Goal: Task Accomplishment & Management: Use online tool/utility

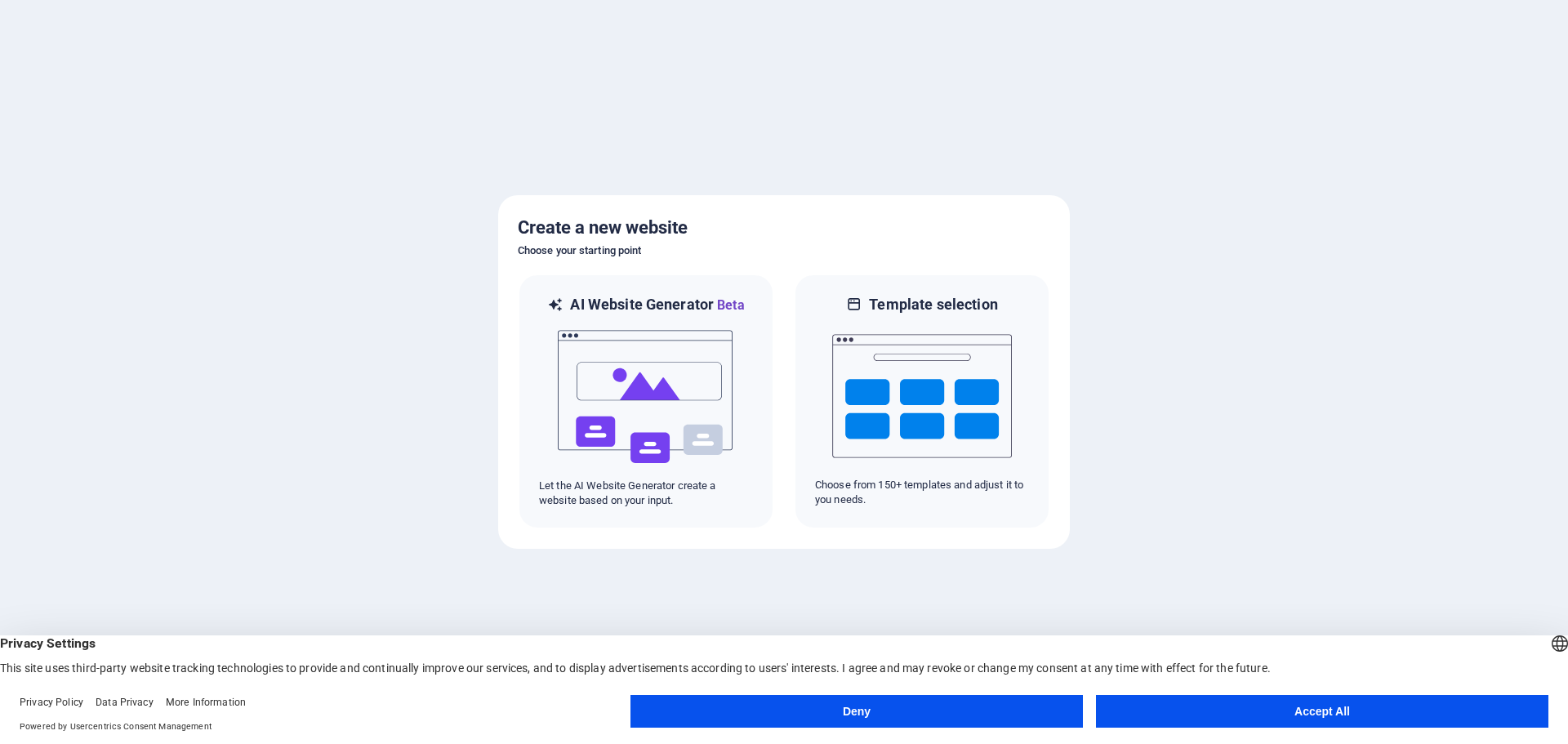
click at [1269, 711] on button "Accept All" at bounding box center [1323, 710] width 453 height 33
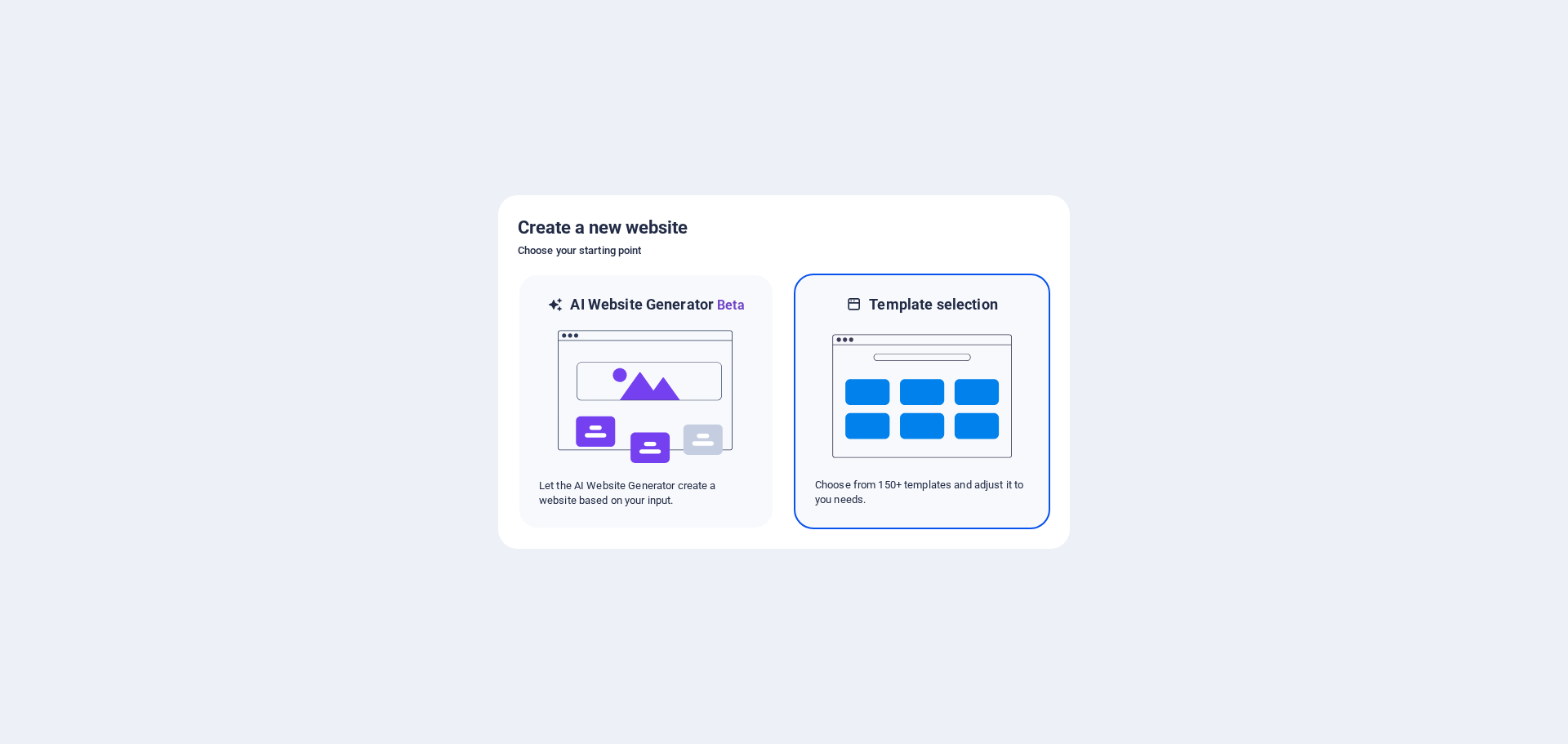
click at [872, 445] on img at bounding box center [922, 395] width 180 height 163
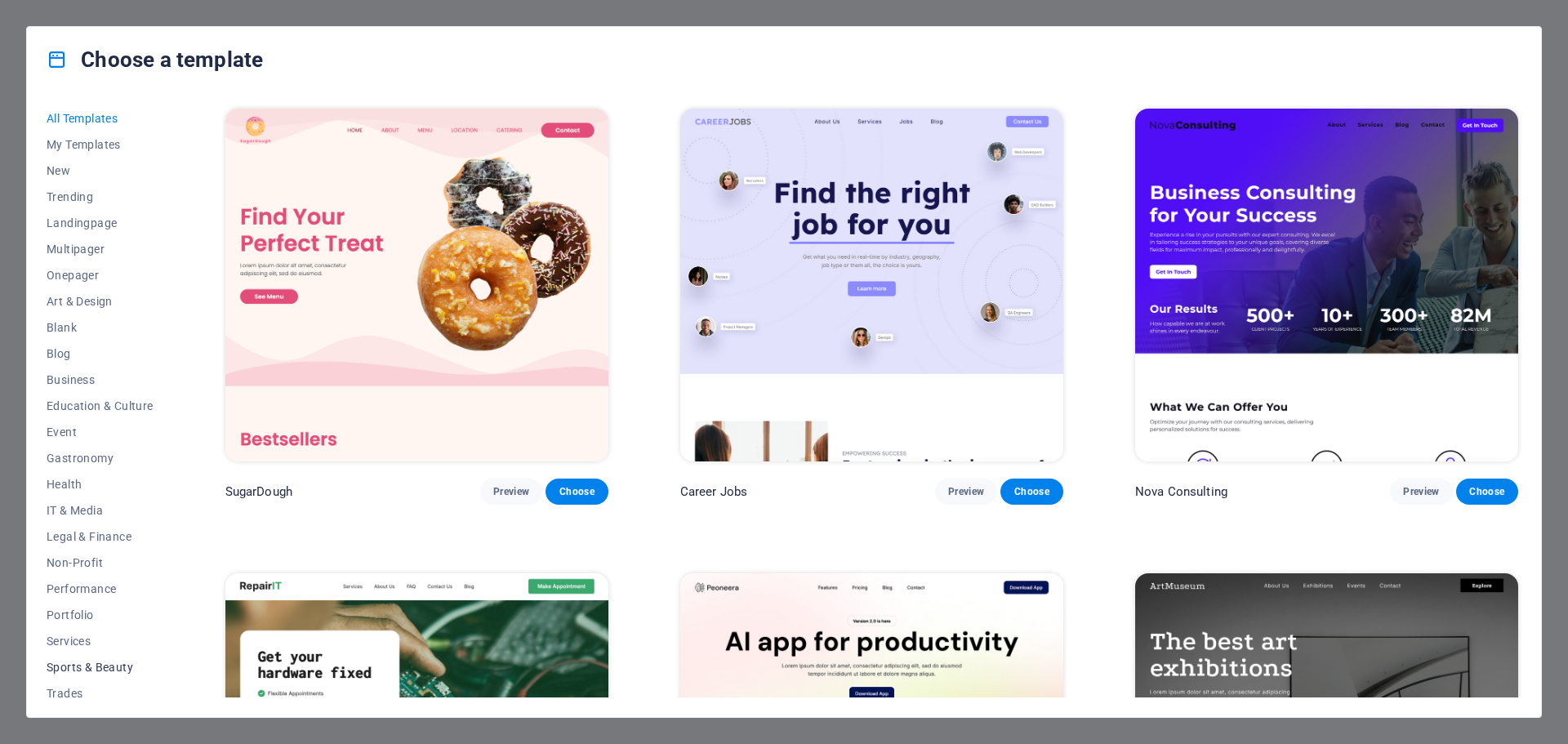
click at [113, 662] on span "Sports & Beauty" at bounding box center [100, 666] width 107 height 13
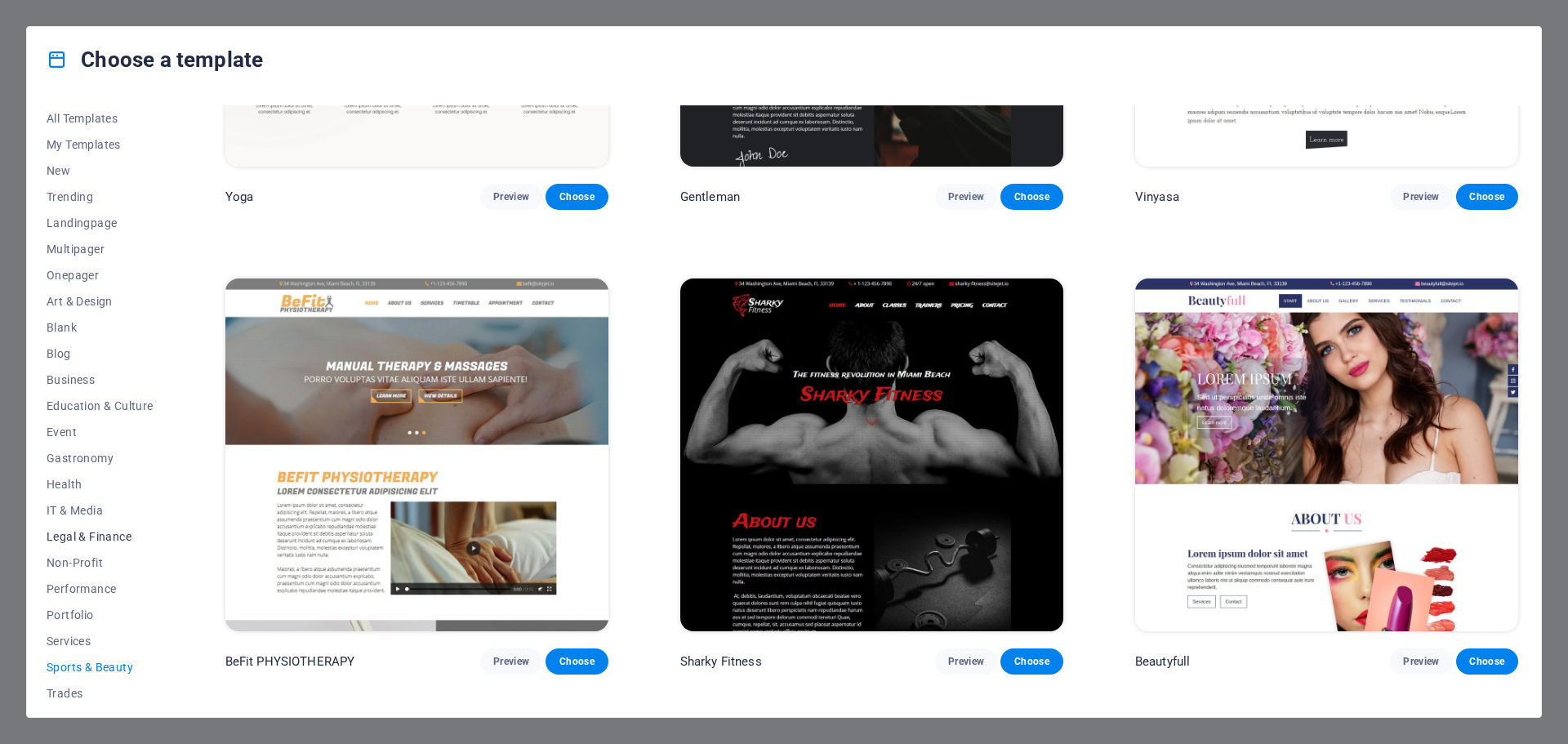
scroll to position [61, 0]
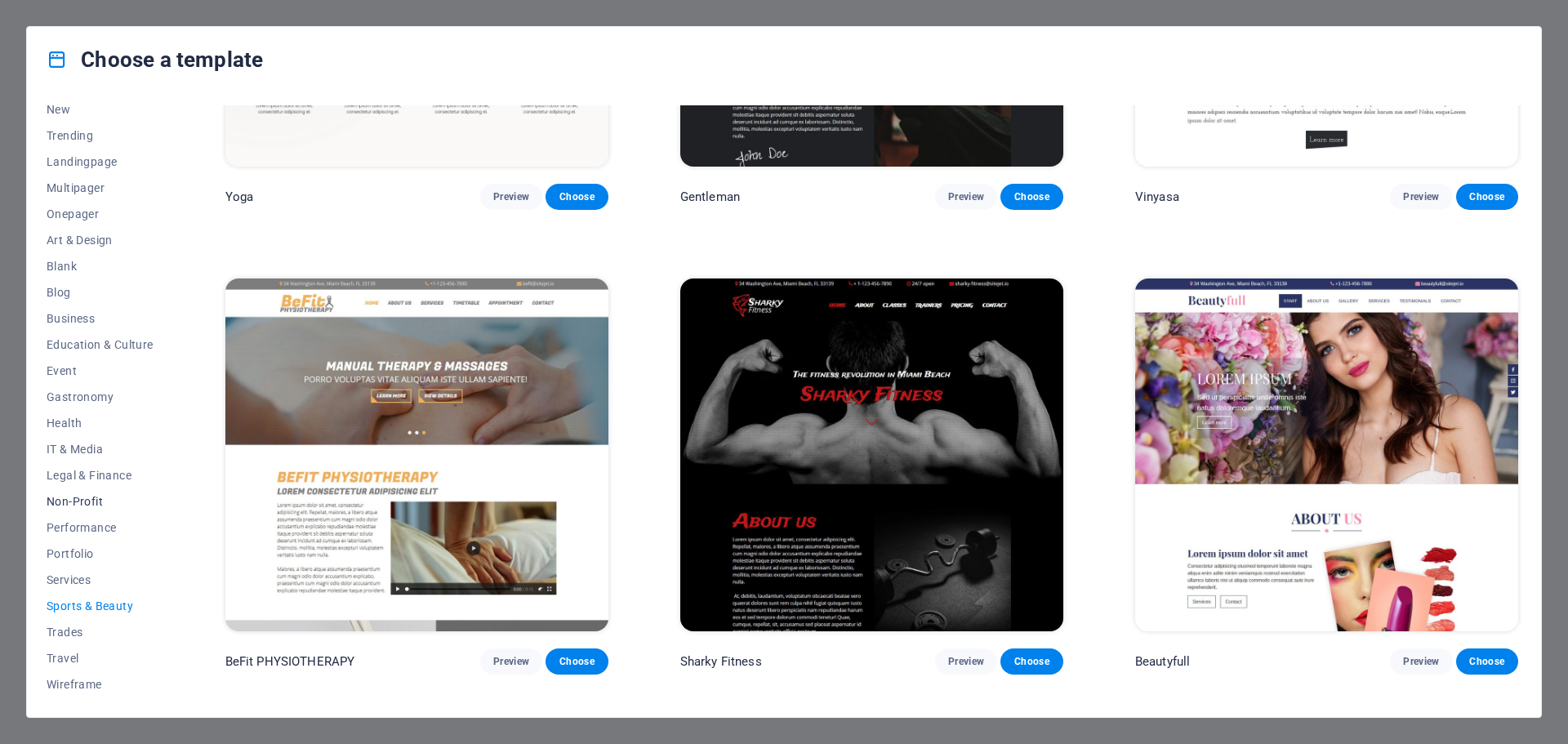
click at [97, 500] on span "Non-Profit" at bounding box center [100, 501] width 107 height 13
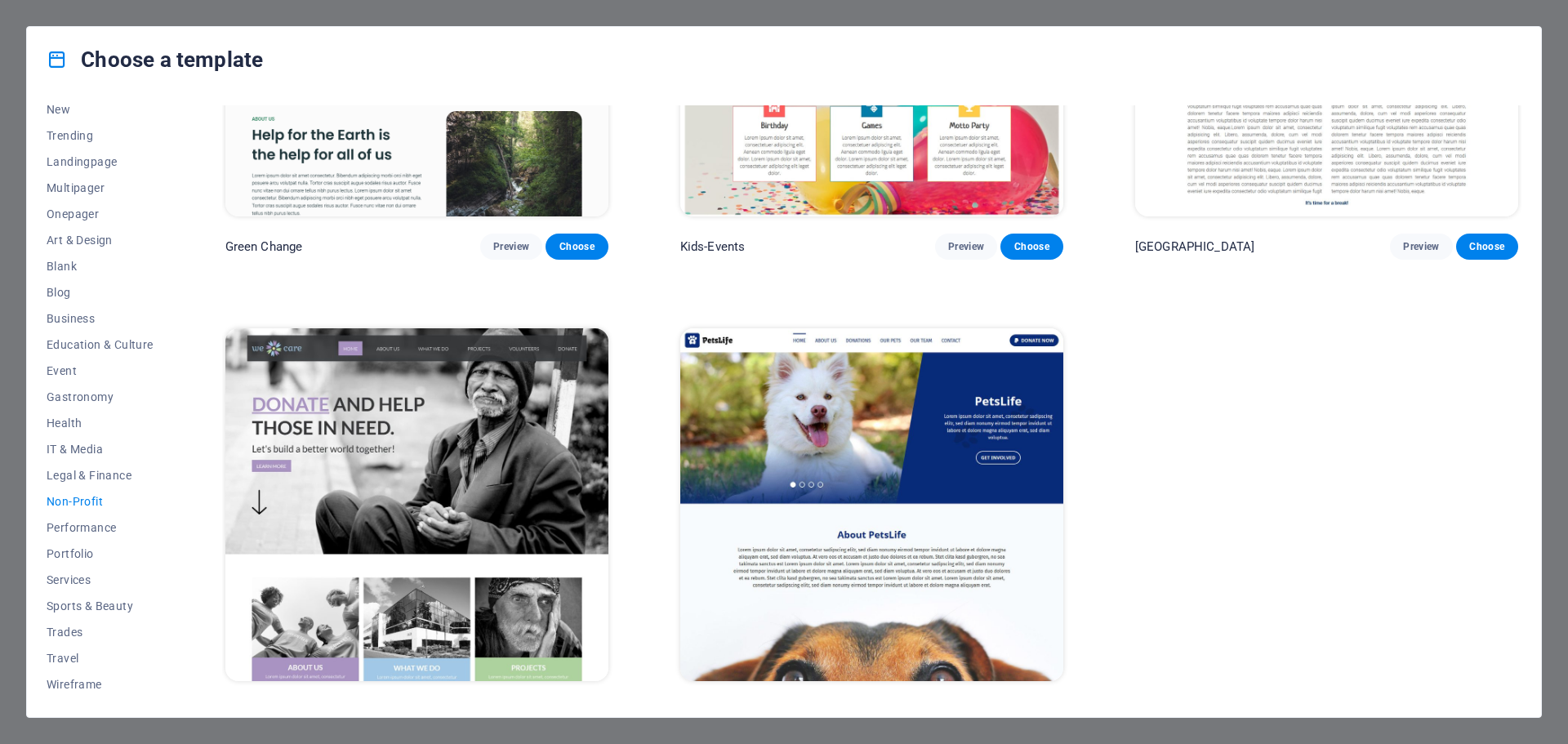
scroll to position [269, 0]
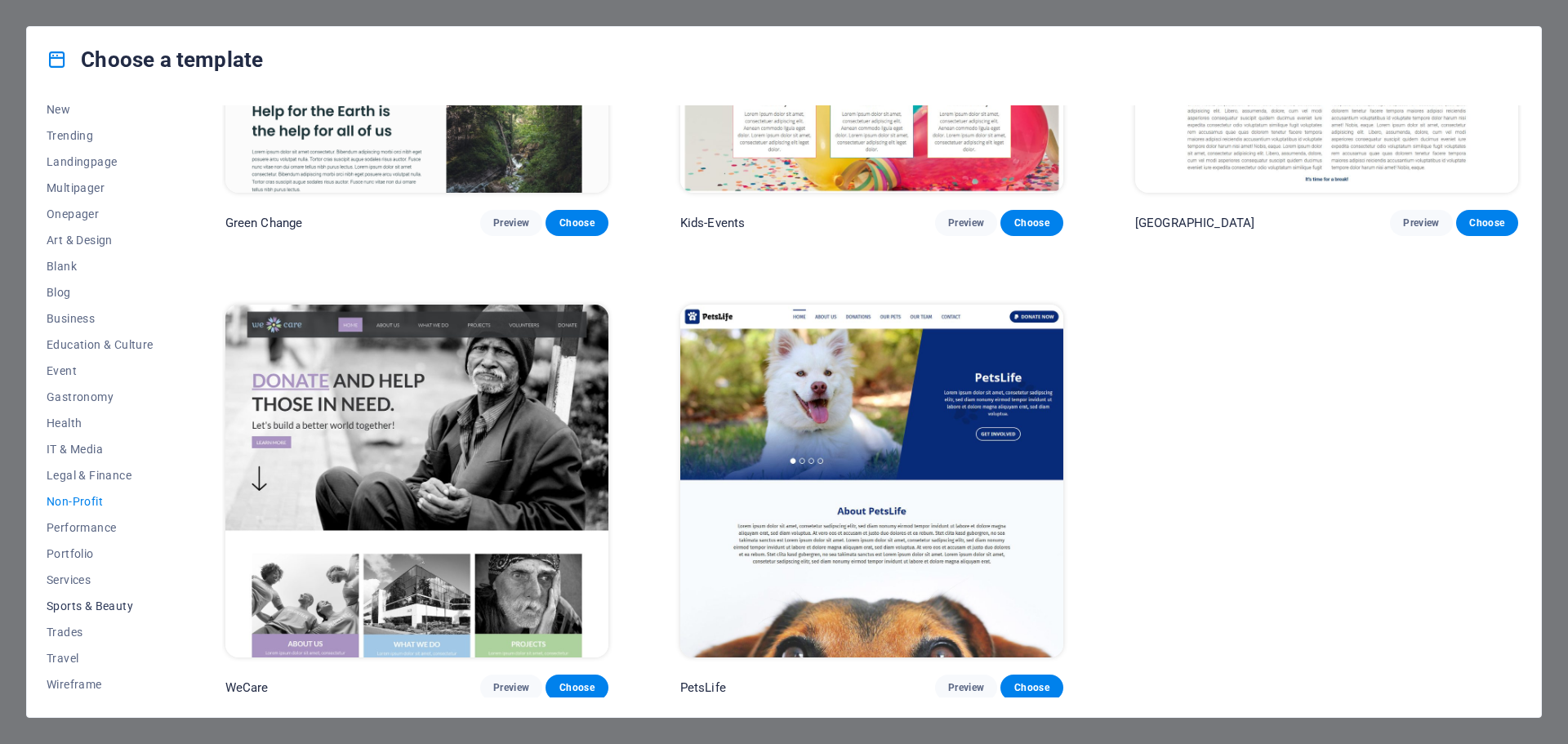
click at [94, 608] on span "Sports & Beauty" at bounding box center [100, 605] width 107 height 13
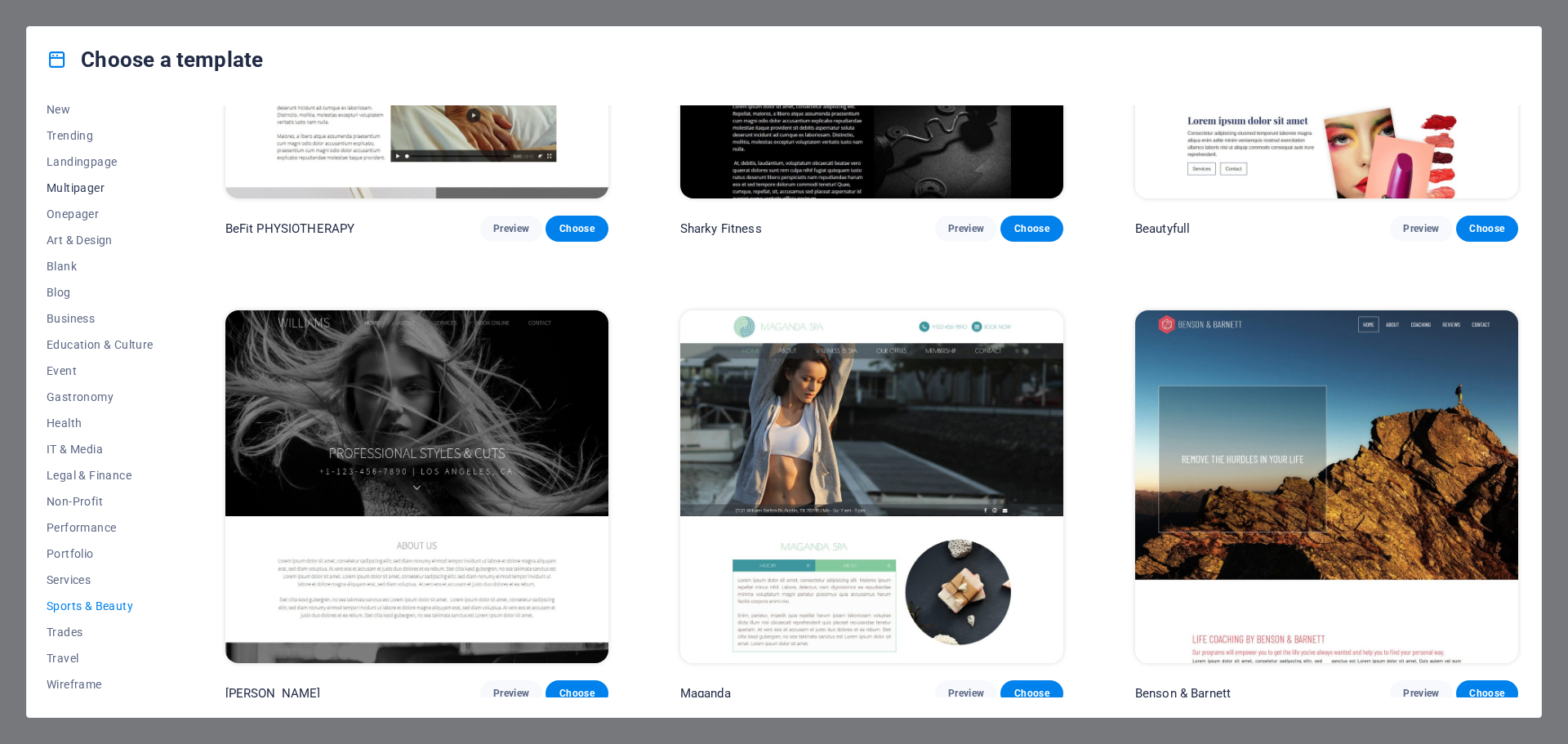
scroll to position [0, 0]
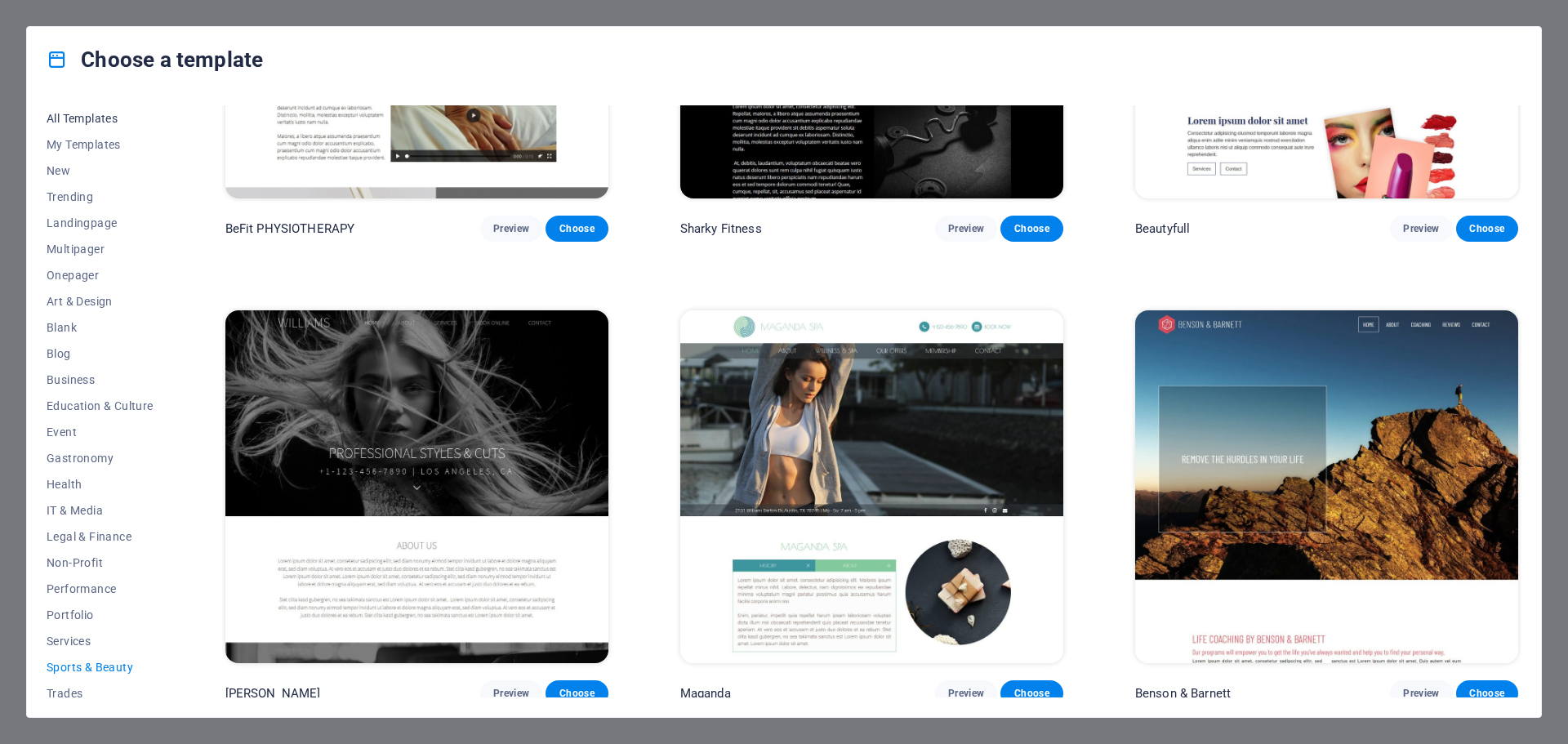
click at [95, 115] on span "All Templates" at bounding box center [100, 118] width 107 height 13
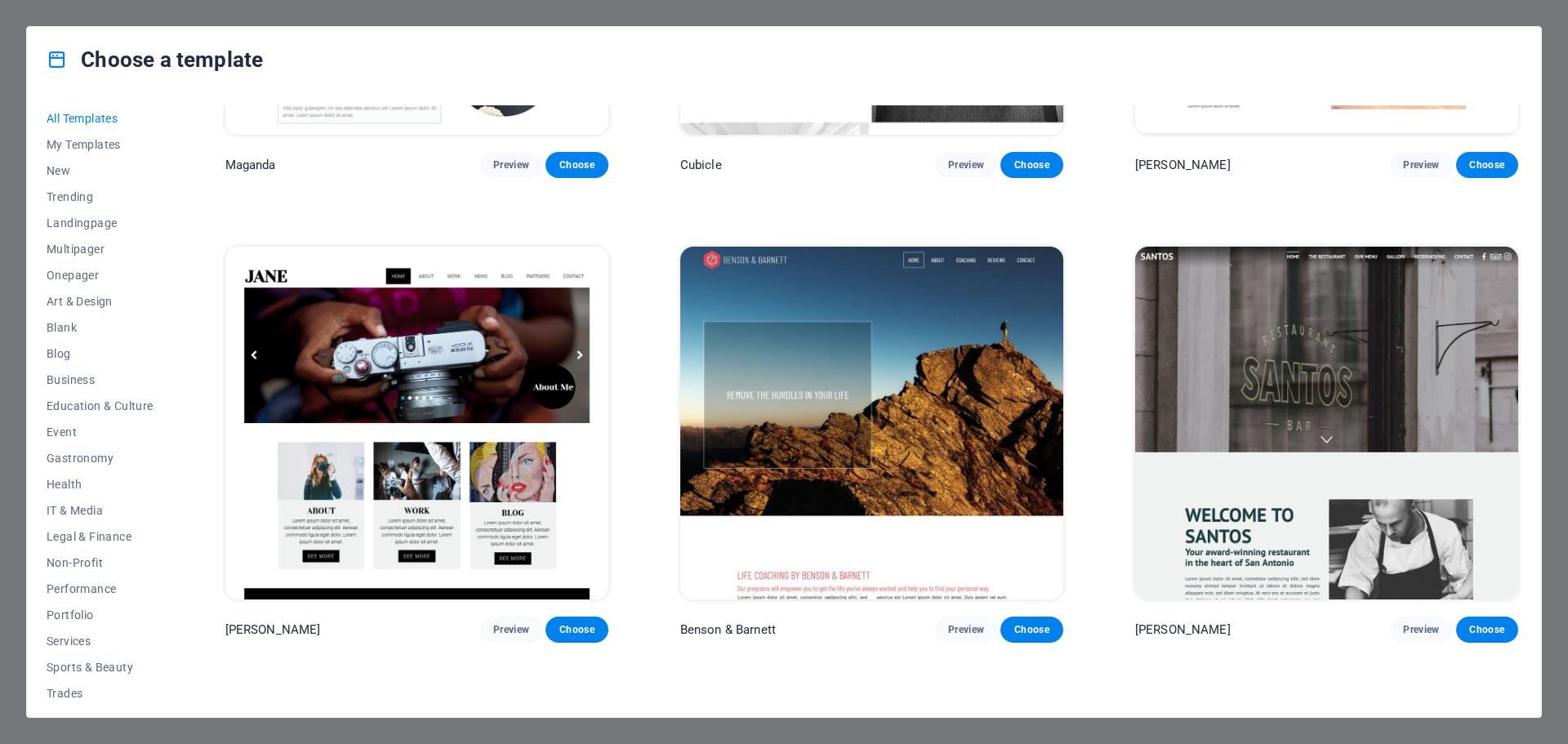
scroll to position [20692, 0]
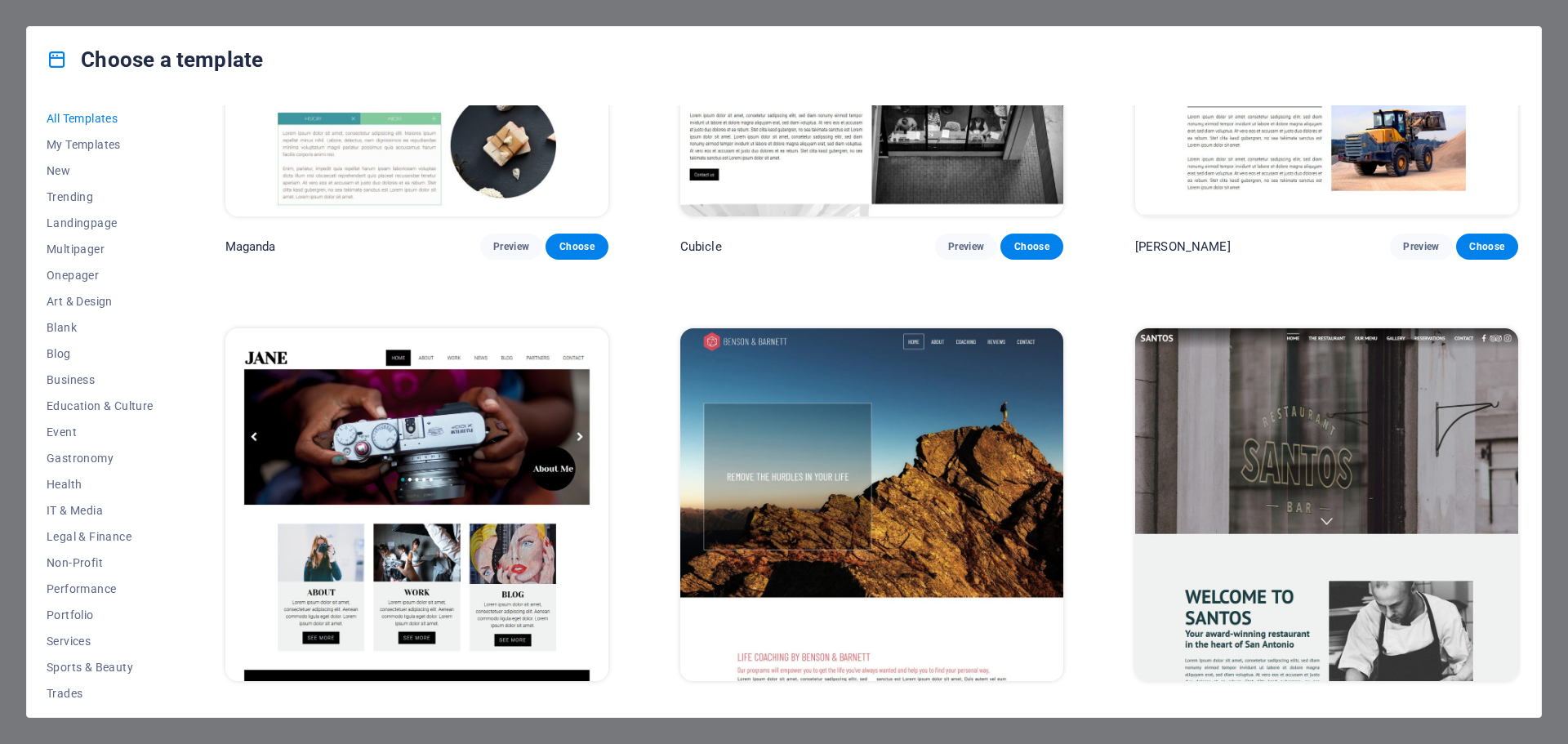
click at [481, 354] on img at bounding box center [417, 504] width 384 height 353
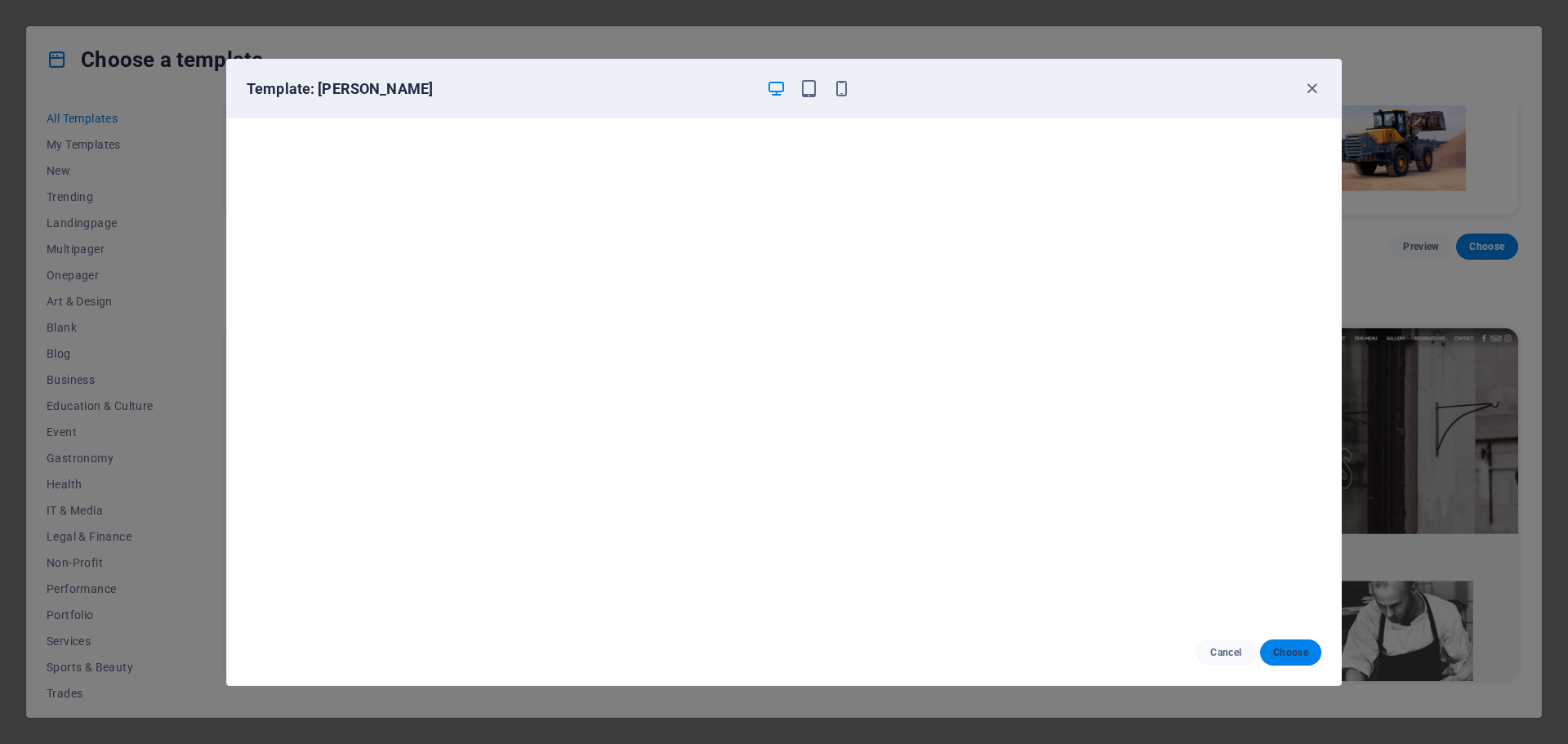
click at [1304, 649] on span "Choose" at bounding box center [1291, 652] width 36 height 13
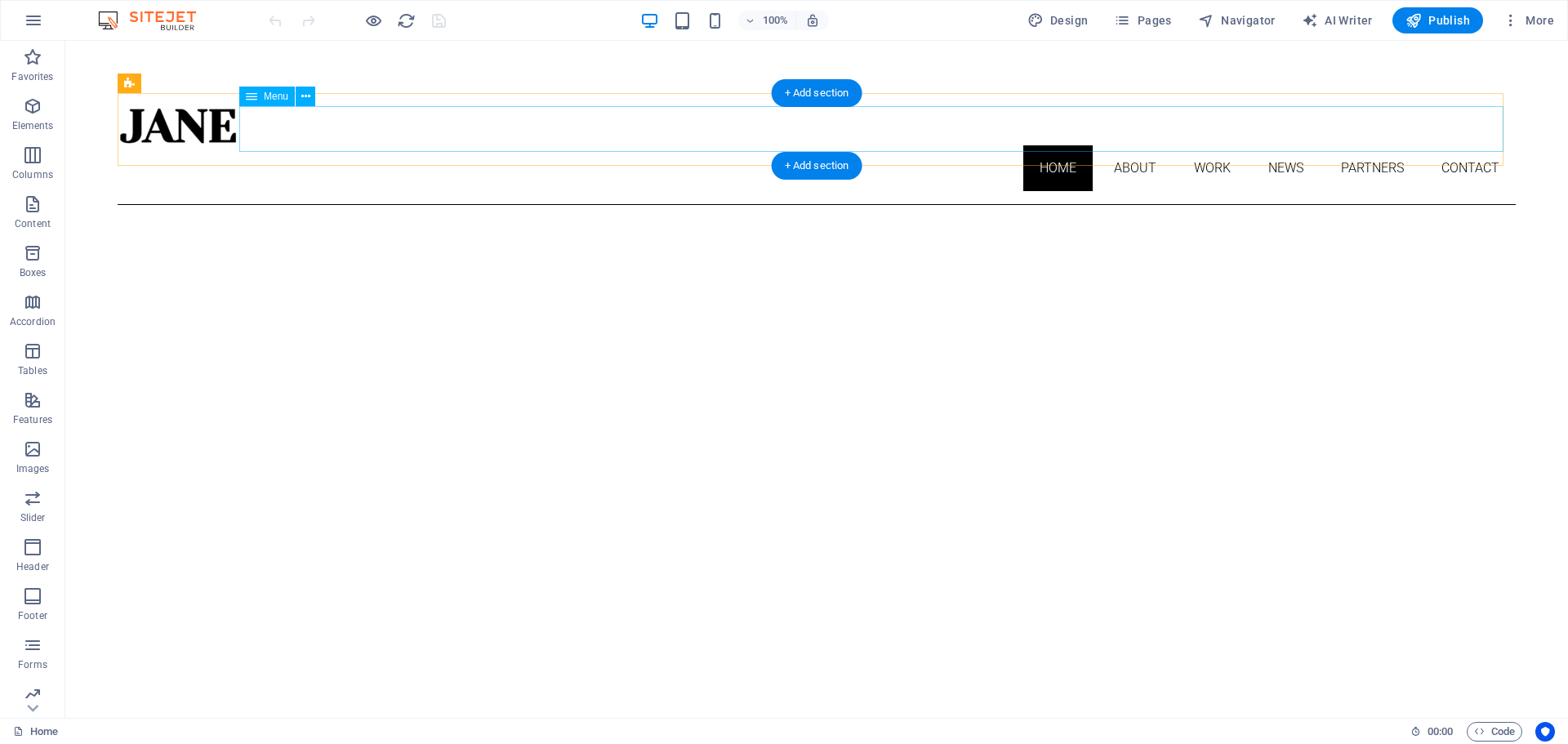
click at [214, 124] on div at bounding box center [817, 125] width 1399 height 40
click at [205, 124] on div at bounding box center [817, 125] width 1399 height 40
select select "px"
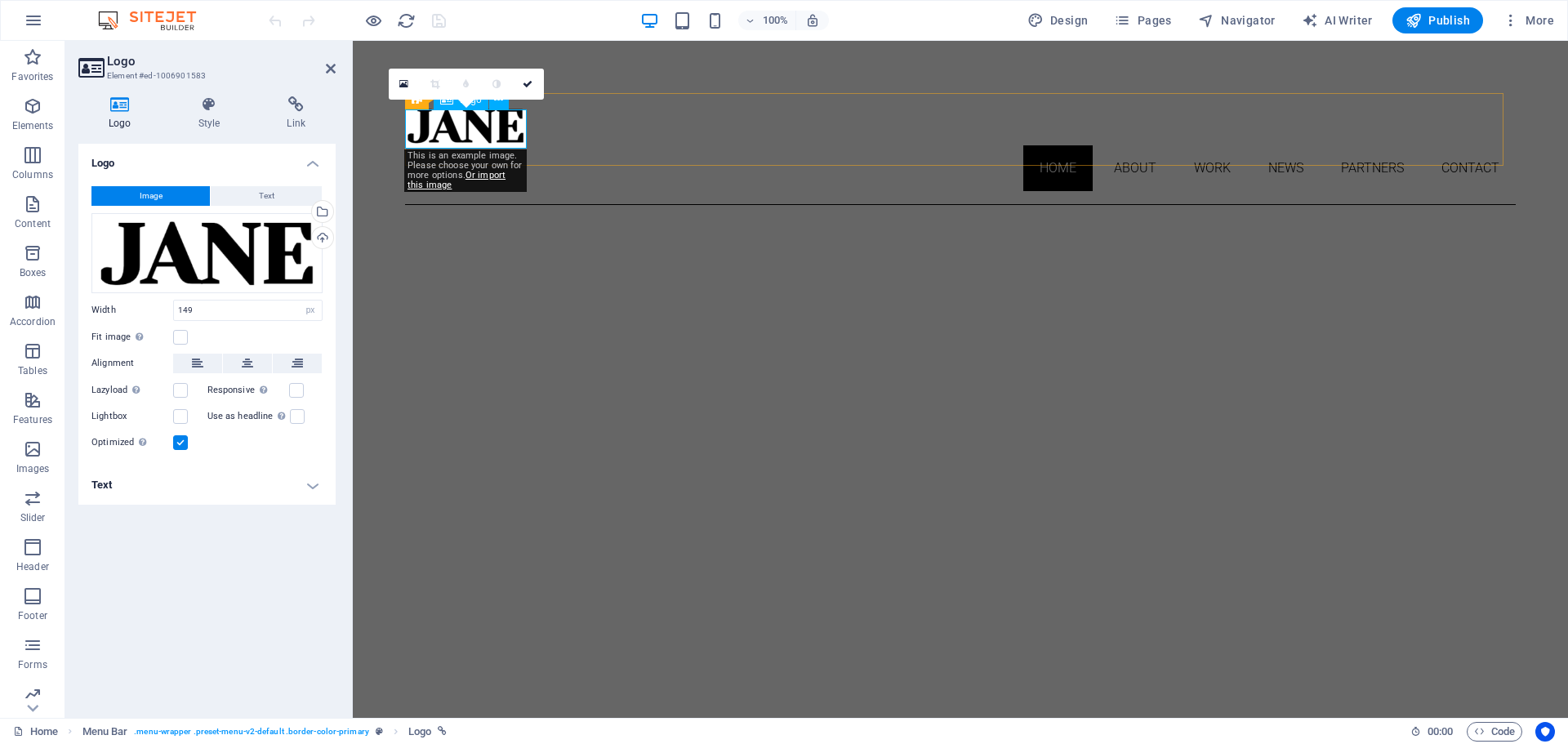
click at [460, 129] on div at bounding box center [961, 125] width 1111 height 40
click at [305, 270] on div "Drag files here, click to choose files or select files from Files or our free s…" at bounding box center [208, 253] width 231 height 80
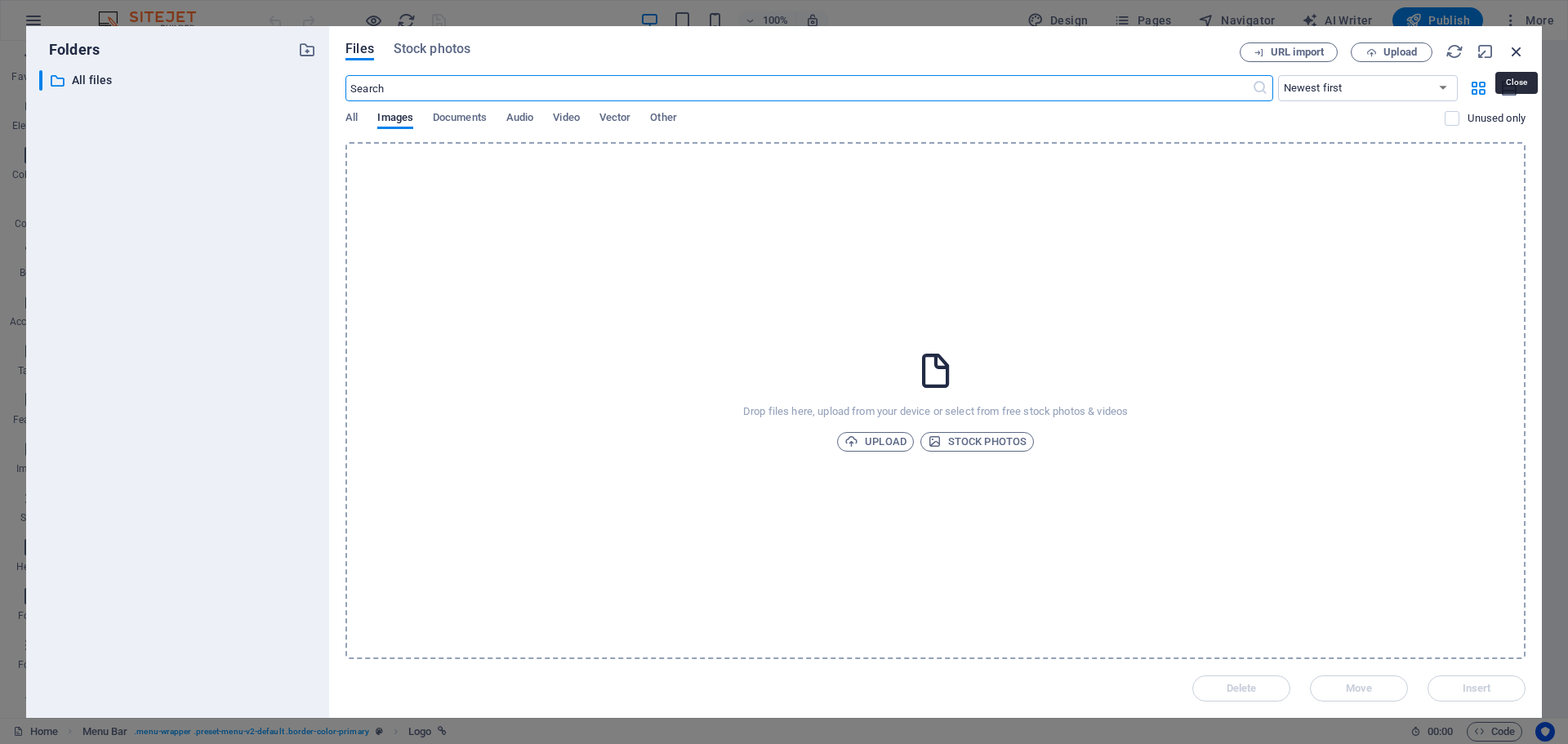
click at [1522, 49] on icon "button" at bounding box center [1517, 51] width 18 height 18
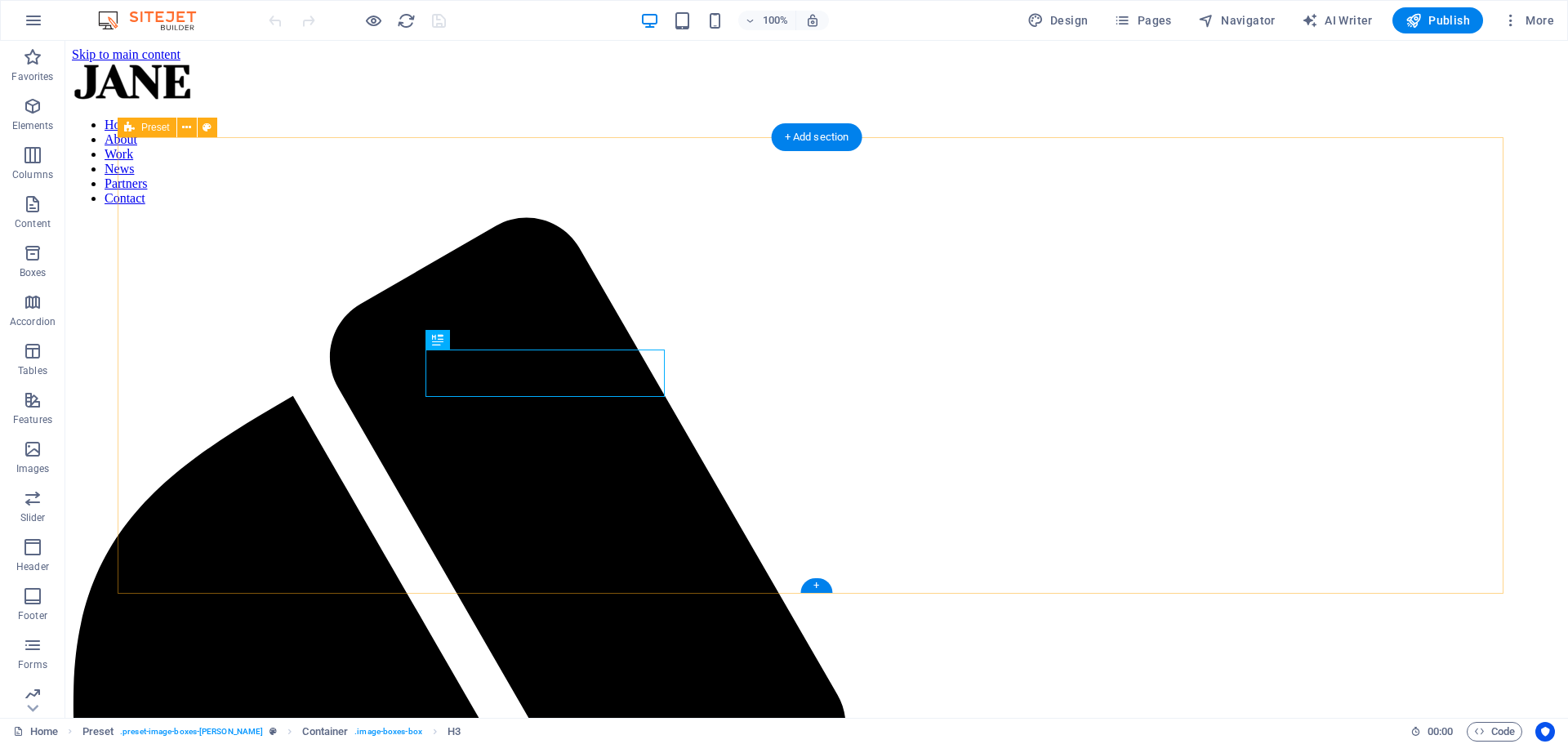
scroll to position [637, 0]
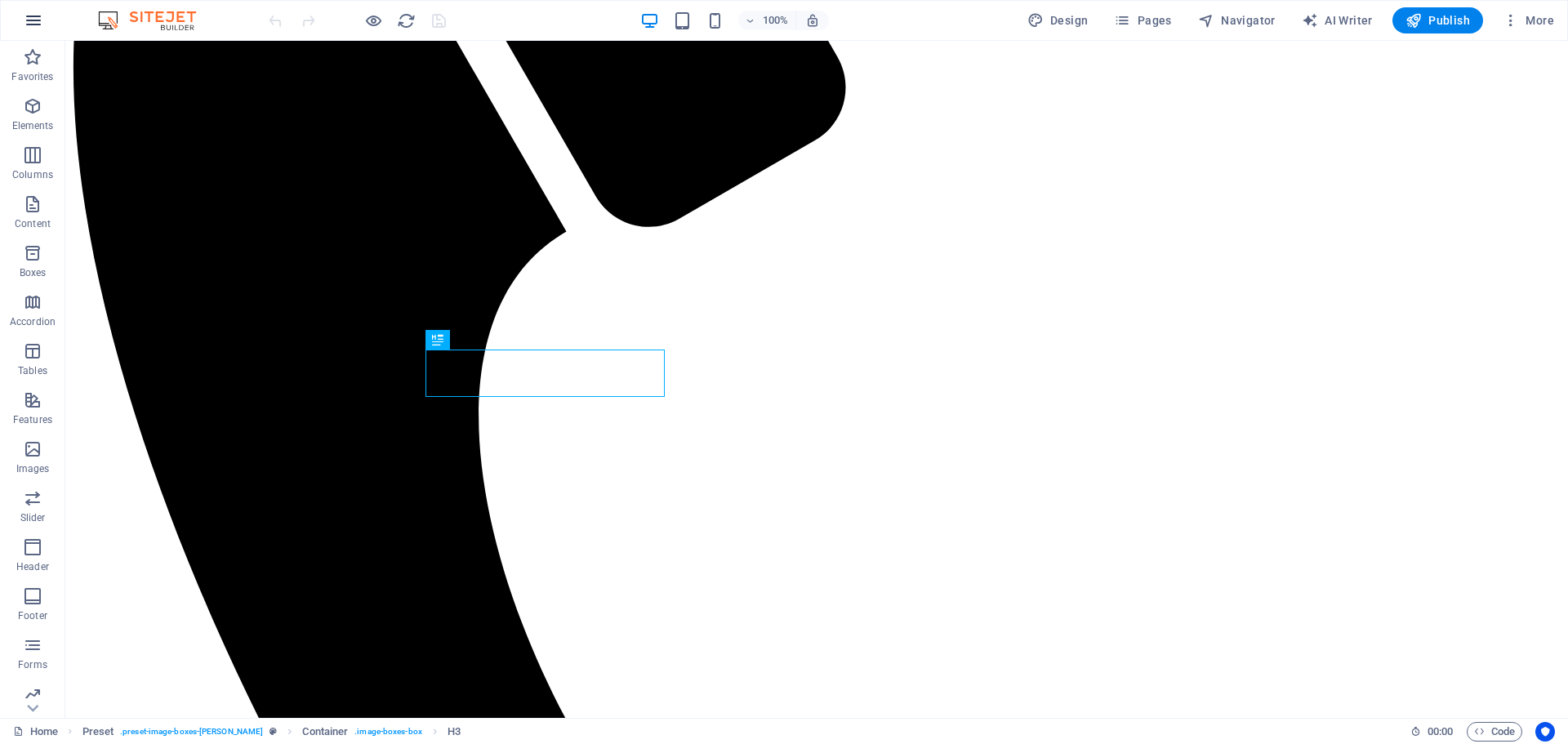
click at [36, 24] on icon "button" at bounding box center [34, 21] width 20 height 20
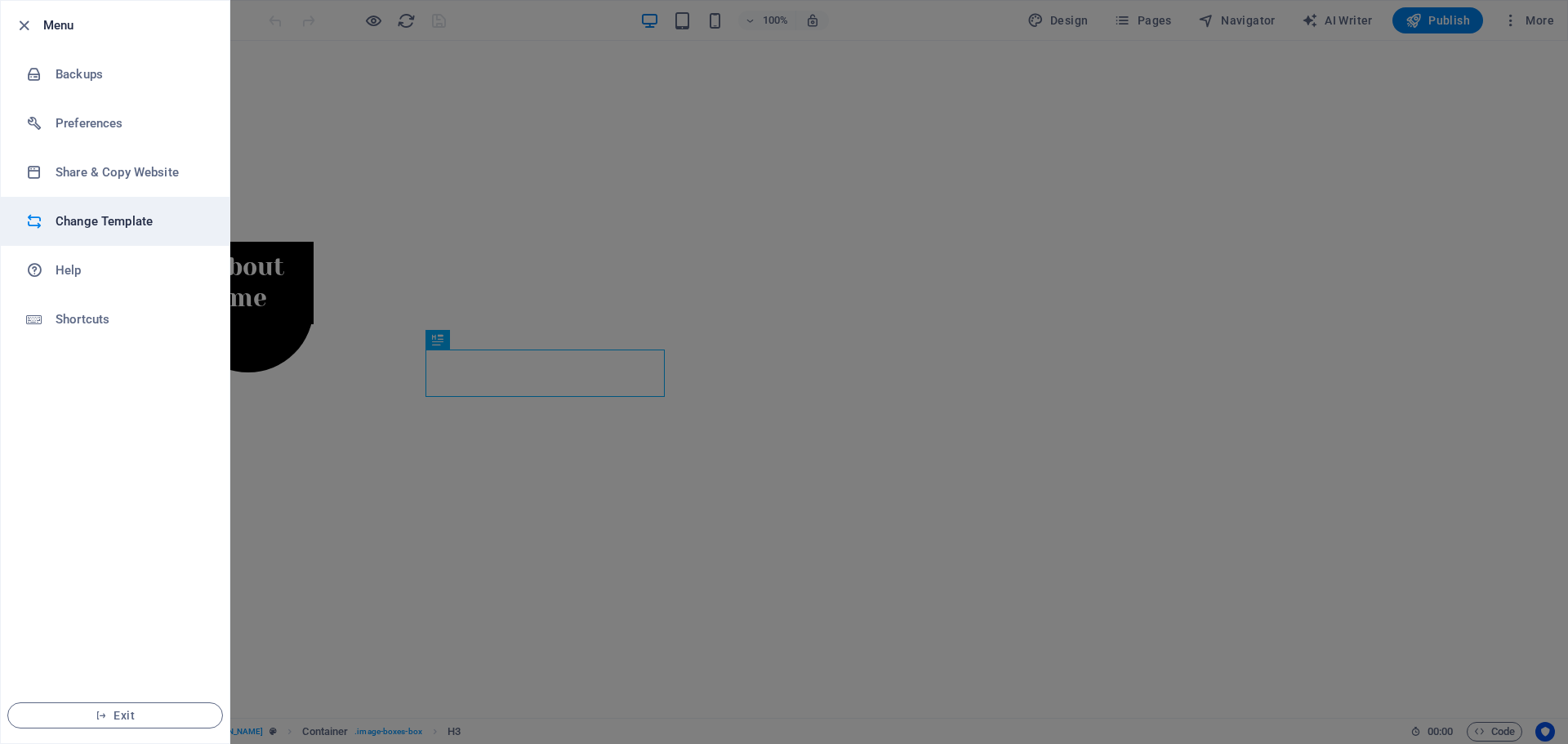
click at [120, 223] on h6 "Change Template" at bounding box center [131, 221] width 151 height 20
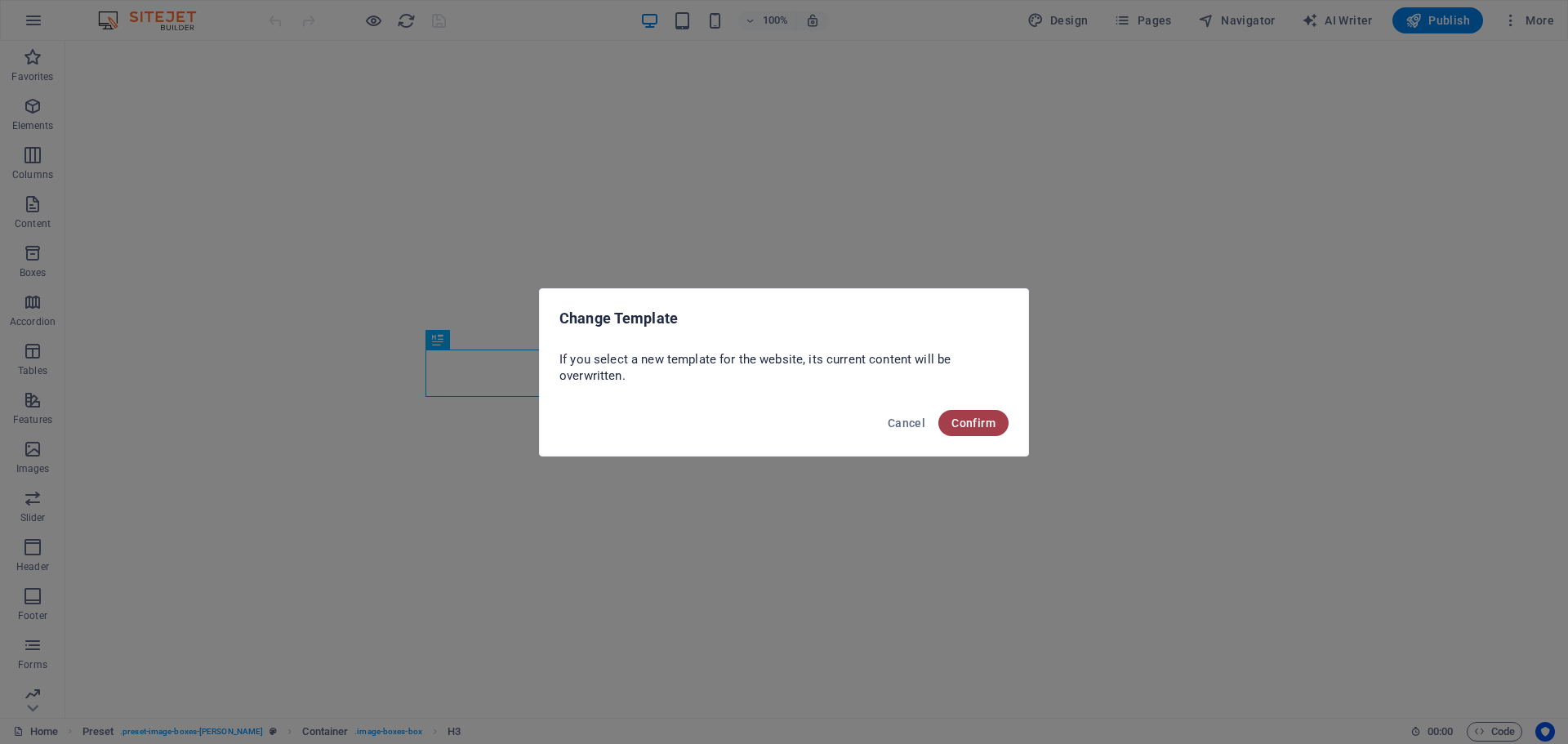
click at [989, 417] on span "Confirm" at bounding box center [974, 422] width 44 height 13
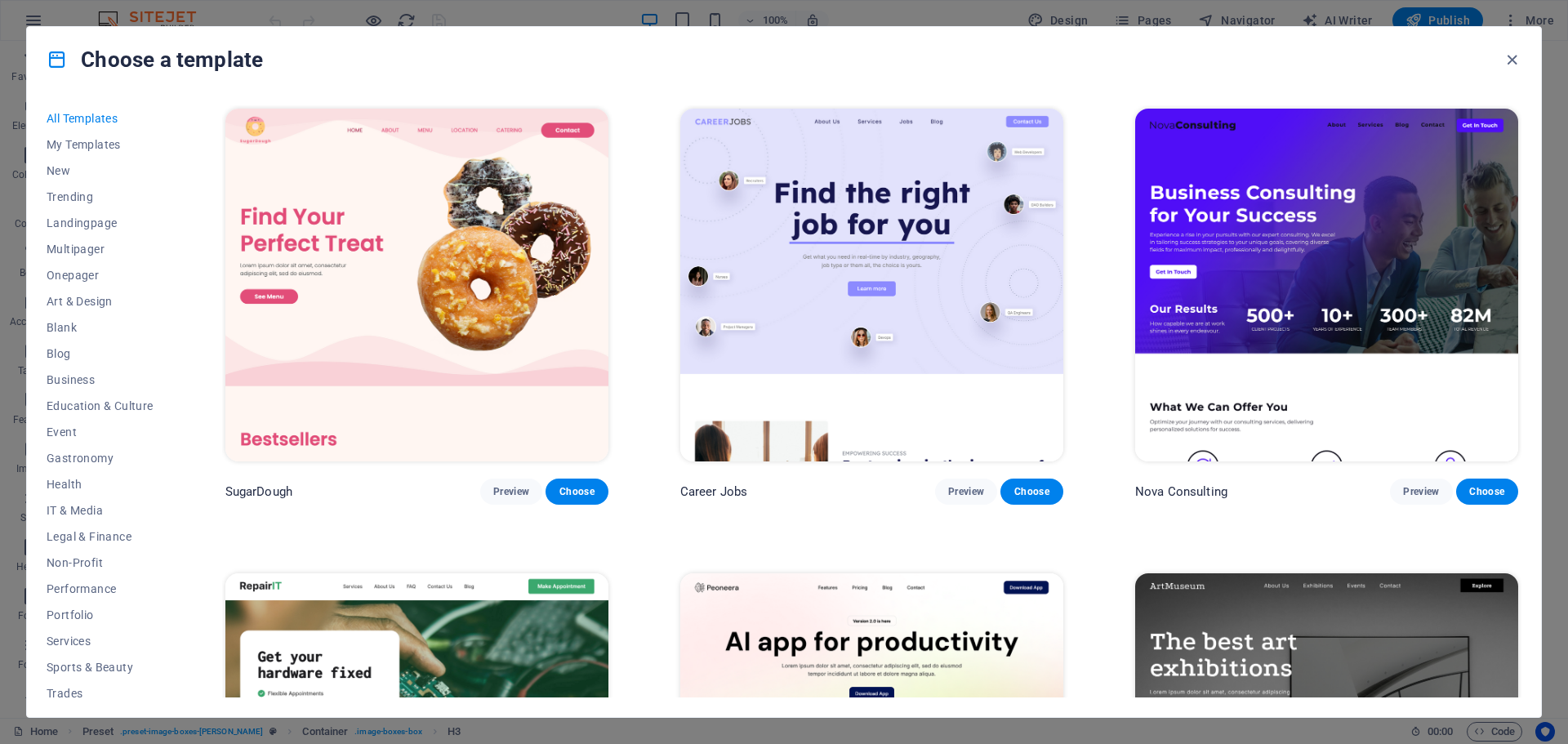
scroll to position [61, 0]
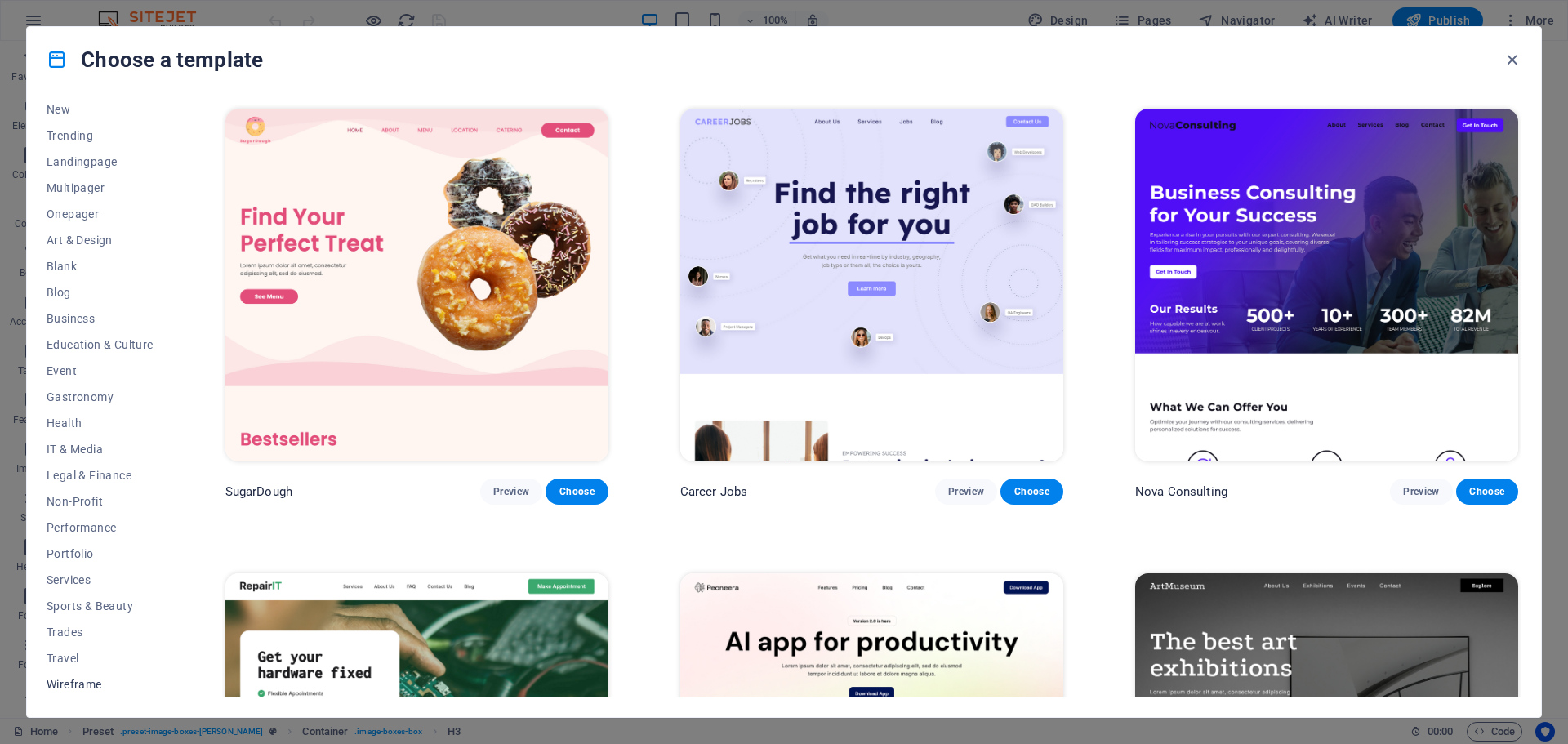
click at [96, 684] on span "Wireframe" at bounding box center [100, 684] width 107 height 13
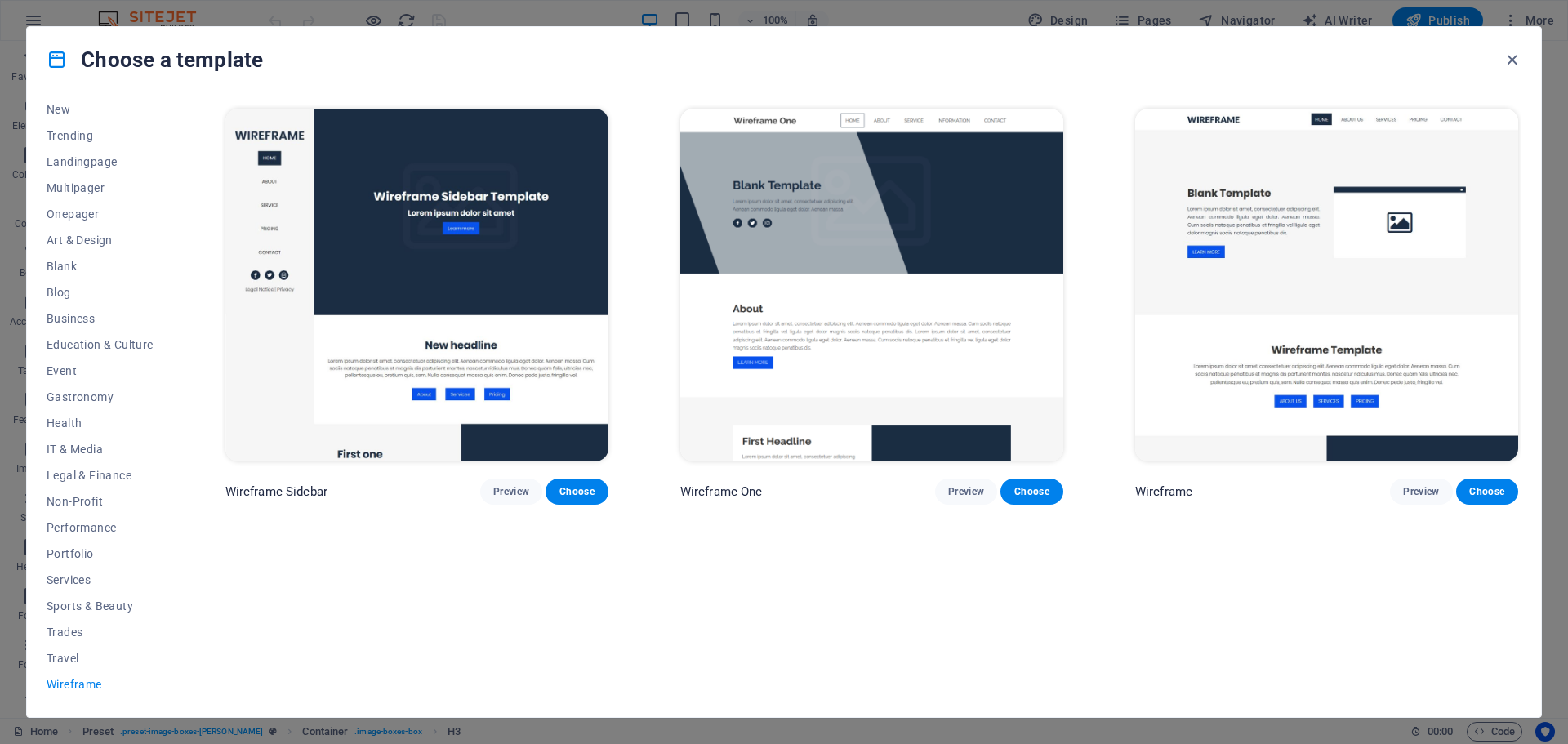
click at [346, 255] on img at bounding box center [417, 285] width 384 height 353
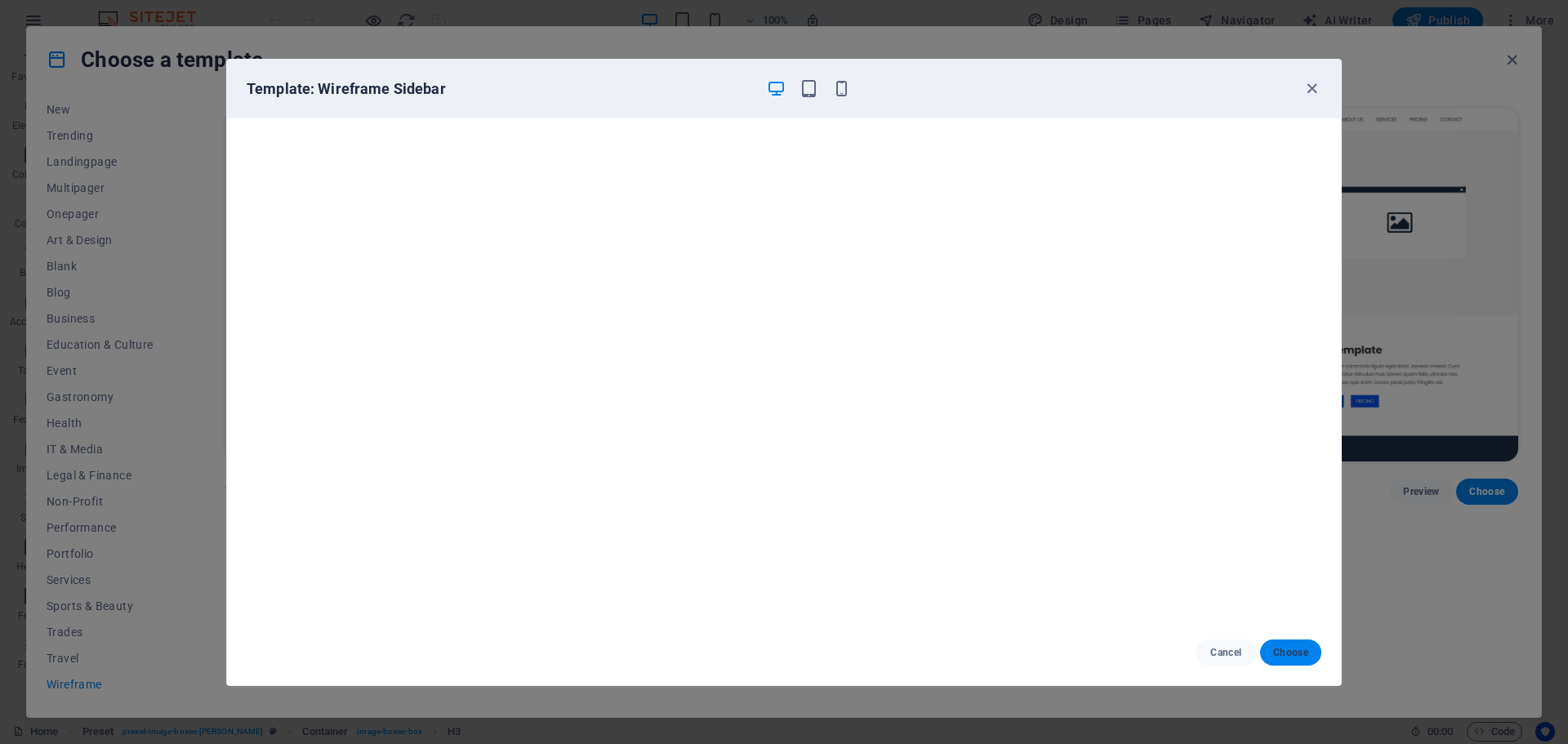
click at [1279, 652] on span "Choose" at bounding box center [1291, 652] width 36 height 13
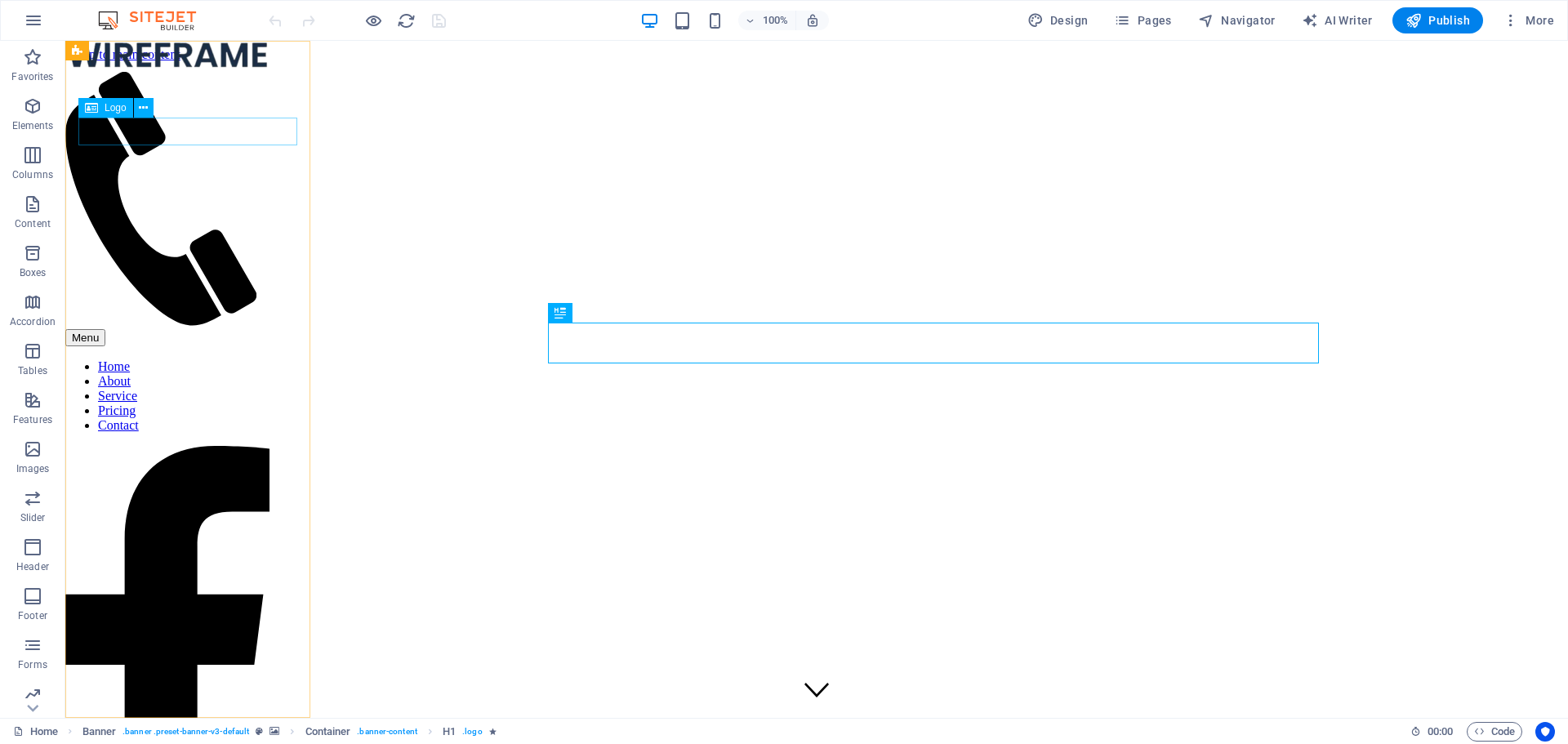
click at [151, 72] on div at bounding box center [167, 55] width 205 height 31
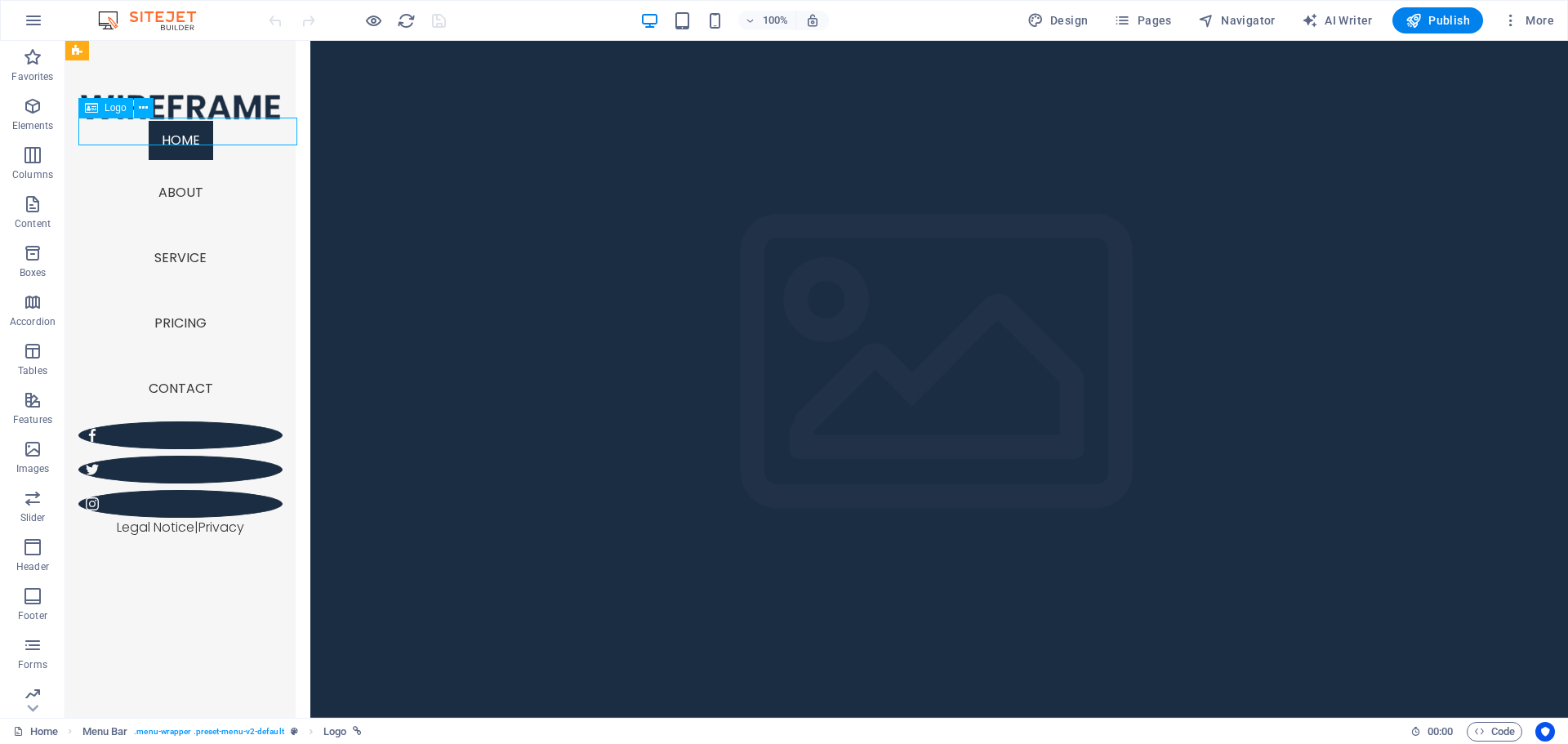
click at [233, 121] on div at bounding box center [180, 107] width 205 height 28
select select "px"
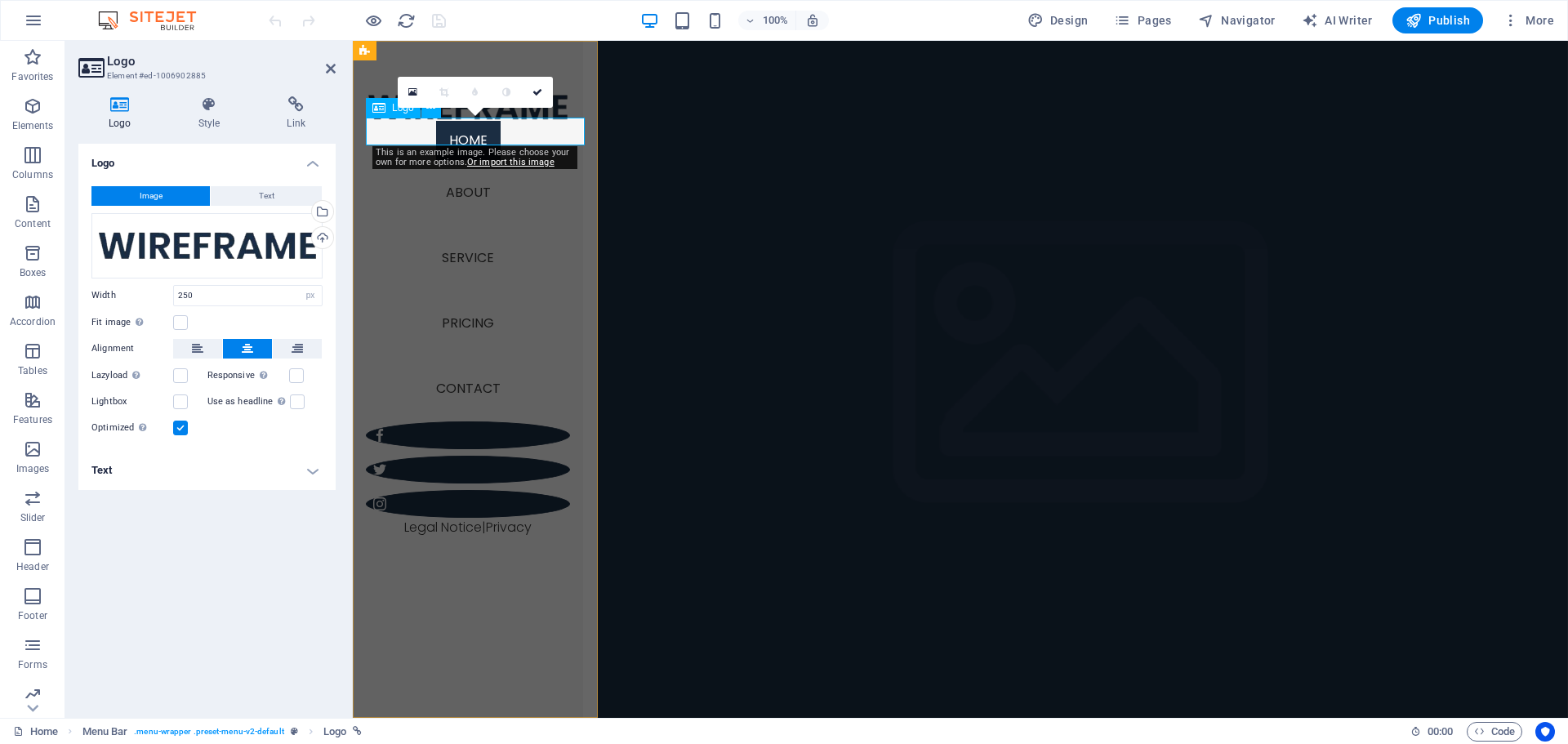
click at [520, 121] on div at bounding box center [468, 107] width 205 height 28
click at [255, 257] on div "Drag files here, click to choose files or select files from Files or our free s…" at bounding box center [208, 246] width 231 height 65
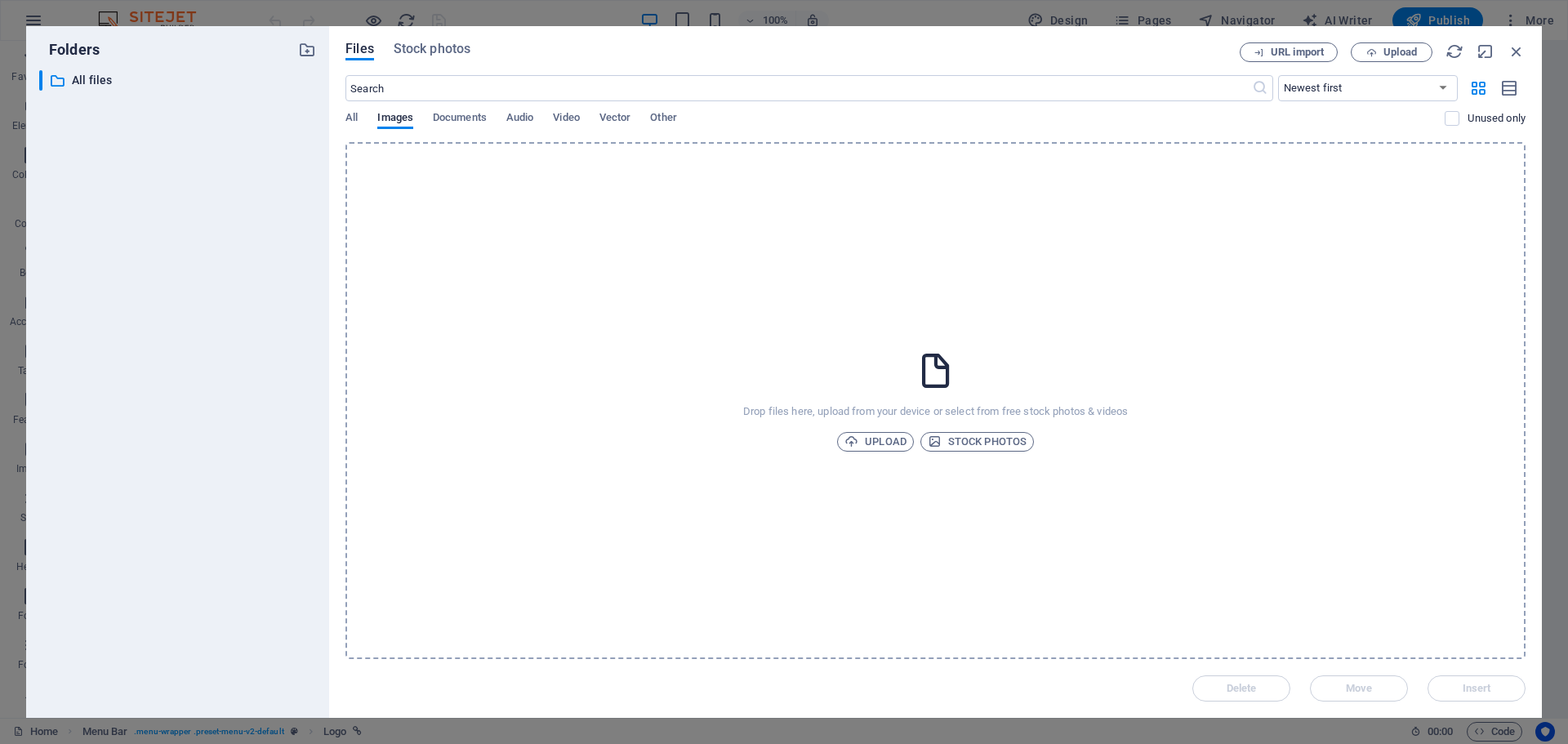
drag, startPoint x: 733, startPoint y: 357, endPoint x: 1097, endPoint y: 458, distance: 377.8
click at [1097, 458] on div "Drop files here, upload from your device or select from free stock photos & vid…" at bounding box center [936, 400] width 1180 height 517
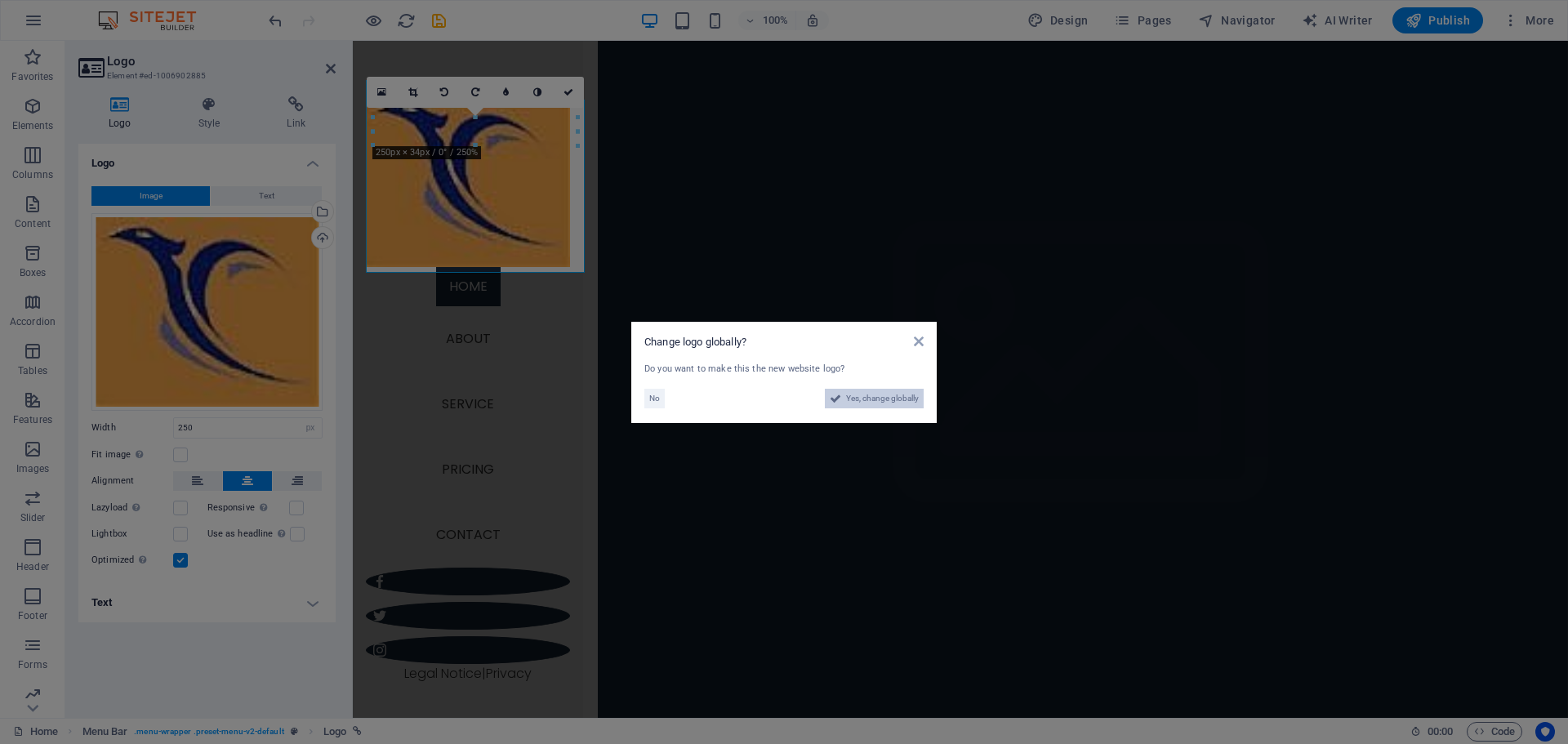
click at [905, 401] on span "Yes, change globally" at bounding box center [883, 398] width 73 height 20
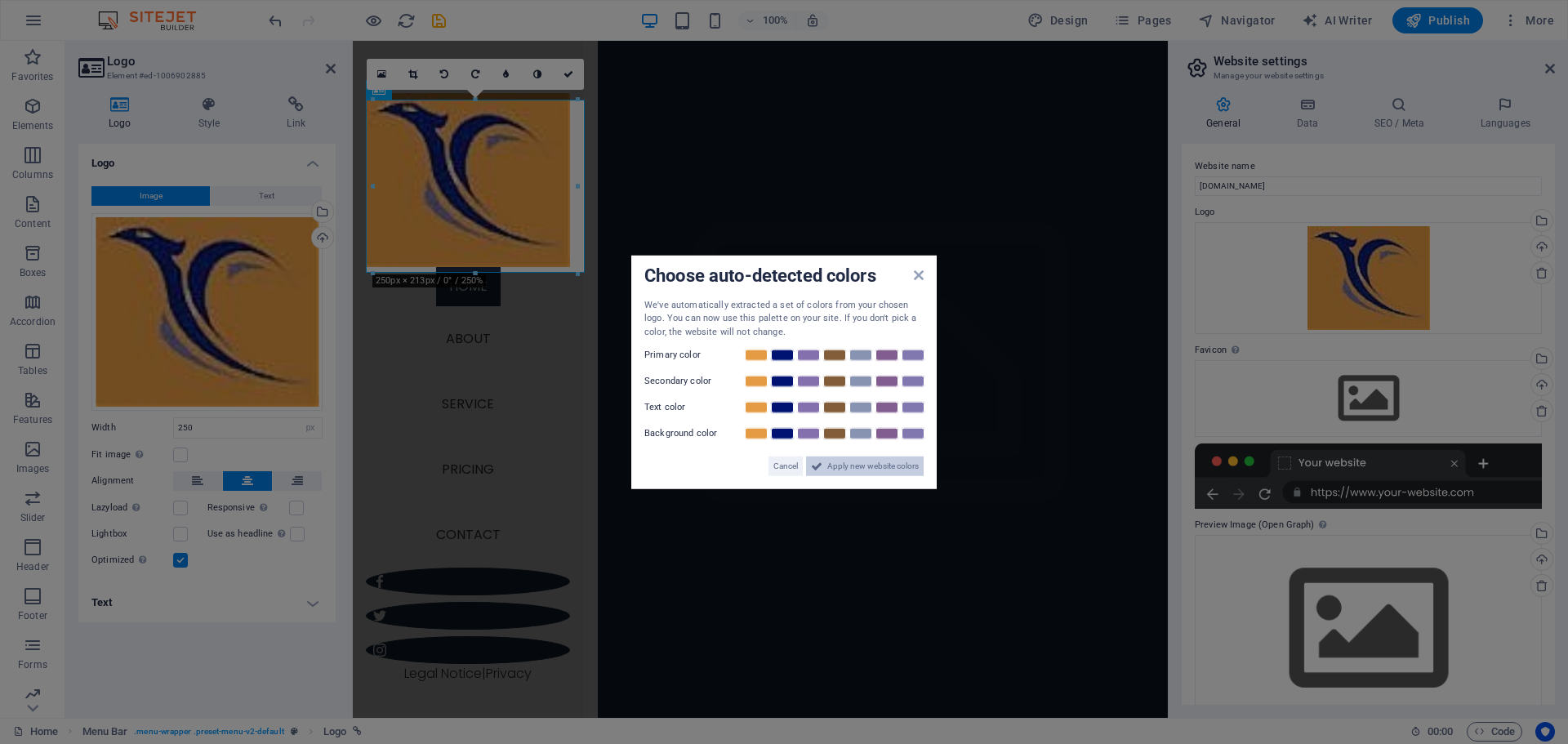
click at [877, 460] on span "Apply new website colors" at bounding box center [873, 466] width 92 height 20
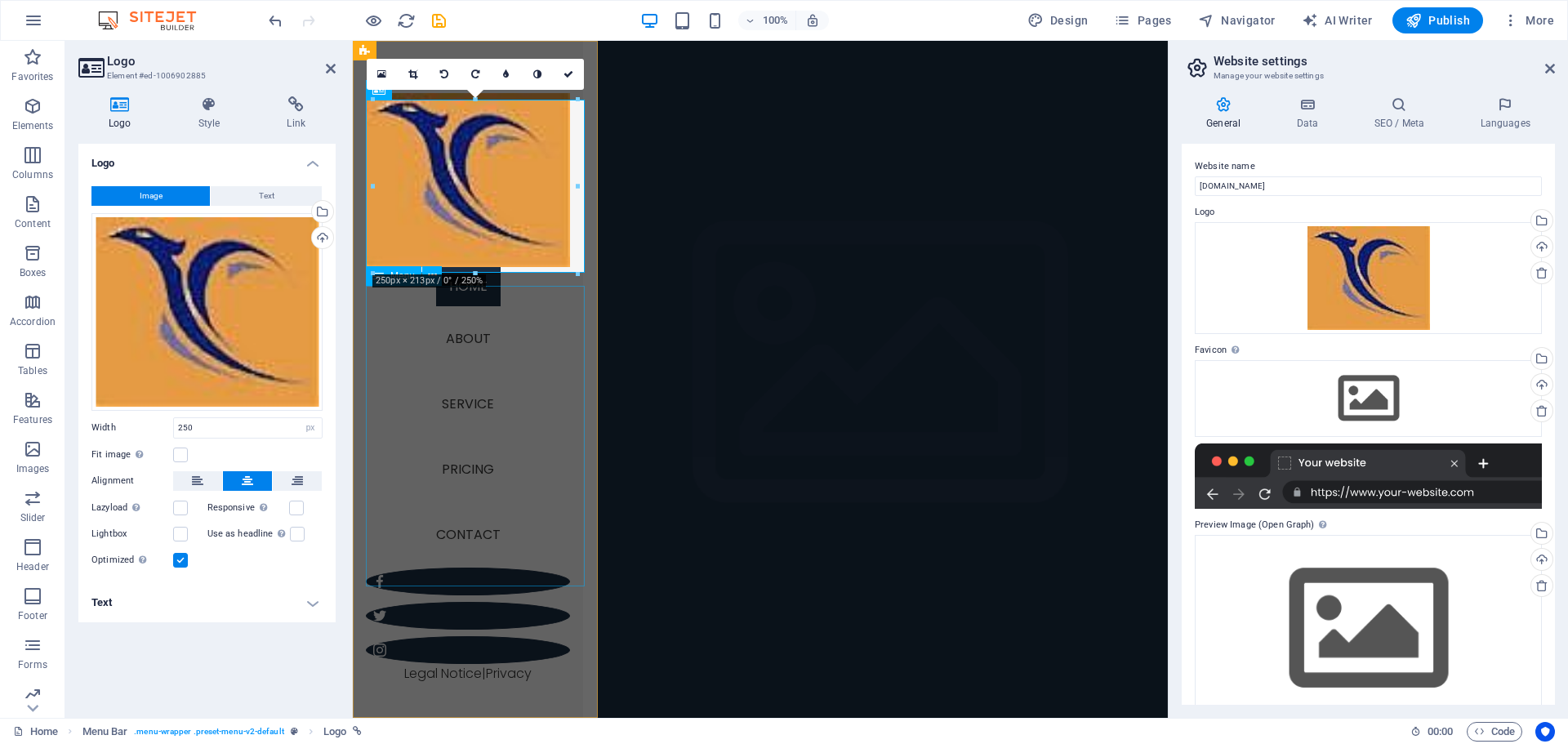
click at [493, 309] on nav "Home About Service Pricing Contact" at bounding box center [468, 417] width 205 height 300
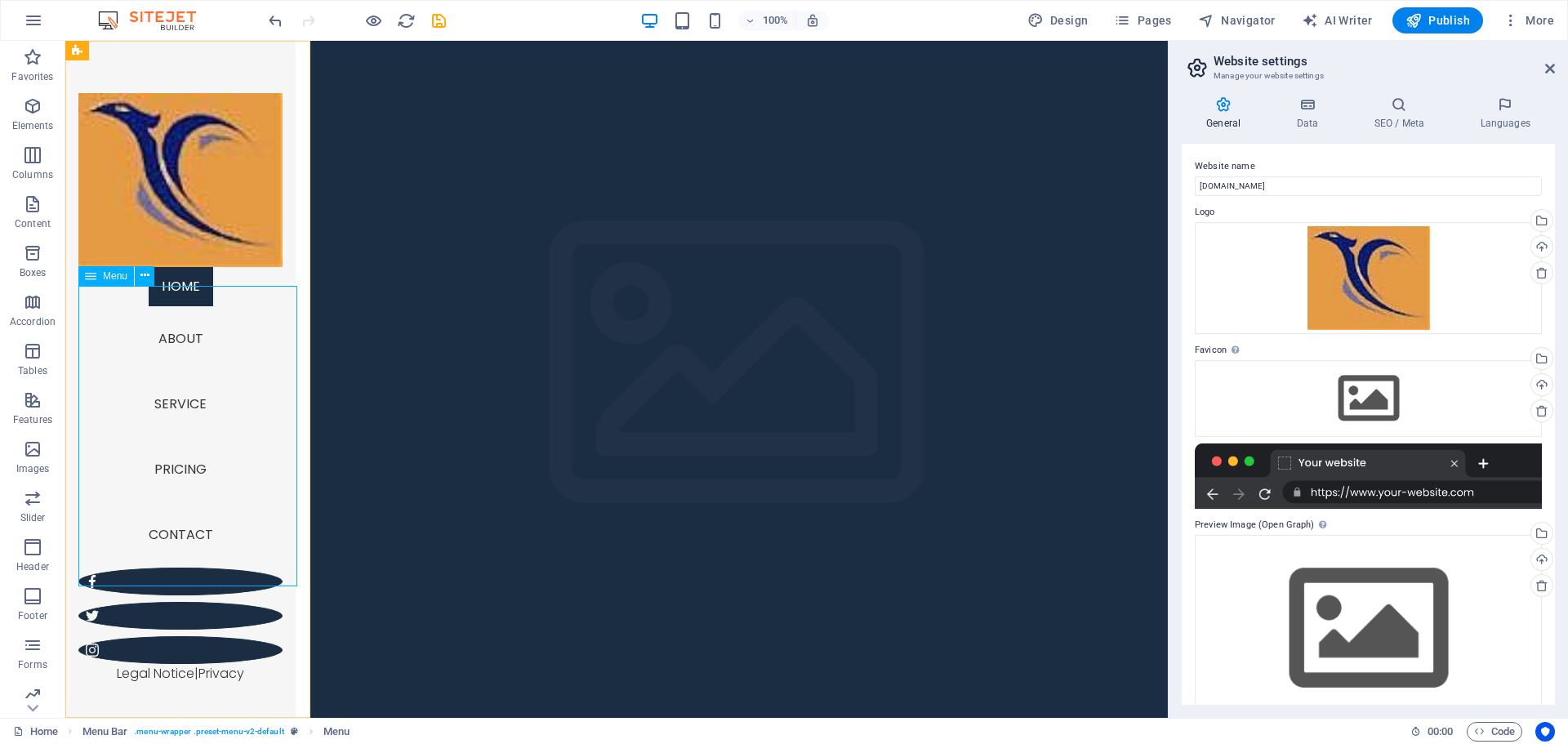
click at [180, 361] on nav "Home About Service Pricing Contact" at bounding box center [180, 417] width 205 height 300
click at [185, 355] on nav "Home About Service Pricing Contact" at bounding box center [180, 417] width 205 height 300
click at [114, 278] on span "Menu" at bounding box center [115, 276] width 25 height 10
click at [106, 279] on span "Menu" at bounding box center [115, 276] width 25 height 10
click at [142, 272] on icon at bounding box center [144, 275] width 9 height 17
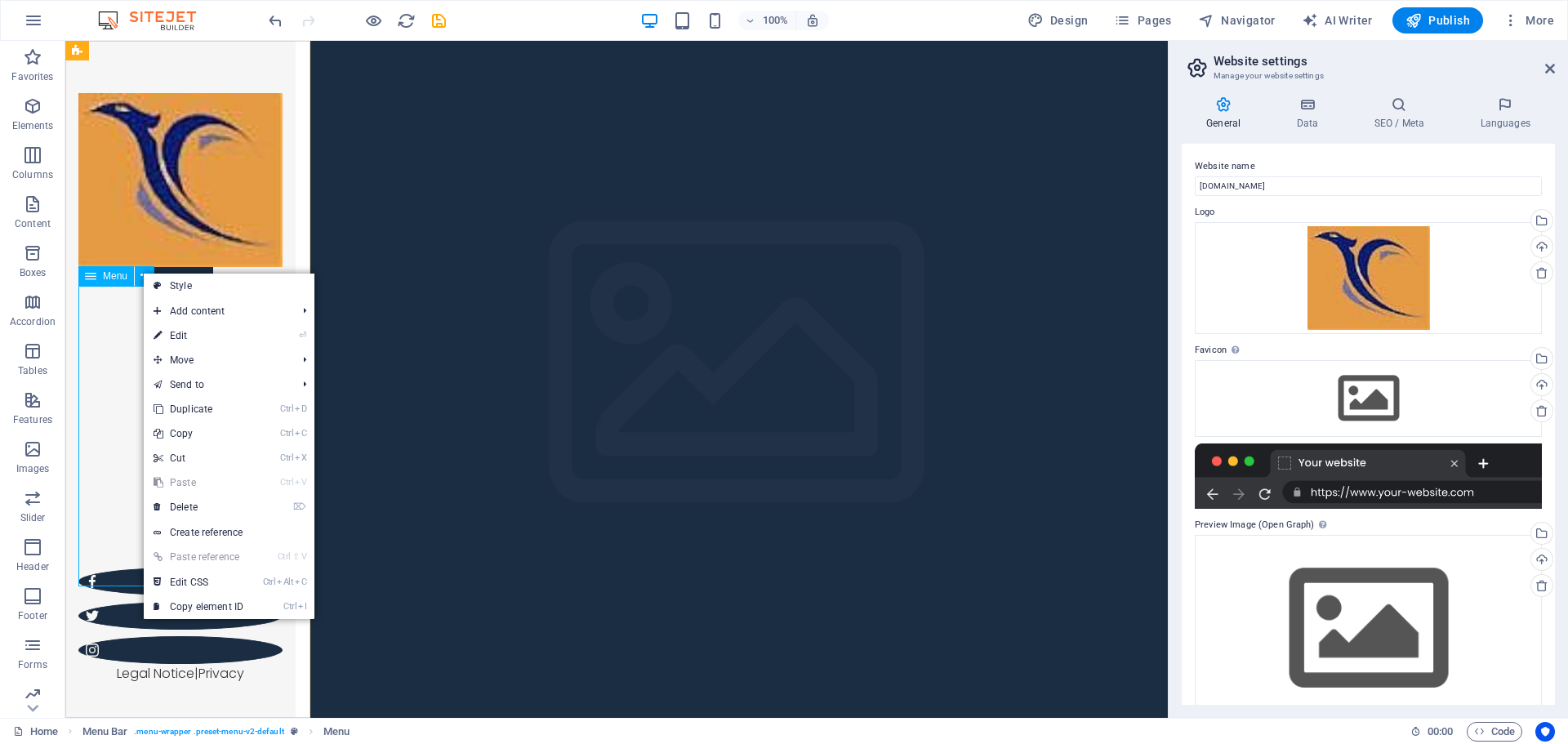
click at [101, 274] on div "Menu" at bounding box center [106, 276] width 55 height 20
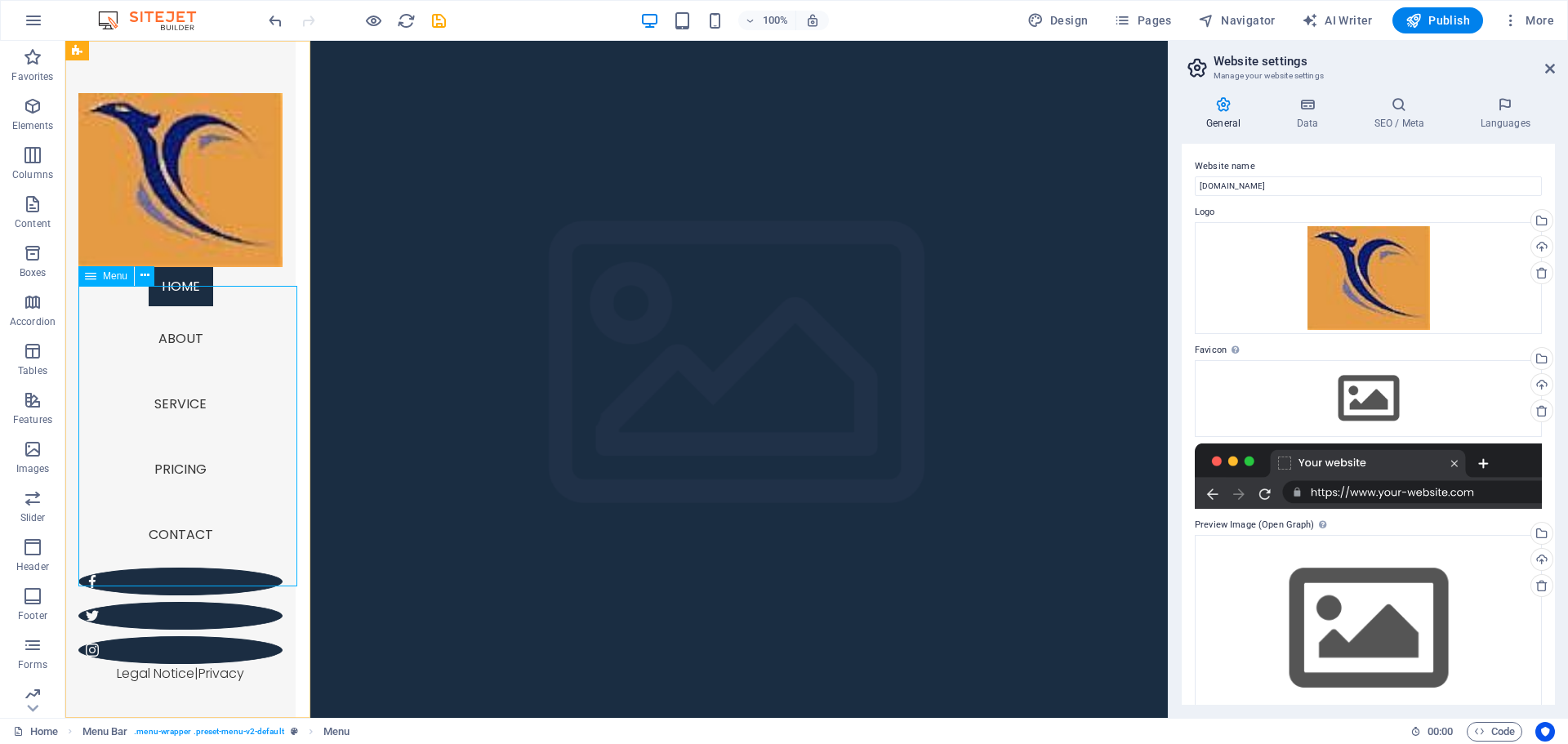
click at [96, 275] on icon at bounding box center [91, 276] width 12 height 20
click at [178, 345] on nav "Home About Service Pricing Contact" at bounding box center [180, 417] width 205 height 300
click at [187, 360] on nav "Home About Service Pricing Contact" at bounding box center [180, 417] width 205 height 300
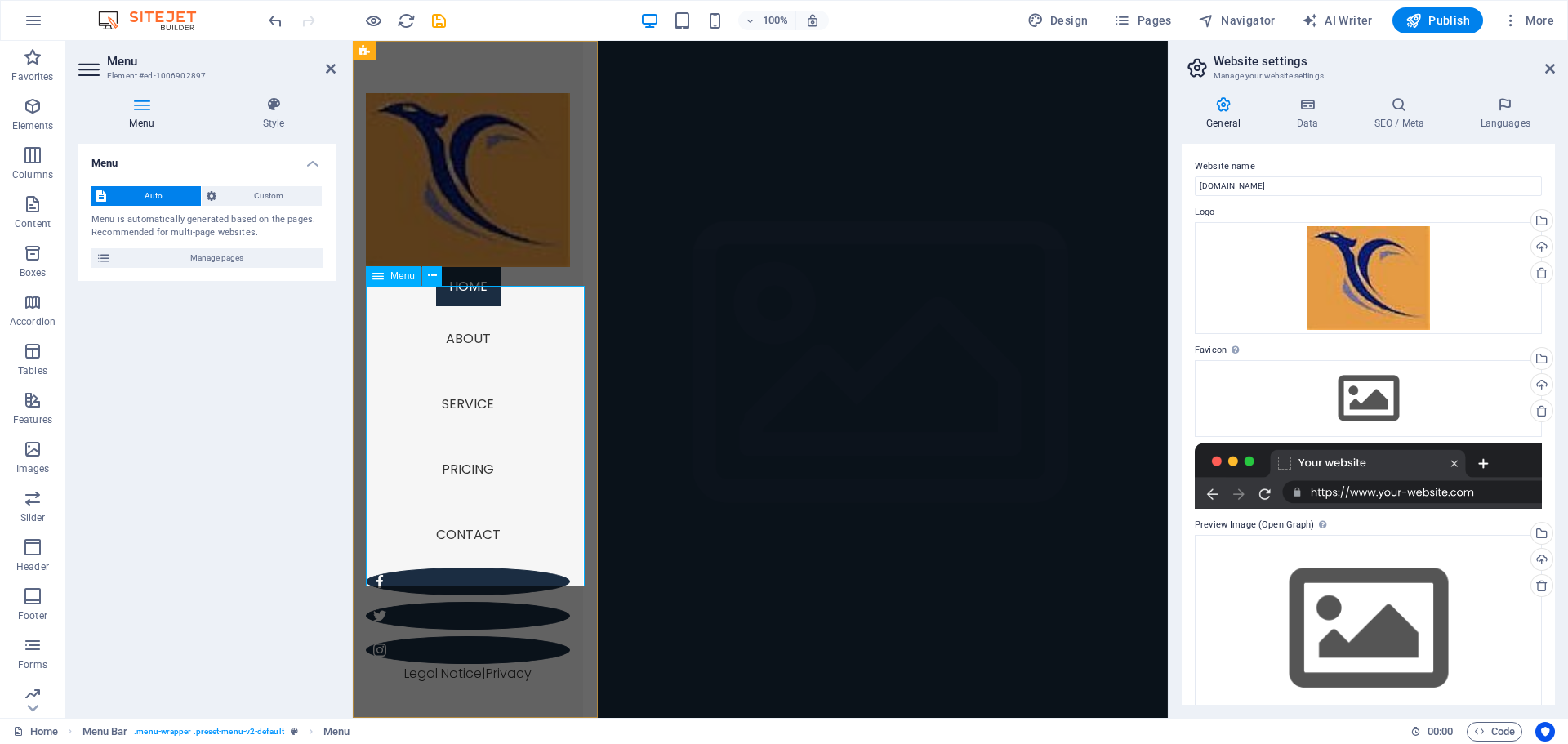
click at [486, 357] on nav "Home About Service Pricing Contact" at bounding box center [468, 417] width 205 height 300
click at [472, 356] on nav "Home About Service Pricing Contact" at bounding box center [468, 417] width 205 height 300
click at [388, 276] on div "Menu" at bounding box center [393, 276] width 55 height 20
click at [327, 67] on icon at bounding box center [331, 68] width 10 height 13
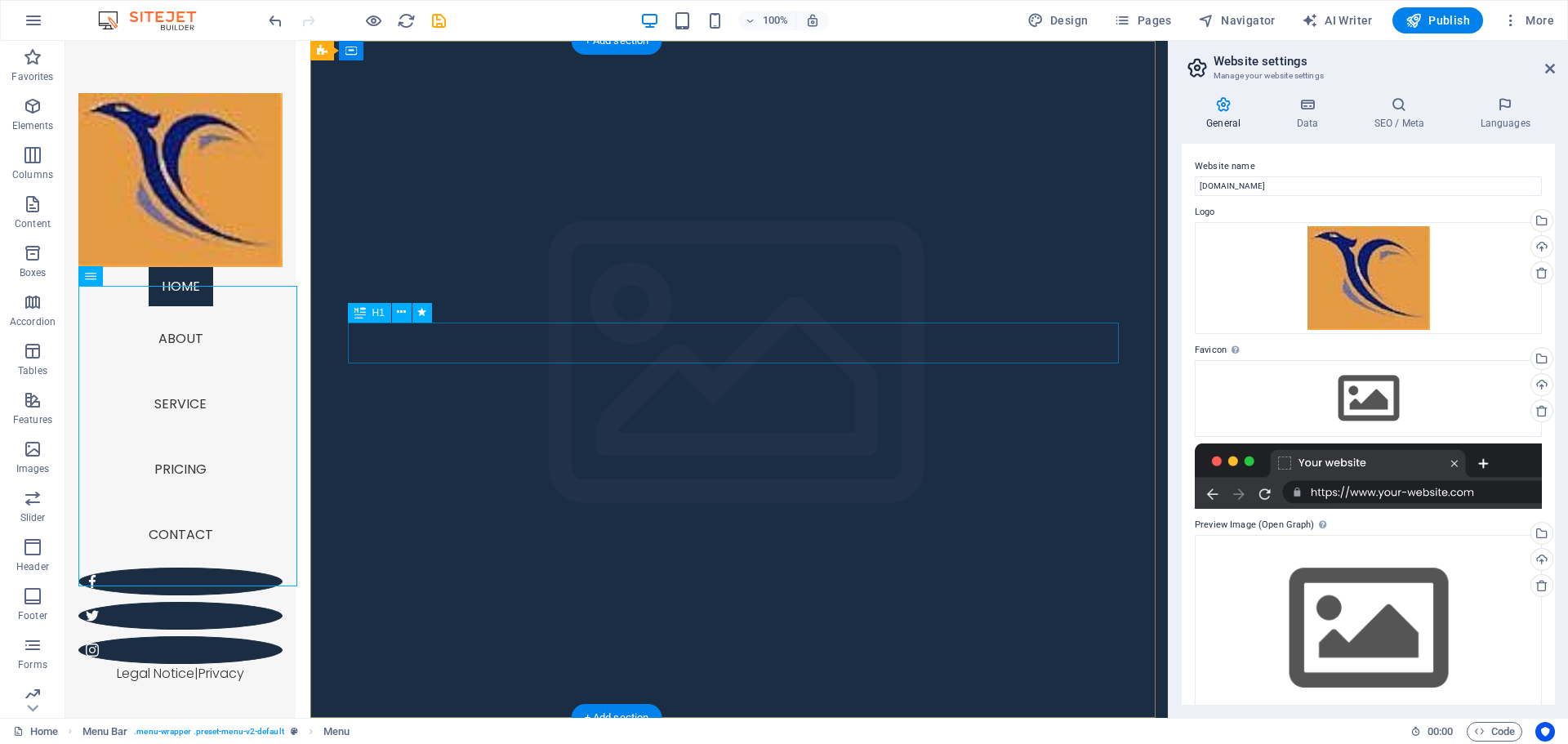
drag, startPoint x: 995, startPoint y: 344, endPoint x: 537, endPoint y: 342, distance: 458.0
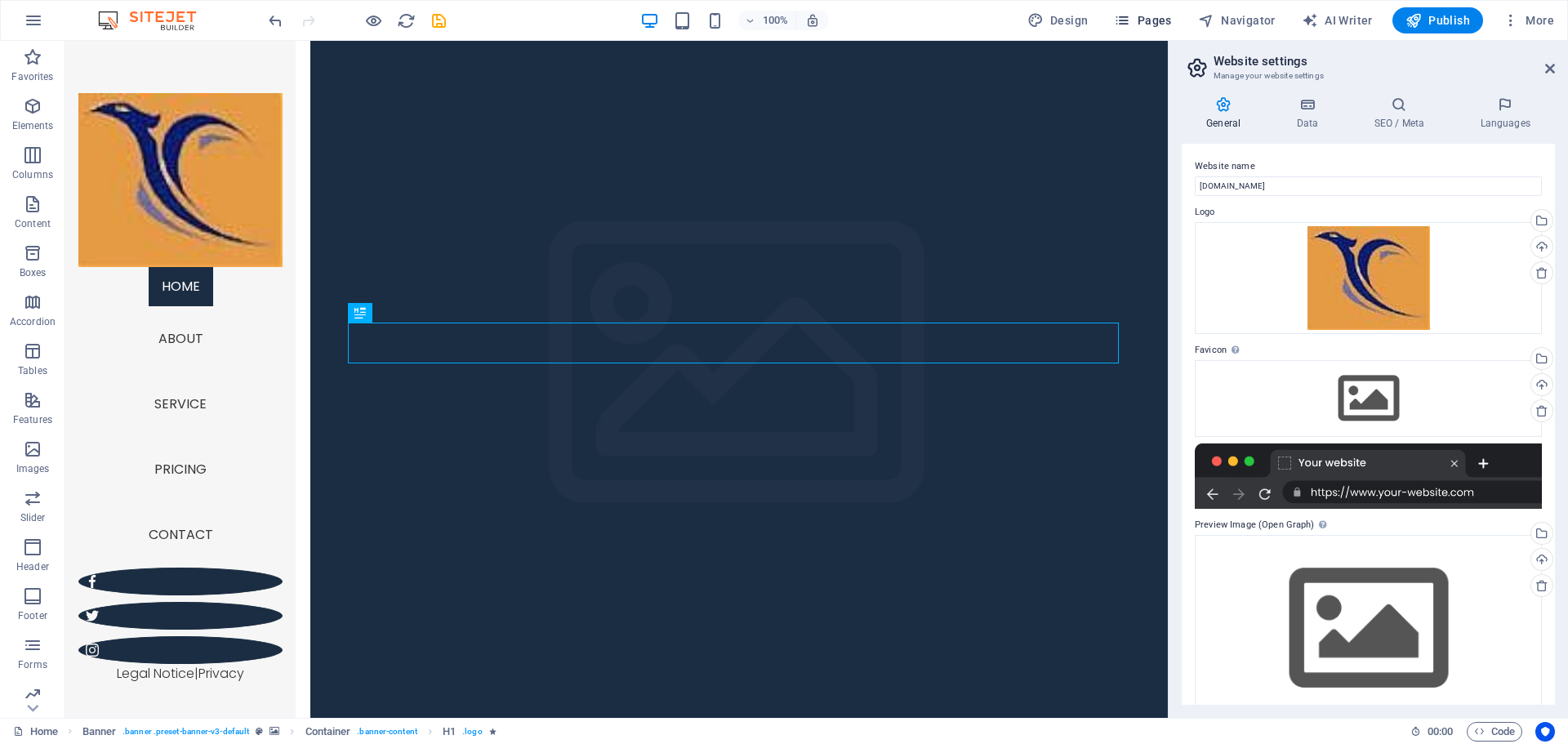
click at [1141, 27] on span "Pages" at bounding box center [1143, 20] width 57 height 17
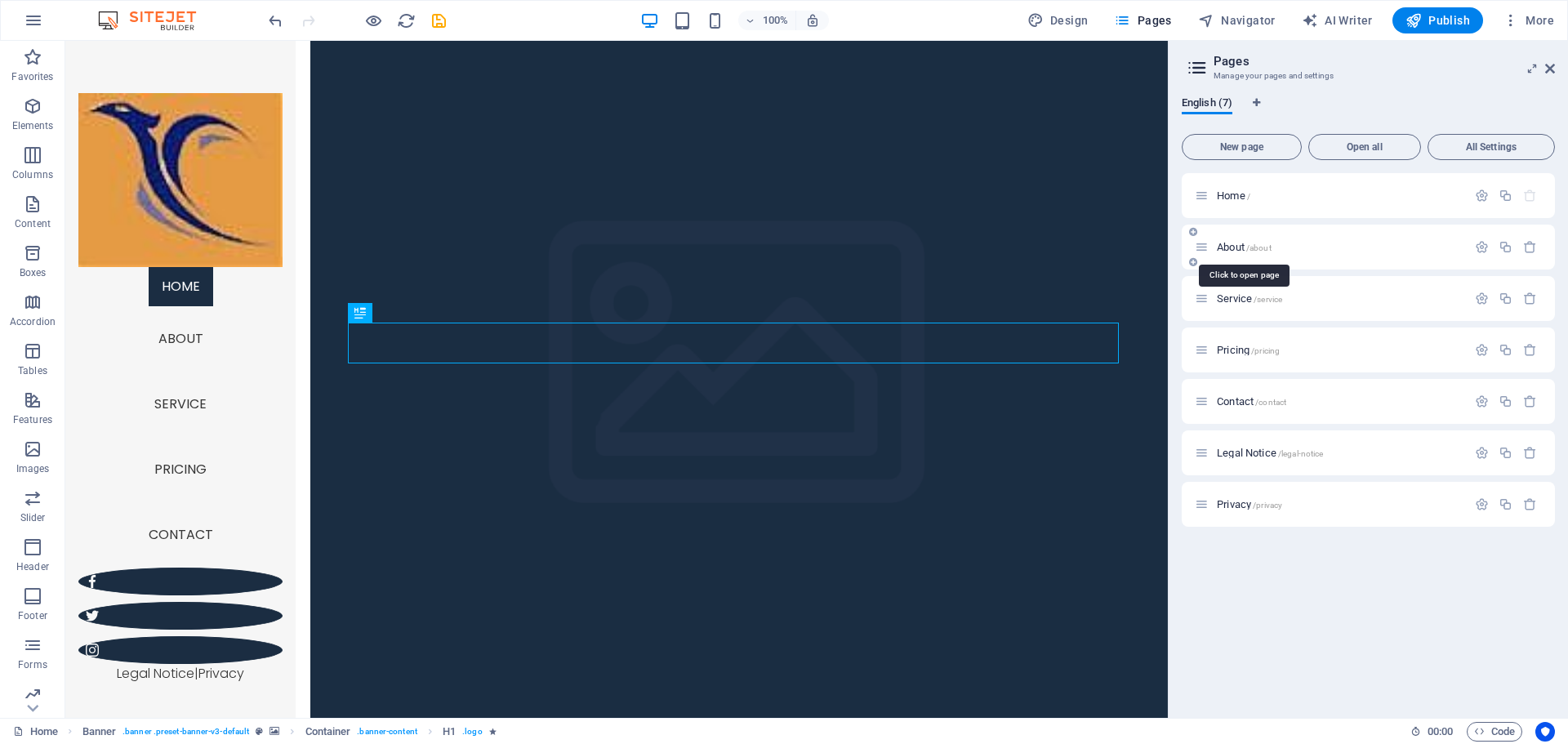
click at [1222, 246] on span "About /about" at bounding box center [1244, 247] width 54 height 12
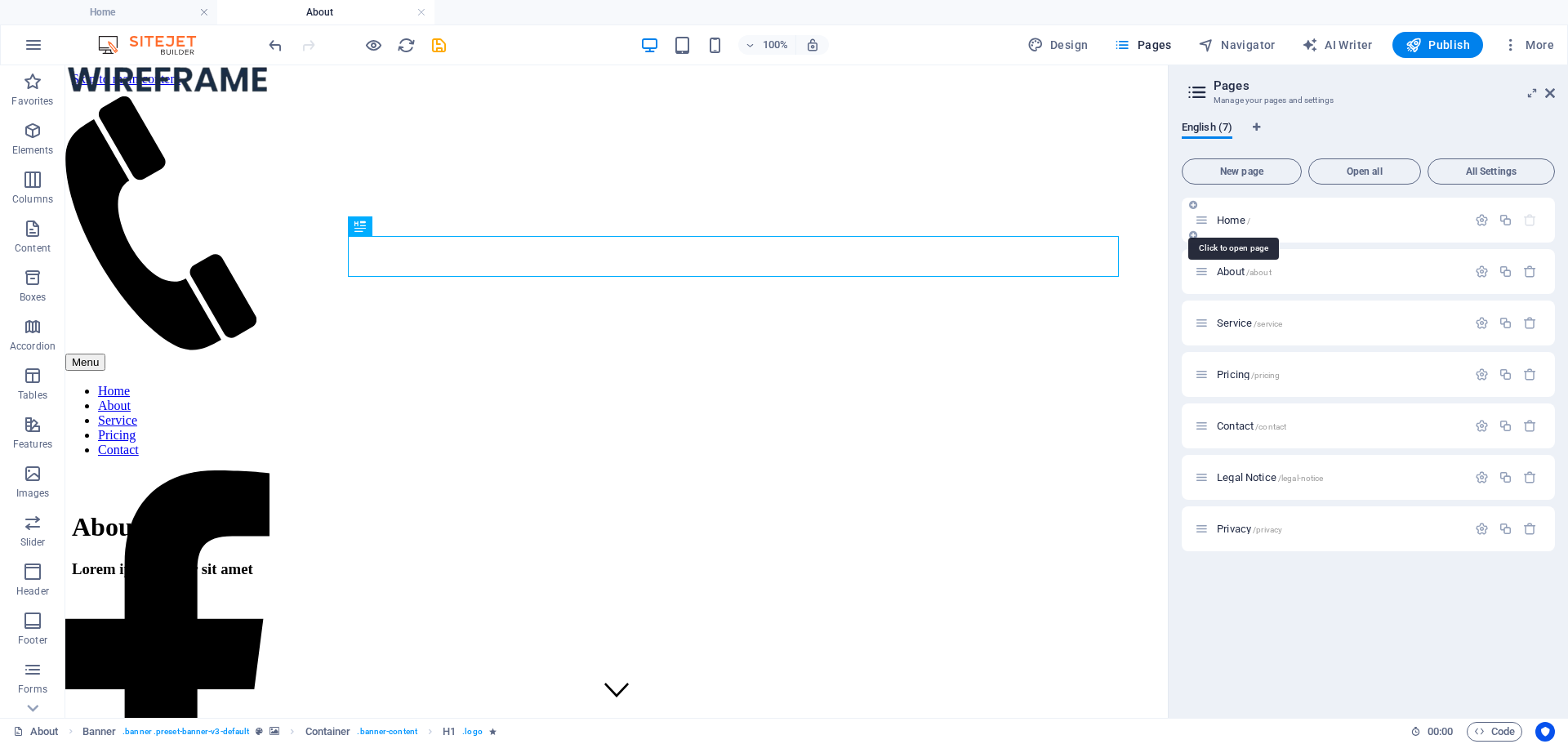
click at [1231, 221] on span "Home /" at bounding box center [1234, 219] width 34 height 12
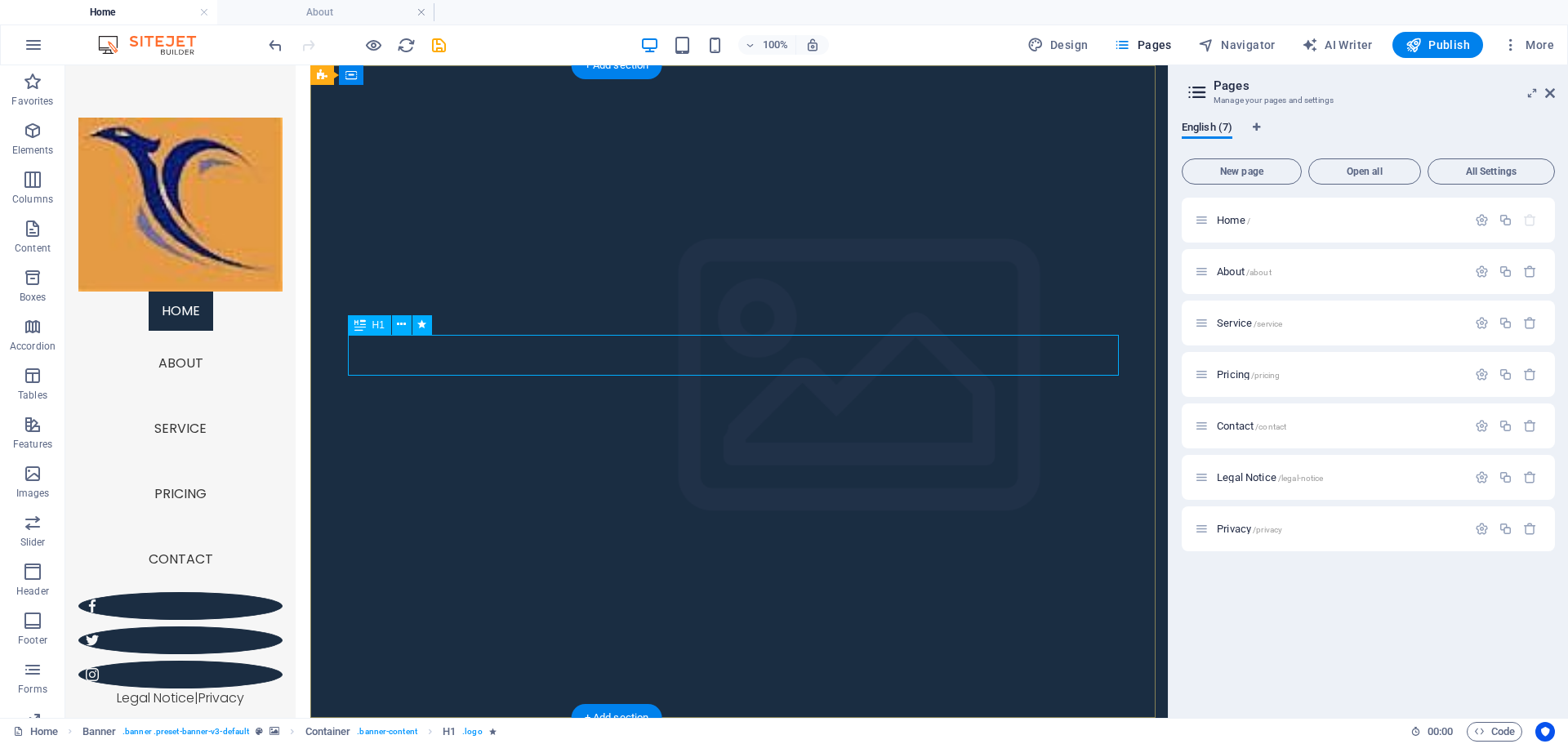
click at [355, 322] on icon at bounding box center [361, 325] width 12 height 20
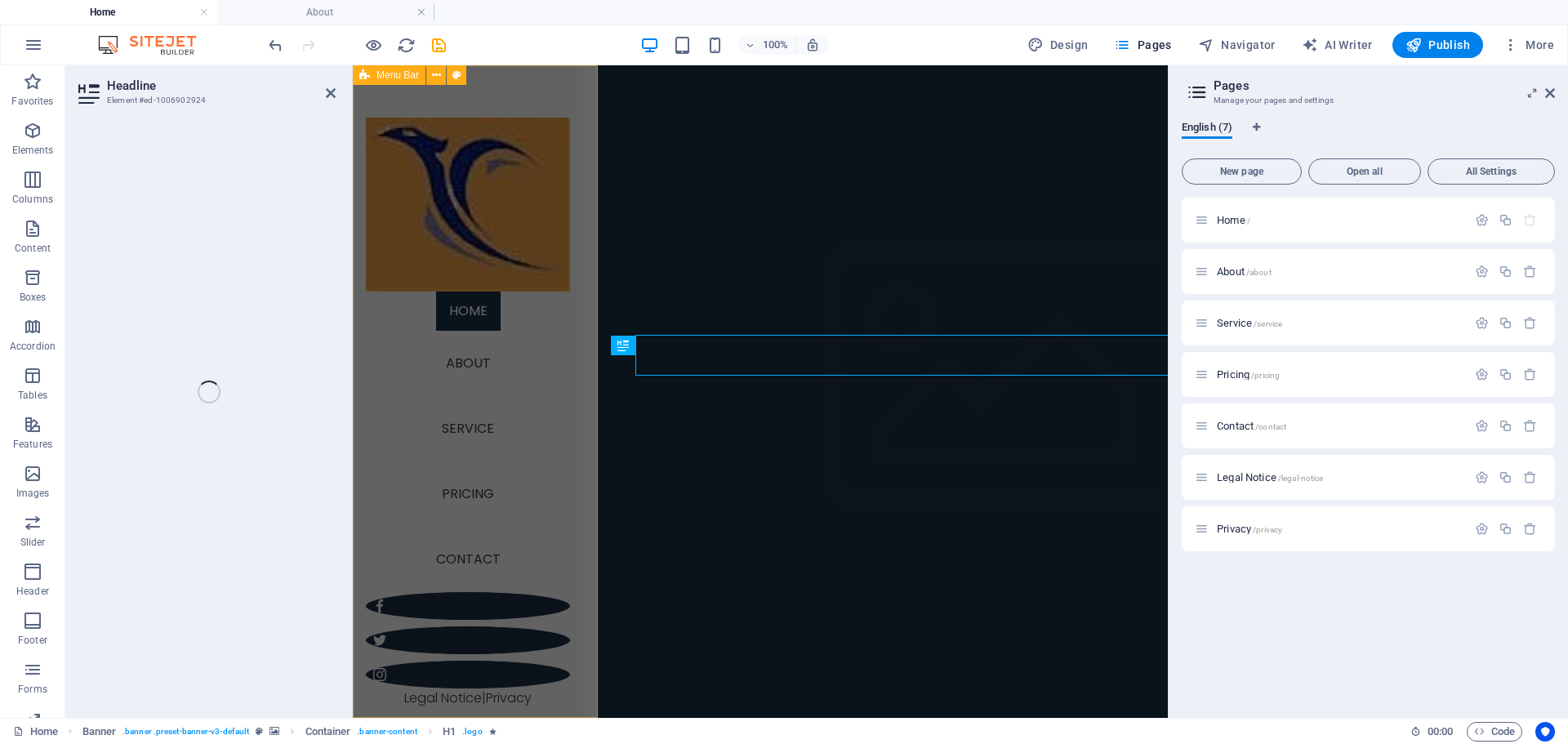
click at [355, 322] on div "Menu Home About Service Pricing Contact Legal Notice | Privacy" at bounding box center [468, 391] width 230 height 652
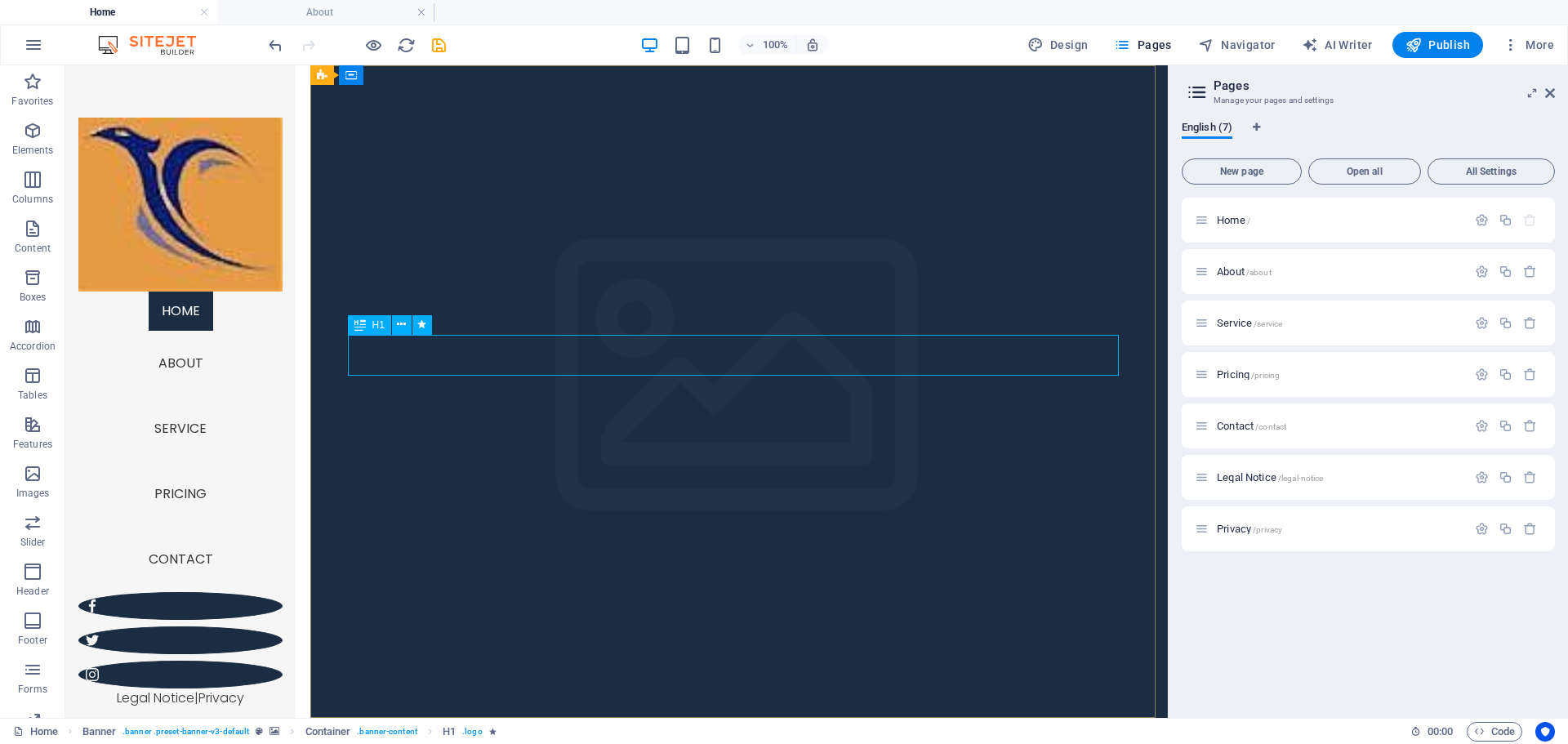
click at [364, 328] on icon at bounding box center [361, 325] width 12 height 20
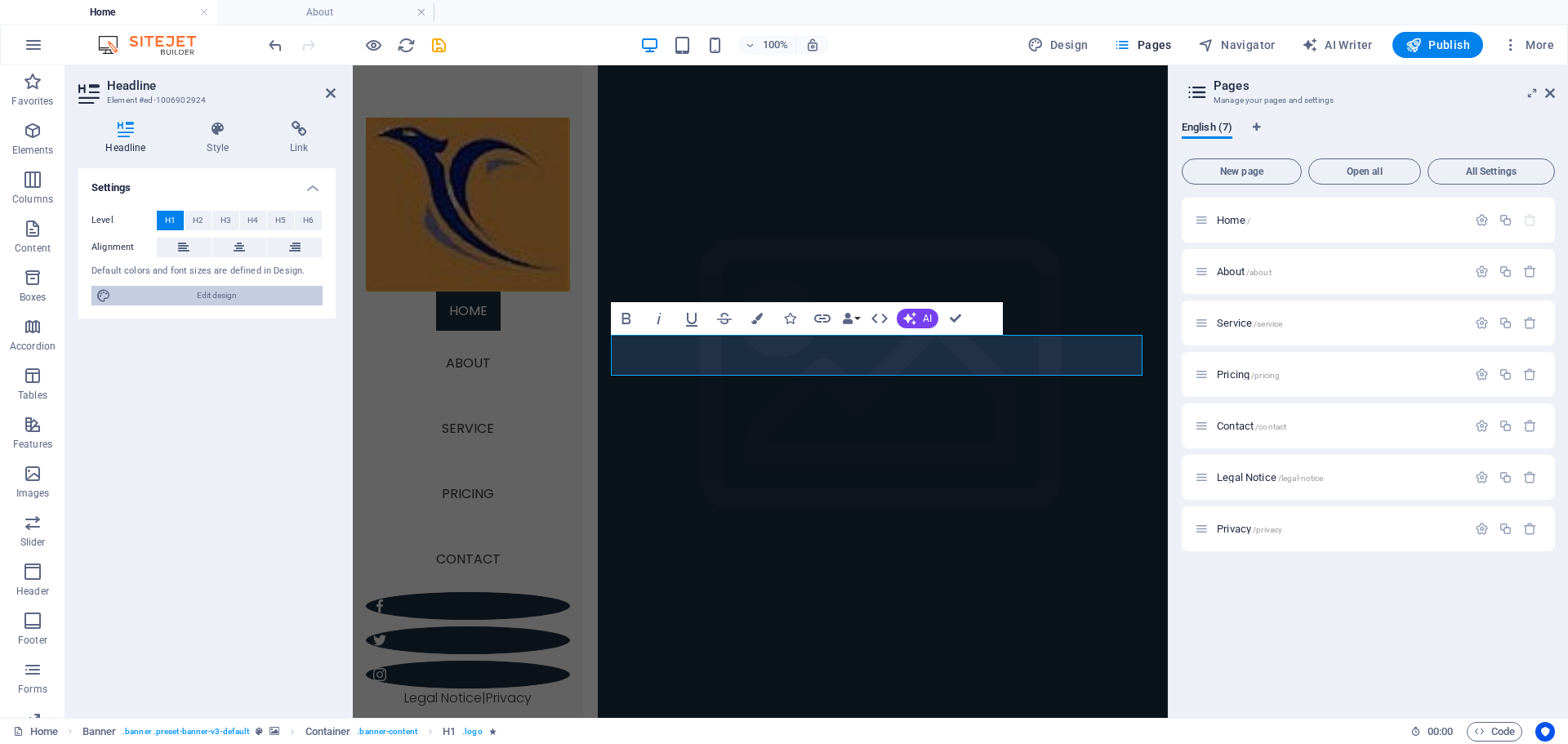
click at [214, 298] on span "Edit design" at bounding box center [217, 295] width 202 height 20
select select "px"
select select "300"
select select "px"
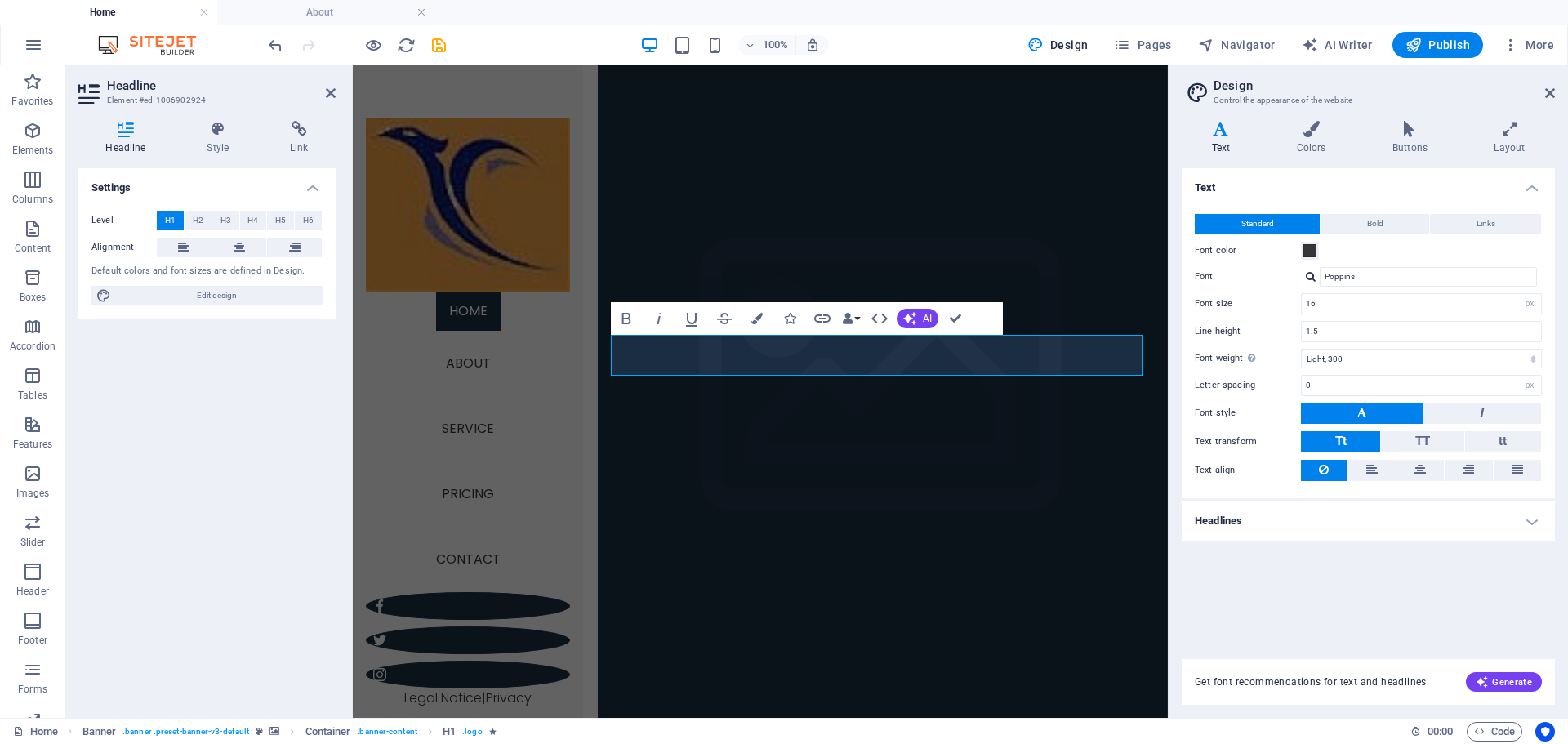
click at [1543, 91] on h2 "Design" at bounding box center [1384, 85] width 341 height 15
drag, startPoint x: 1118, startPoint y: 355, endPoint x: 620, endPoint y: 345, distance: 498.1
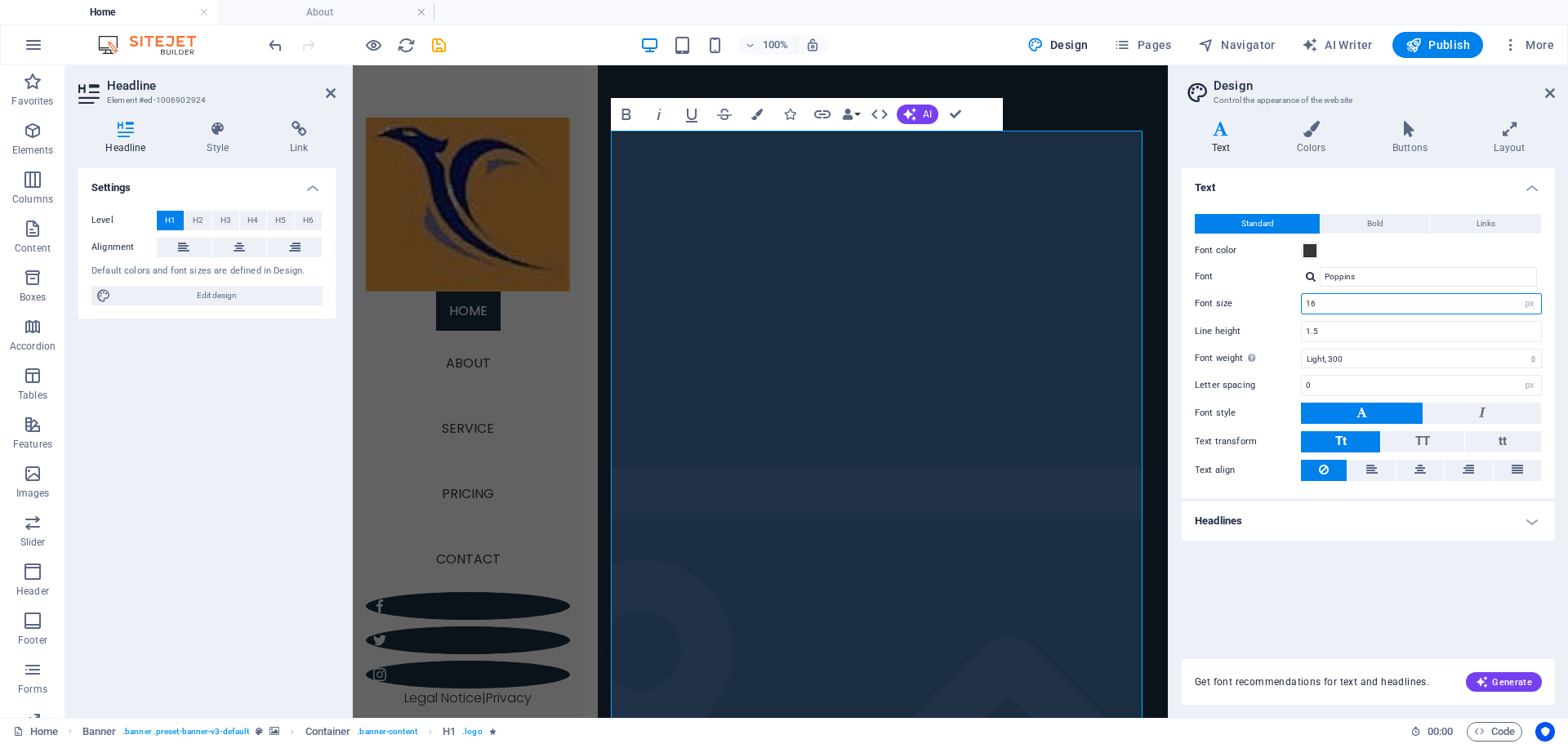
click at [1386, 303] on input "16" at bounding box center [1422, 303] width 239 height 20
drag, startPoint x: 1408, startPoint y: 304, endPoint x: 1286, endPoint y: 304, distance: 122.0
click at [1286, 304] on div "Font size 16 rem px" at bounding box center [1368, 303] width 347 height 21
type input "2"
type input "12"
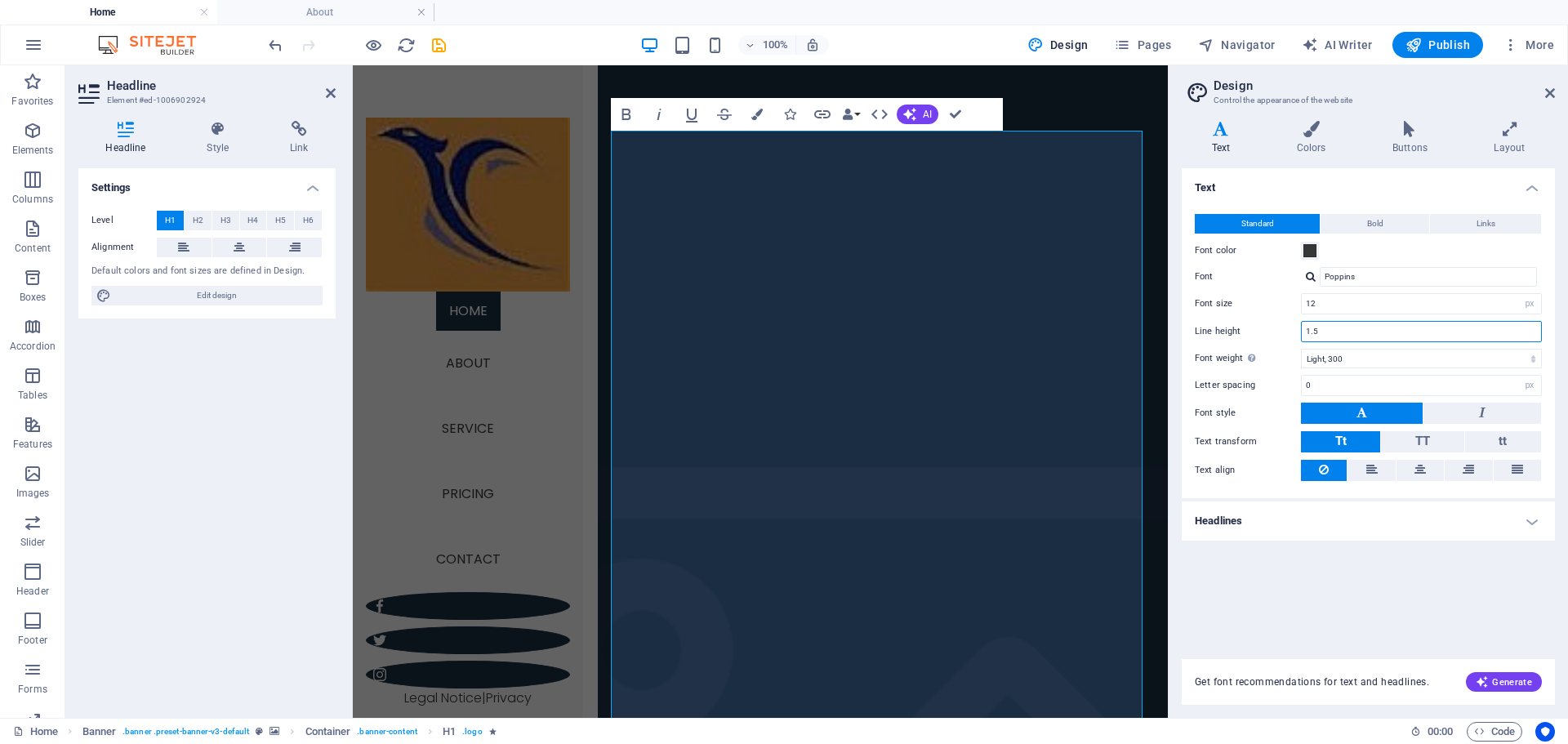
click at [1381, 334] on input "1.5" at bounding box center [1422, 332] width 239 height 20
click at [1376, 316] on div "Standard Bold Links Font color Font Poppins Font size 12 rem px Line height 1.5…" at bounding box center [1368, 348] width 380 height 300
click at [1377, 308] on input "12" at bounding box center [1422, 303] width 239 height 20
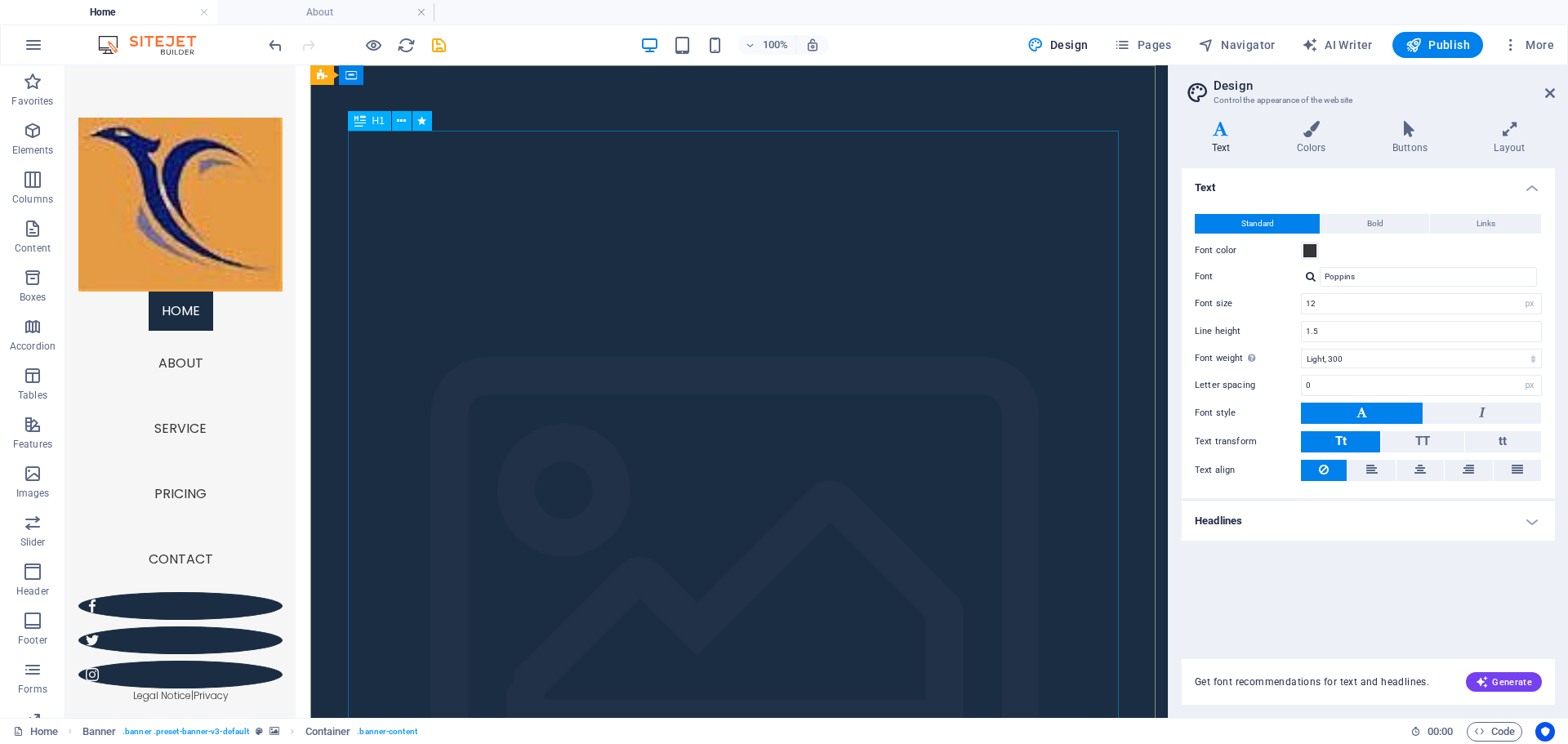
click at [367, 122] on div "H1" at bounding box center [370, 121] width 44 height 20
click at [1464, 307] on input "12" at bounding box center [1422, 303] width 239 height 20
click at [1553, 93] on icon at bounding box center [1550, 93] width 10 height 13
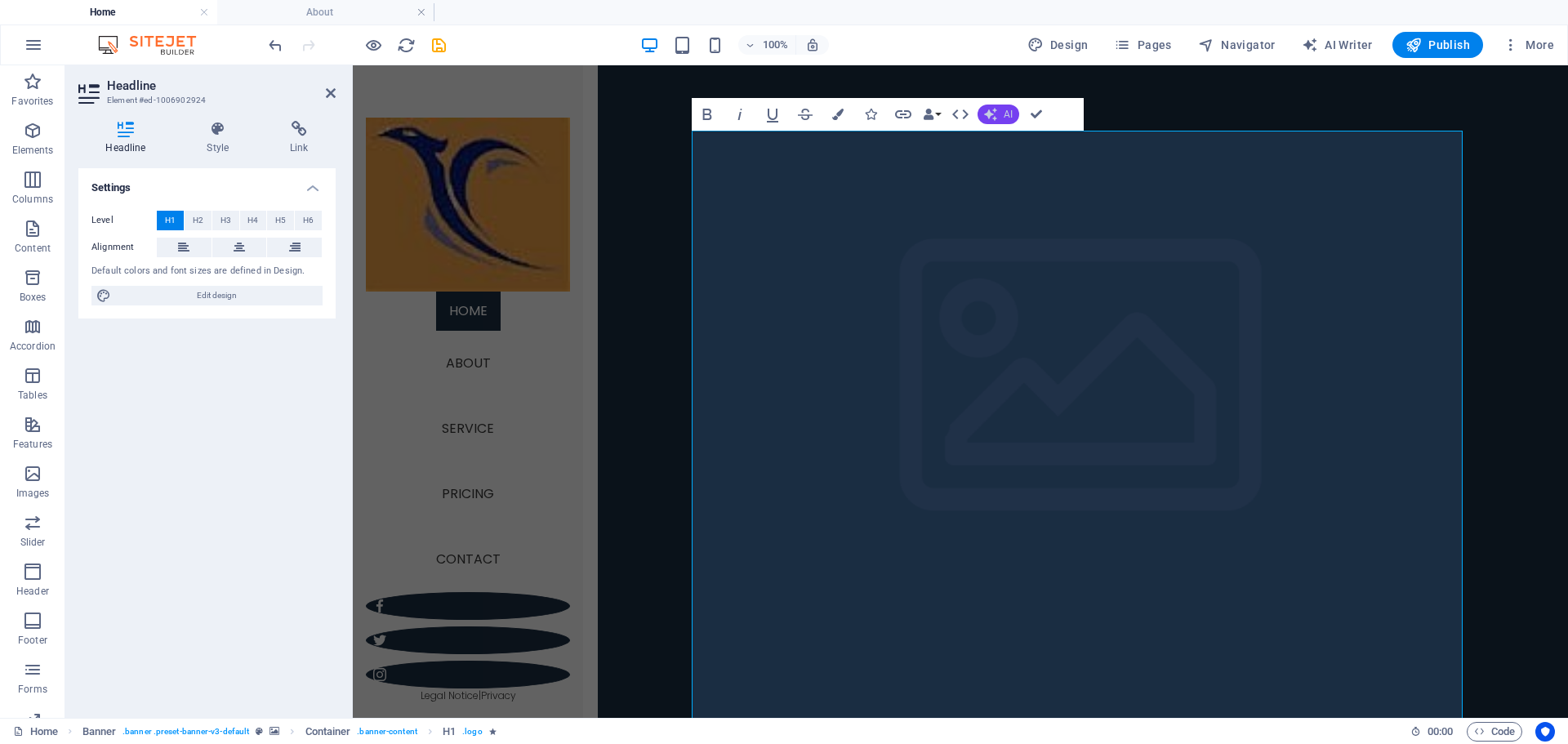
click at [997, 117] on icon "button" at bounding box center [991, 114] width 13 height 13
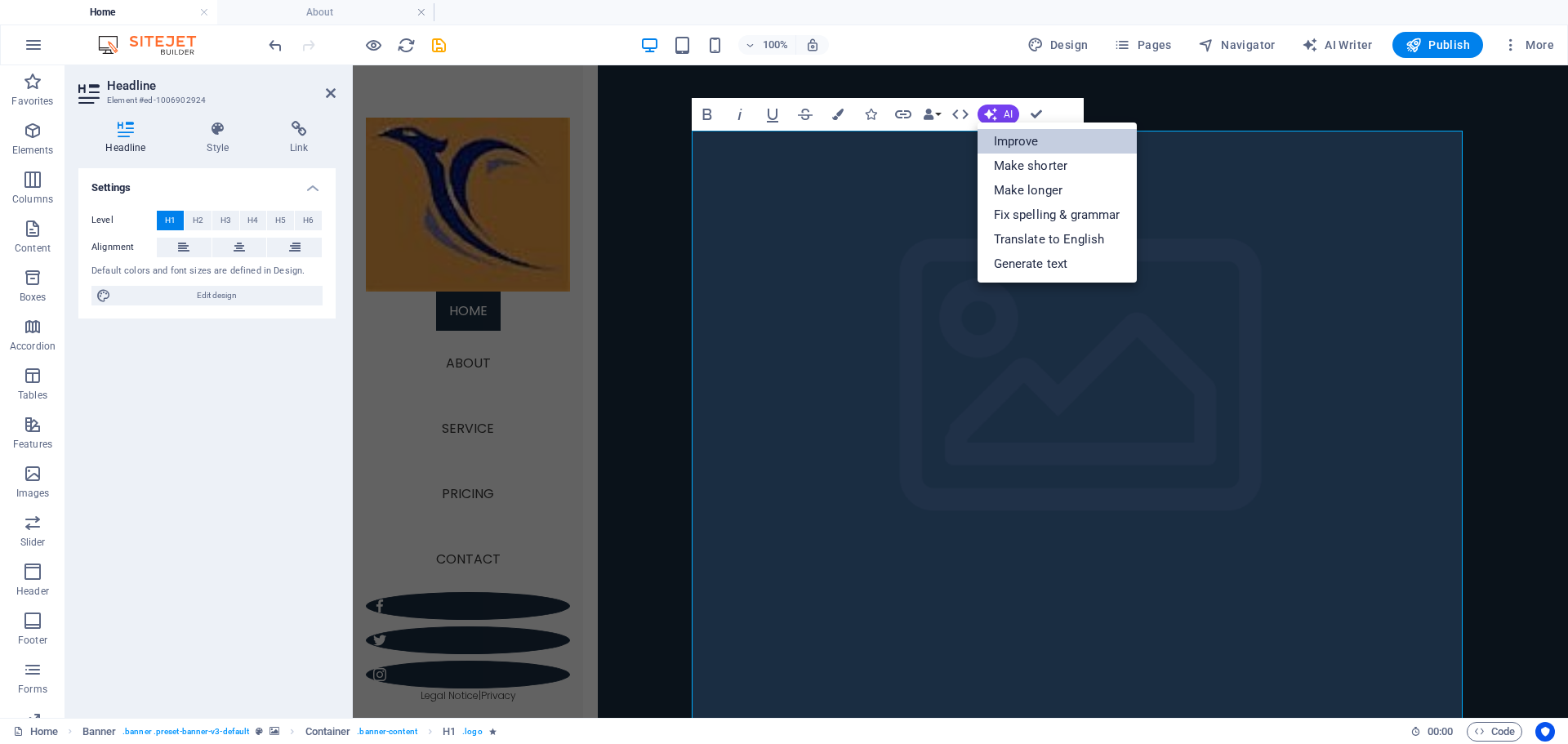
click at [1018, 134] on link "Improve" at bounding box center [1057, 141] width 159 height 25
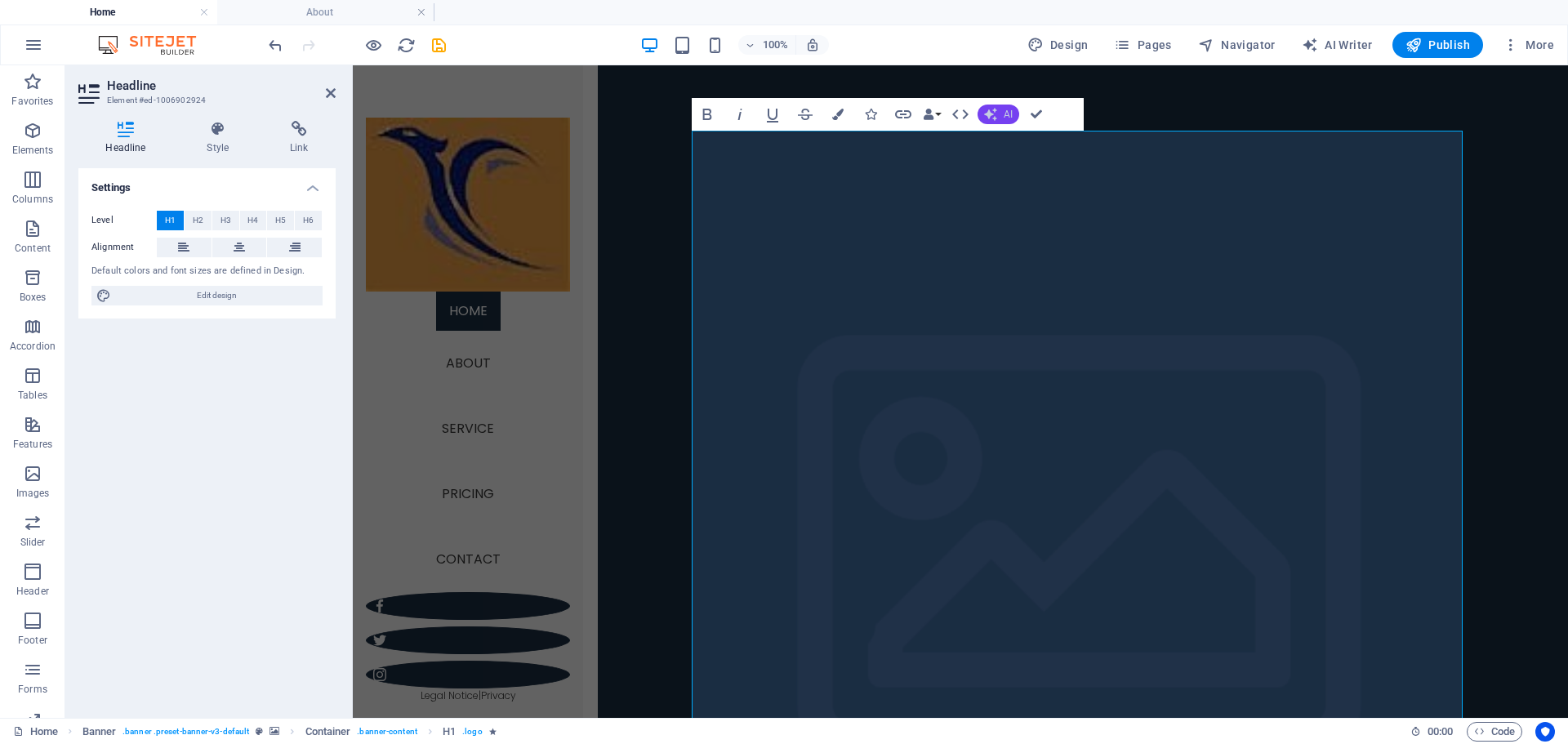
click at [1000, 118] on button "AI" at bounding box center [999, 115] width 42 height 20
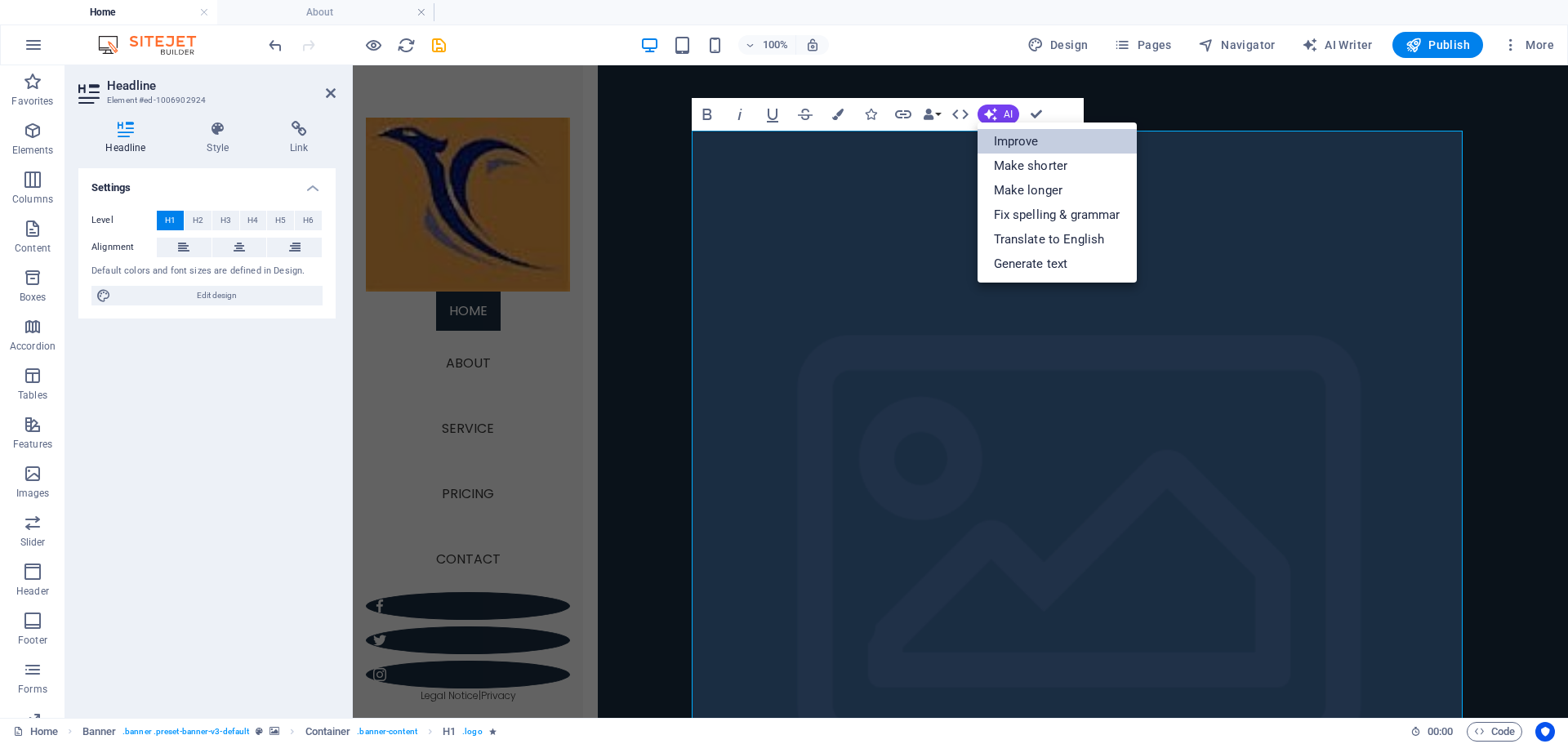
click at [1031, 143] on link "Improve" at bounding box center [1057, 141] width 159 height 25
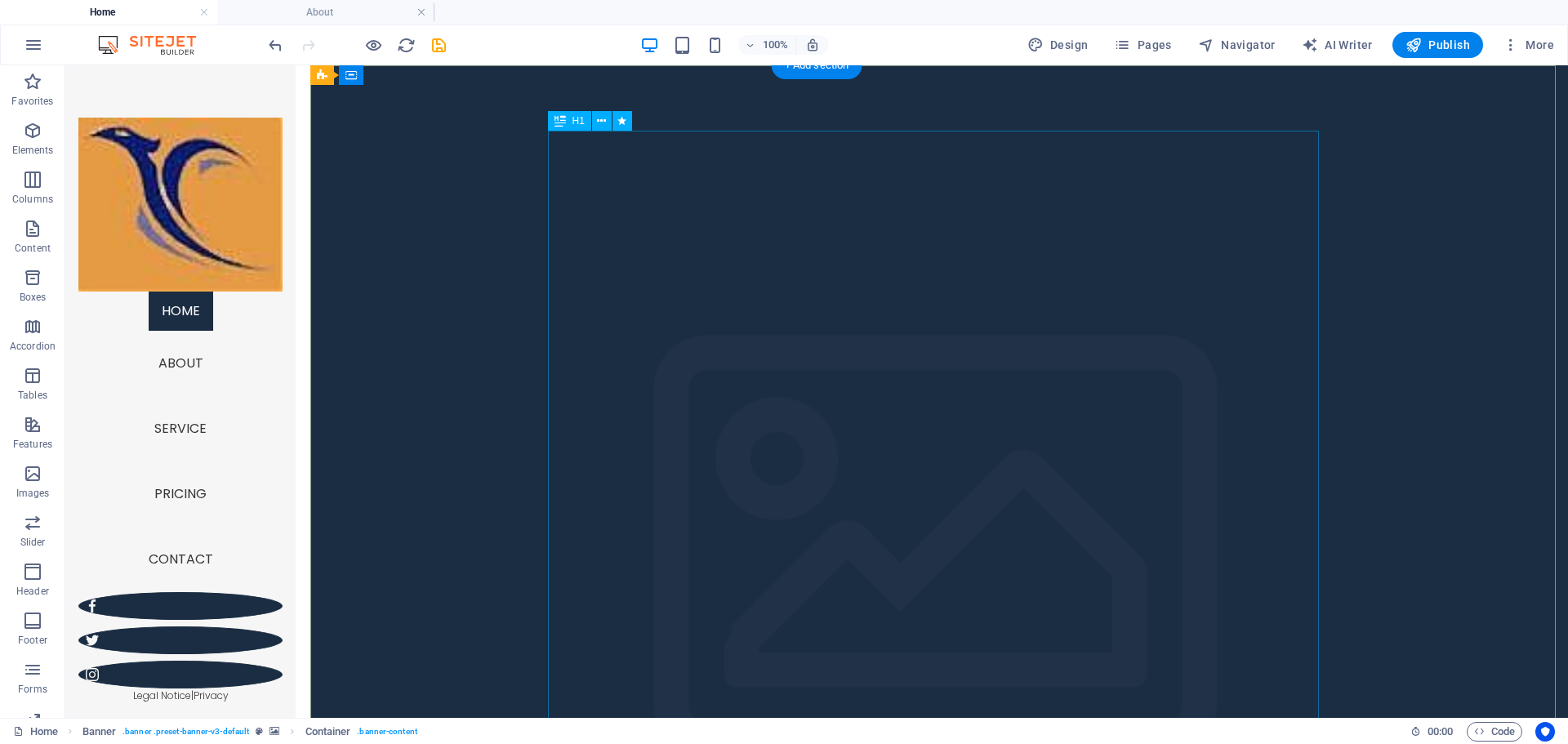
click at [564, 122] on icon at bounding box center [561, 121] width 12 height 20
click at [600, 118] on icon at bounding box center [601, 121] width 9 height 17
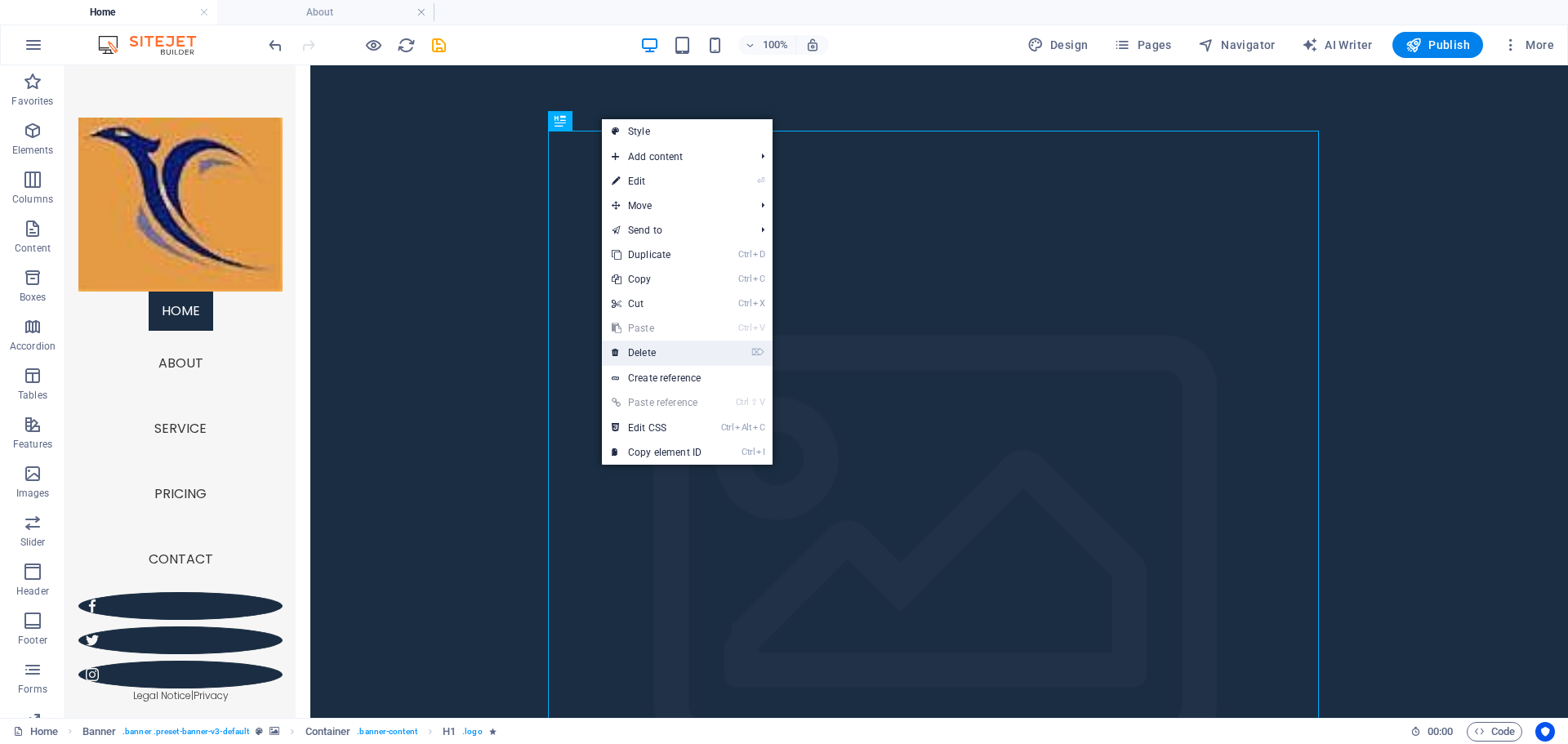
click at [664, 350] on link "⌦ Delete" at bounding box center [656, 353] width 110 height 25
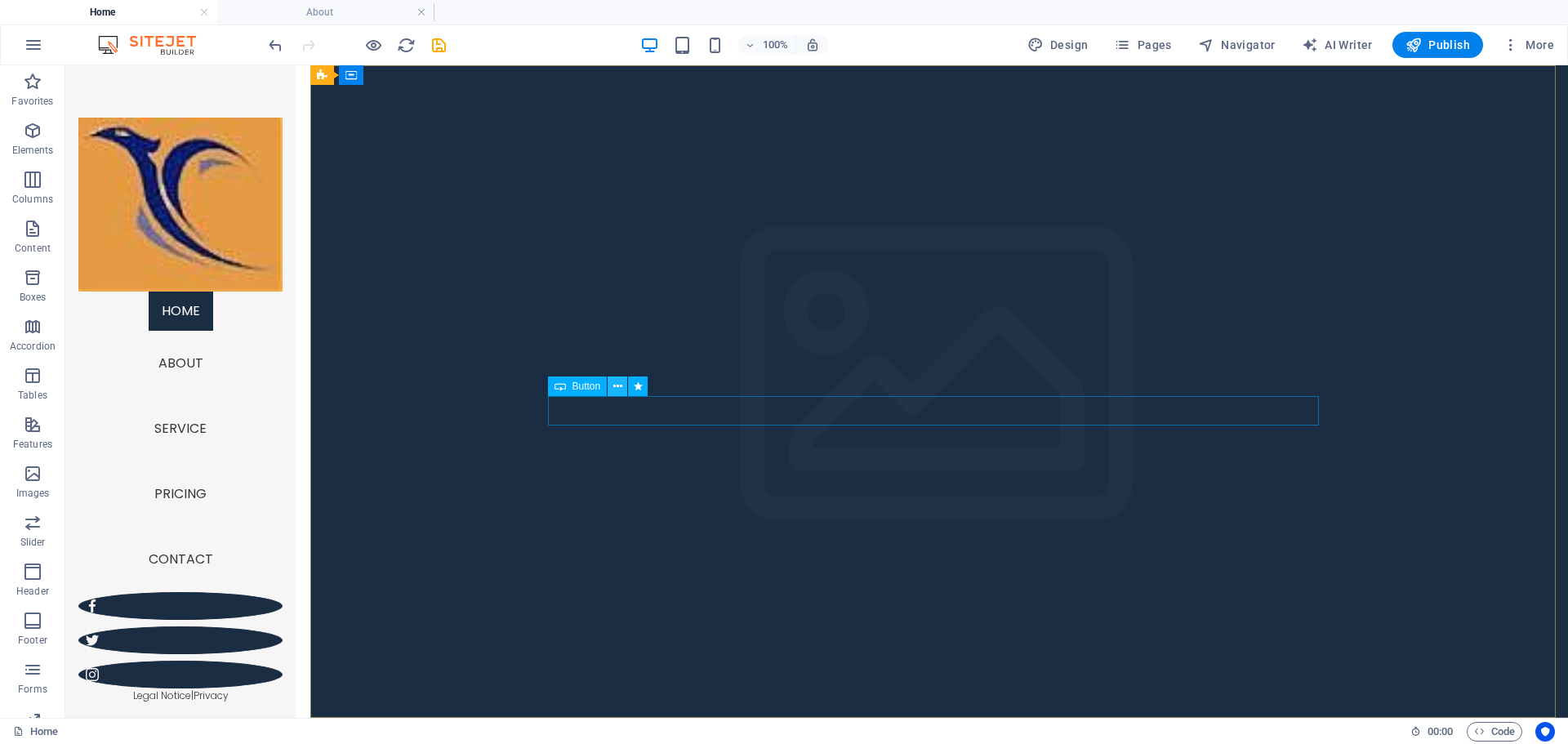
click at [618, 386] on icon at bounding box center [618, 386] width 9 height 17
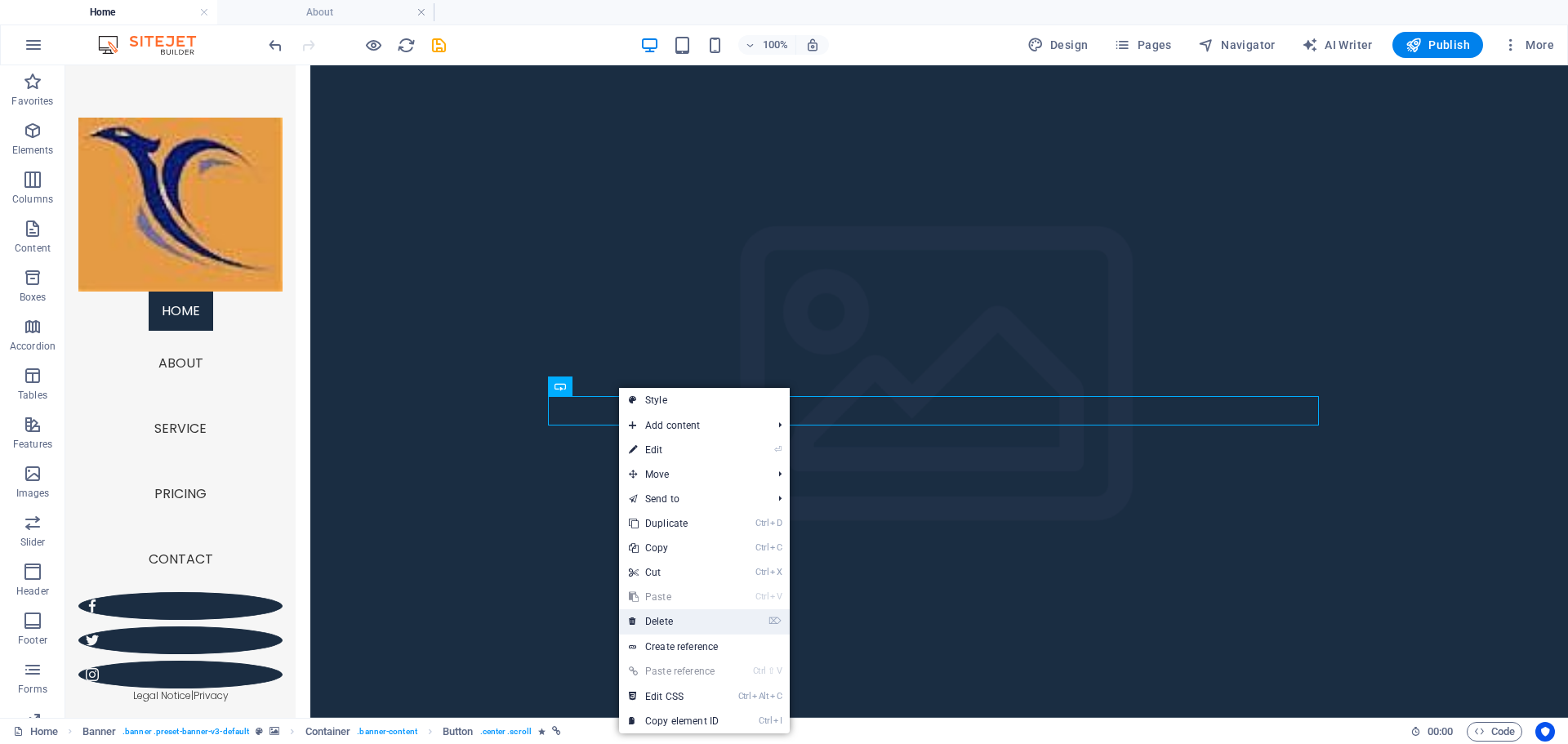
click at [666, 621] on link "⌦ Delete" at bounding box center [673, 620] width 110 height 25
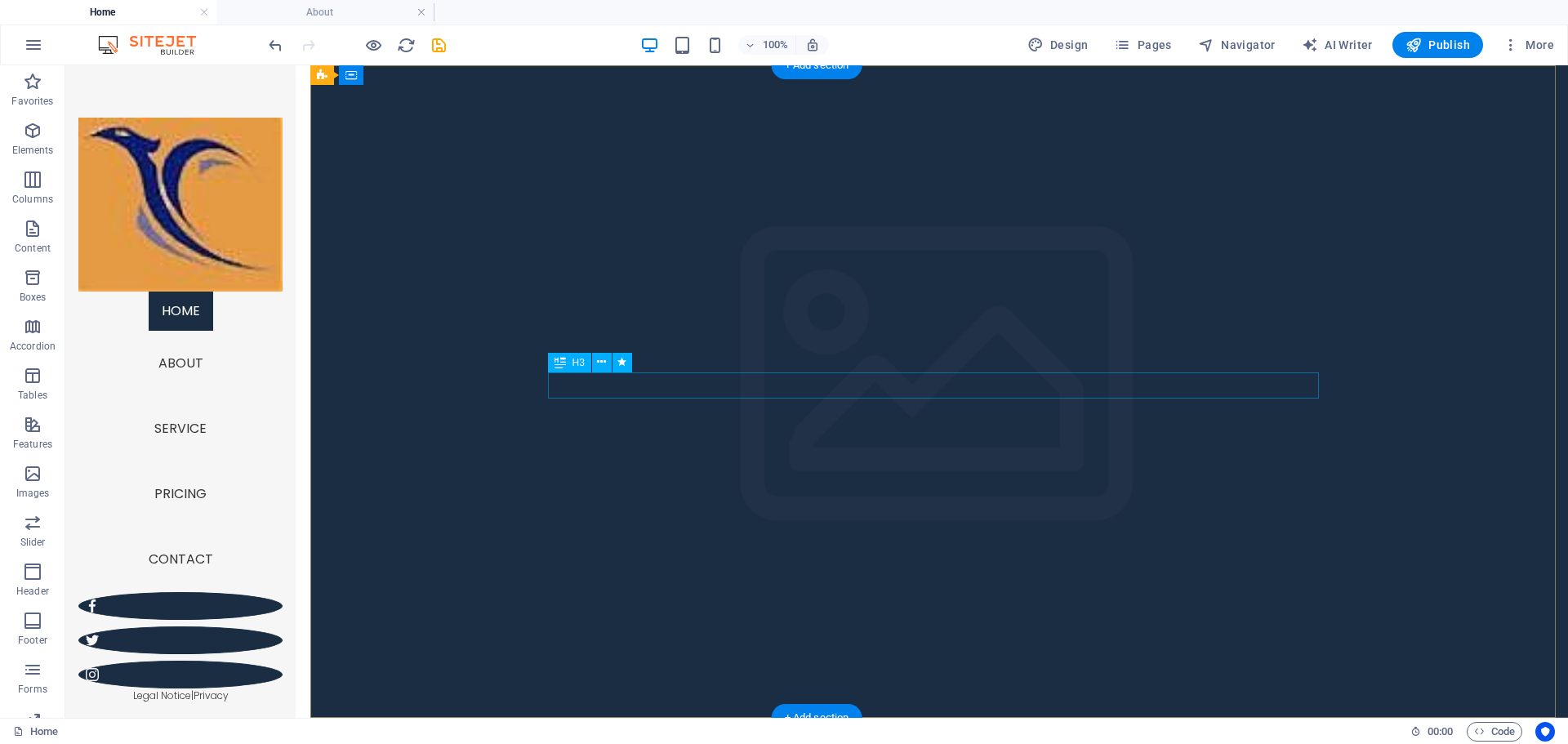
click at [601, 362] on icon at bounding box center [601, 362] width 9 height 17
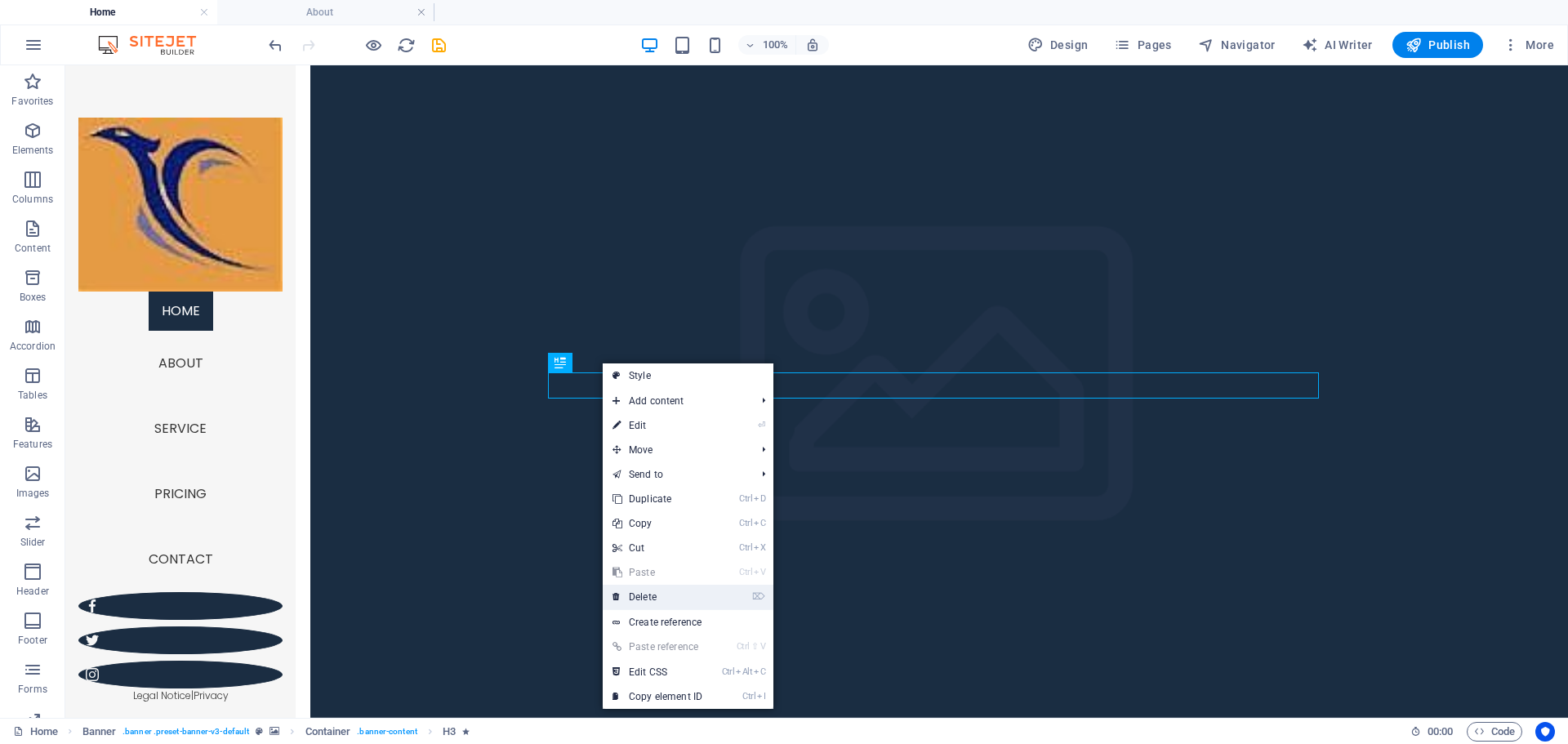
click at [655, 600] on link "⌦ Delete" at bounding box center [657, 597] width 110 height 25
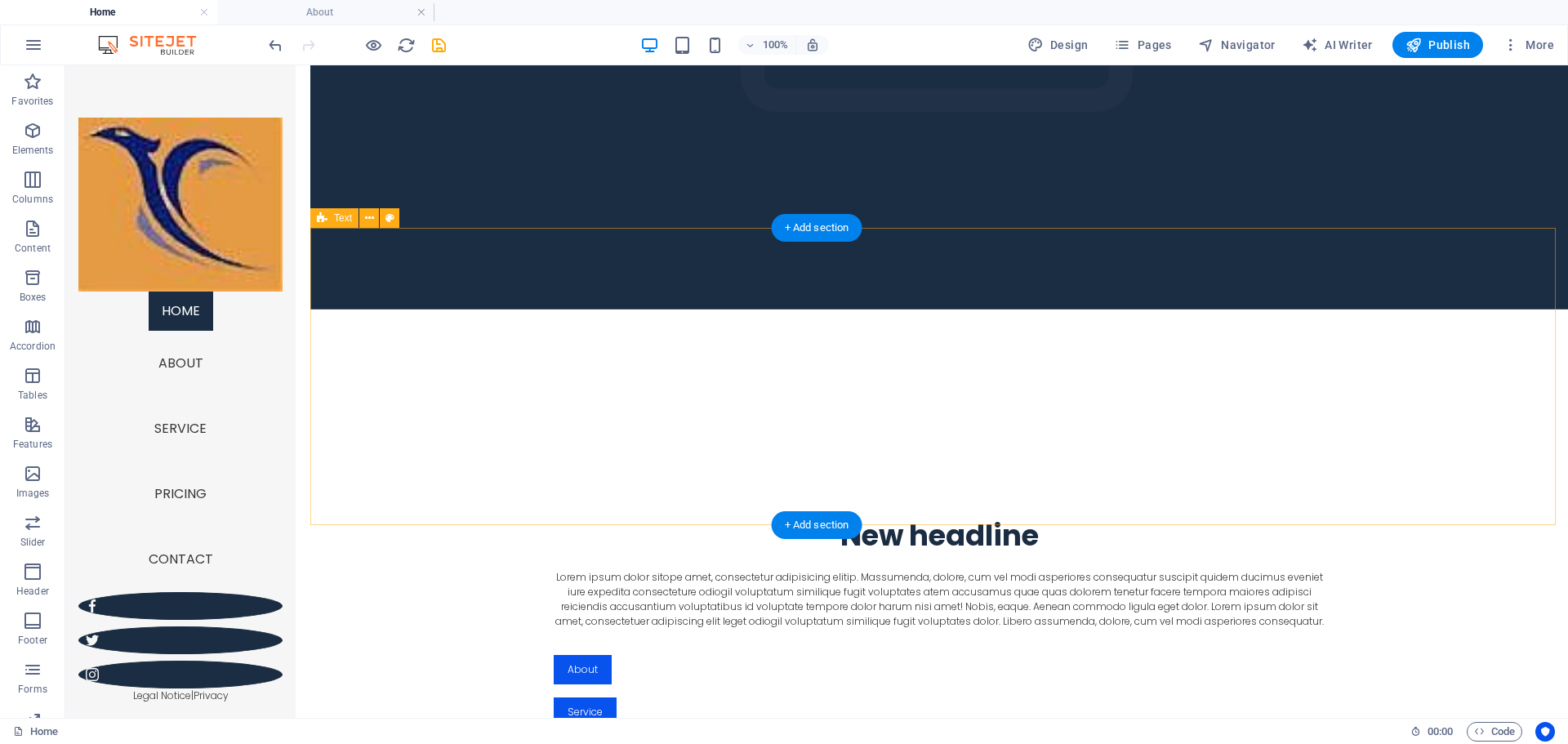
scroll to position [490, 0]
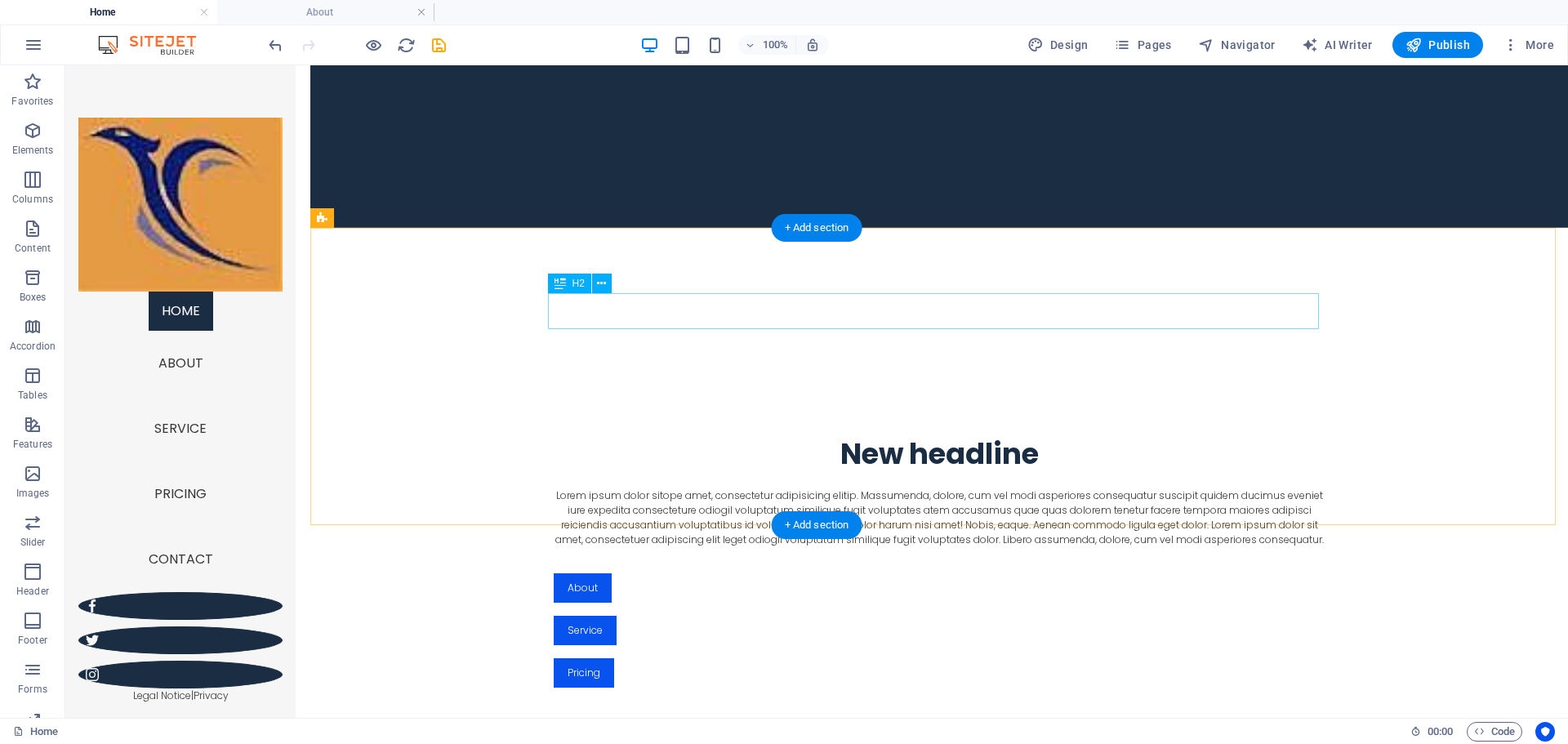
click at [941, 436] on div "New headline" at bounding box center [939, 454] width 771 height 36
click at [1033, 436] on div "New headline" at bounding box center [939, 454] width 771 height 36
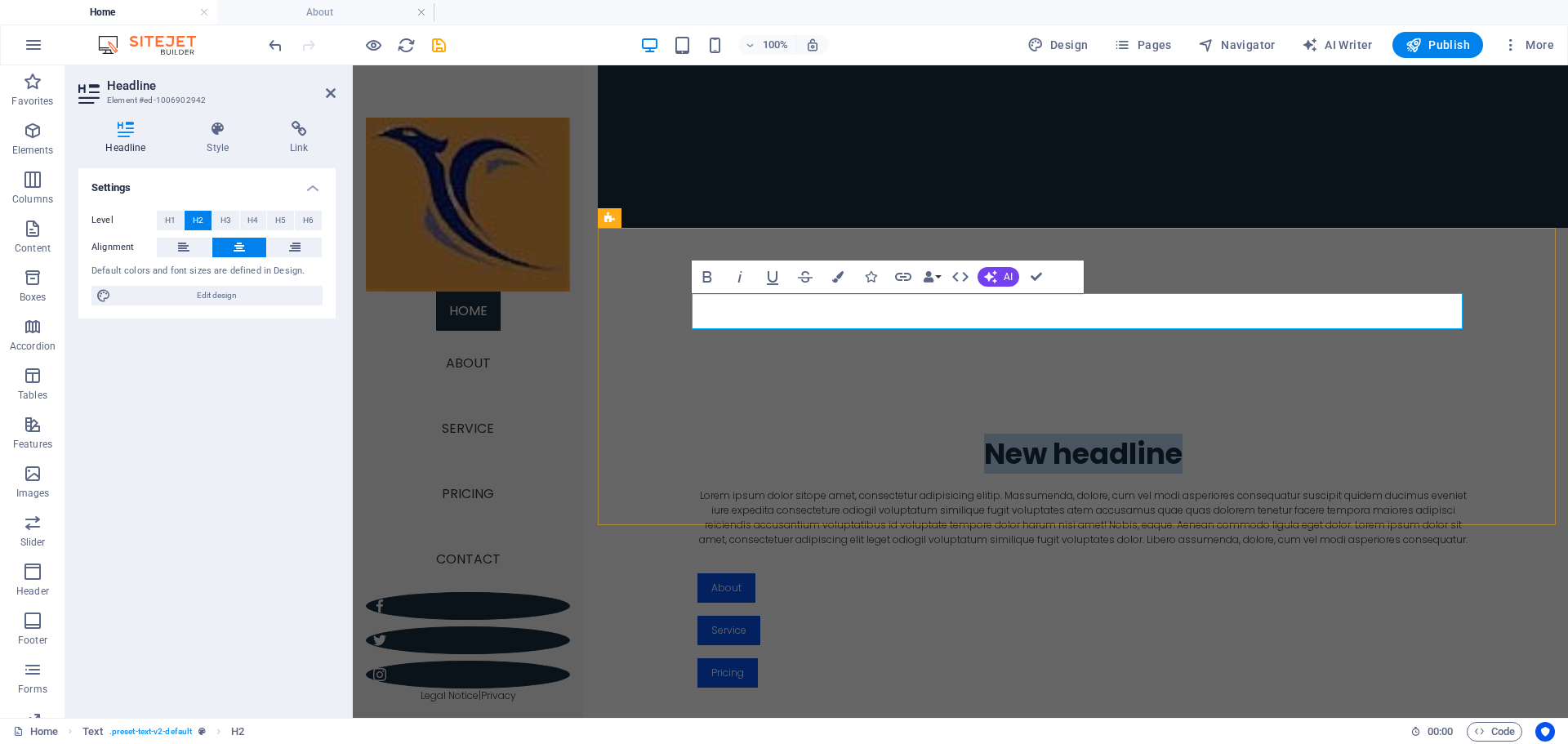
click at [1205, 436] on h2 "New headline" at bounding box center [1084, 454] width 771 height 36
drag, startPoint x: 1186, startPoint y: 309, endPoint x: 1041, endPoint y: 313, distance: 145.1
click at [1041, 436] on h2 "New headline" at bounding box center [1084, 454] width 771 height 36
click at [1037, 436] on h2 "News" at bounding box center [1084, 454] width 771 height 36
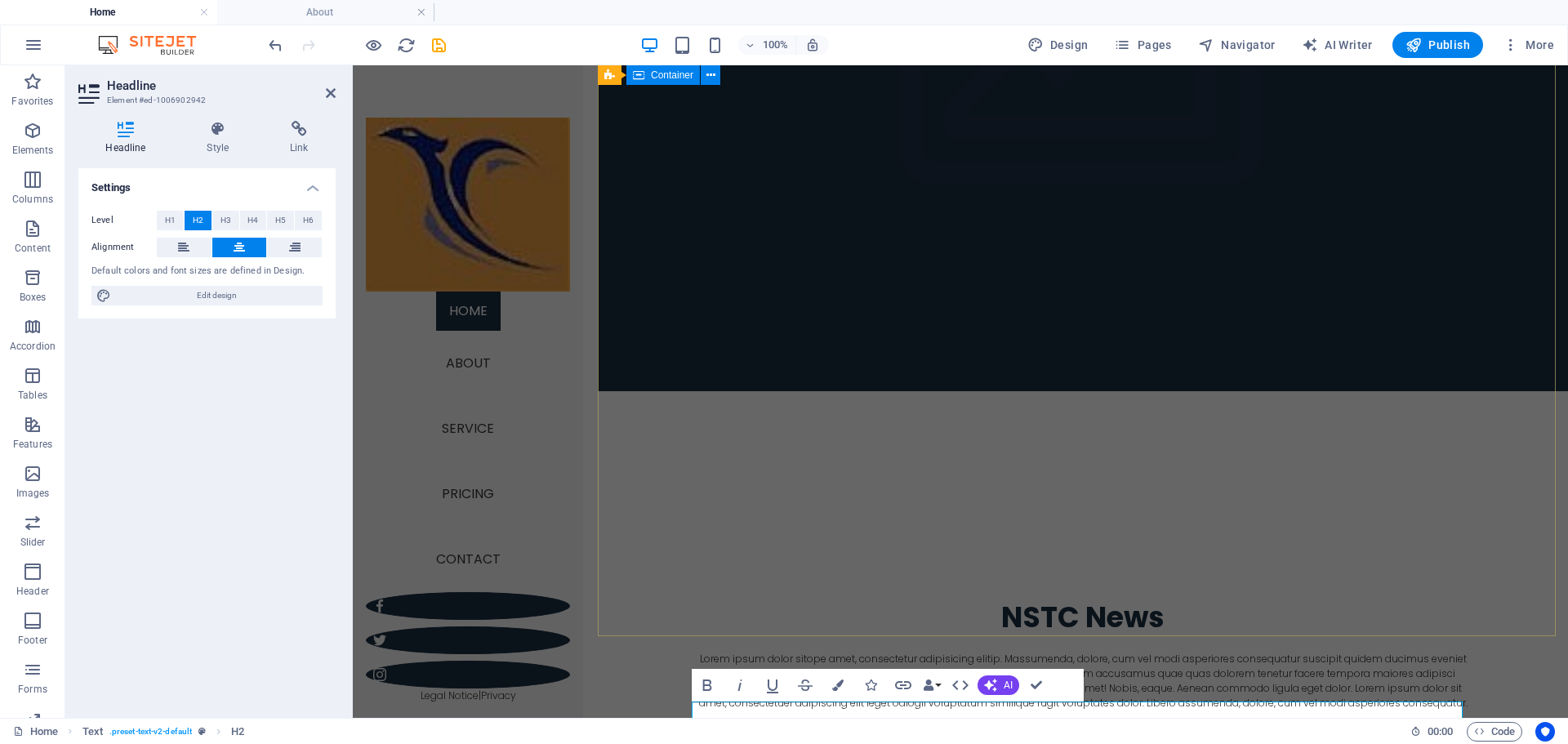
scroll to position [0, 0]
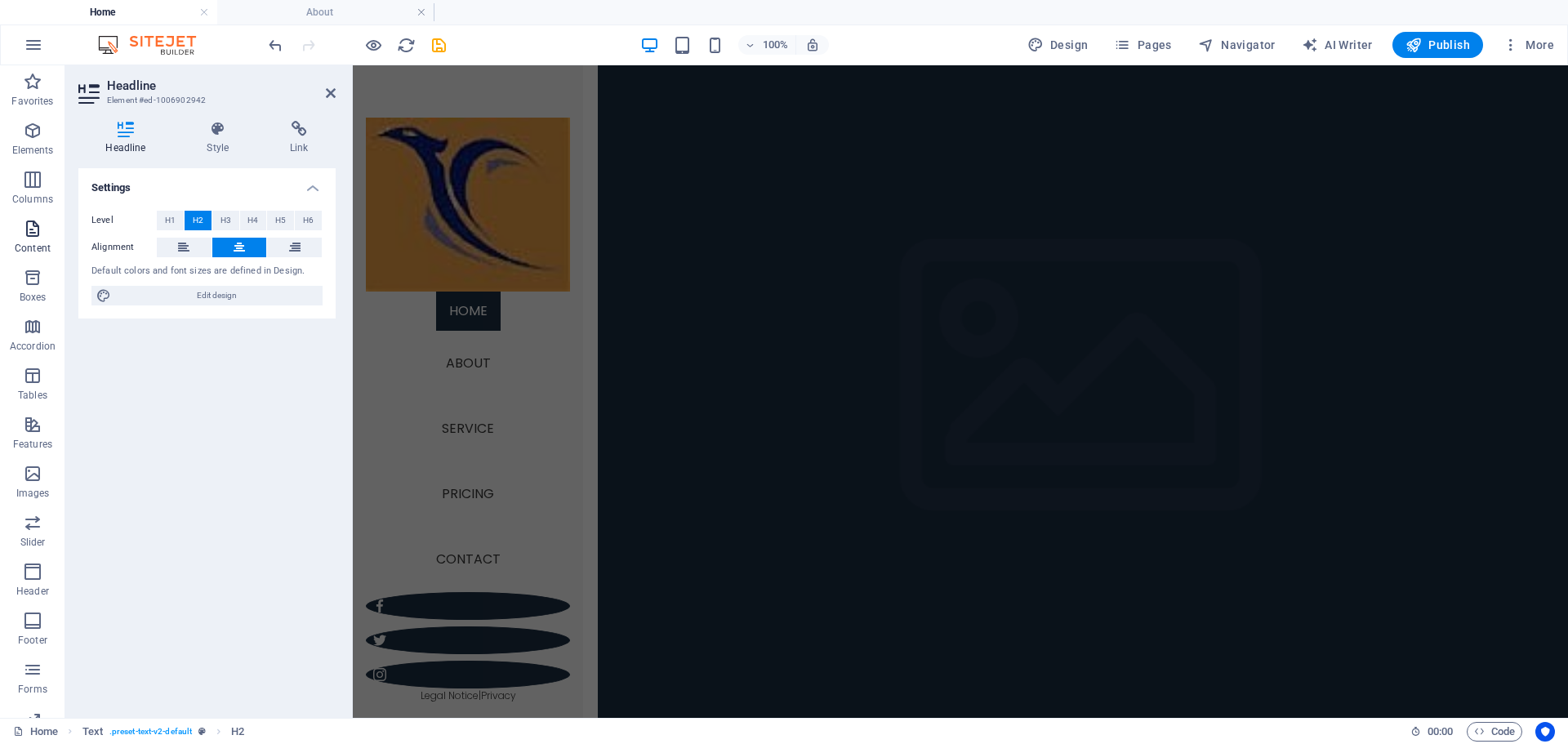
click at [31, 251] on p "Content" at bounding box center [33, 248] width 36 height 13
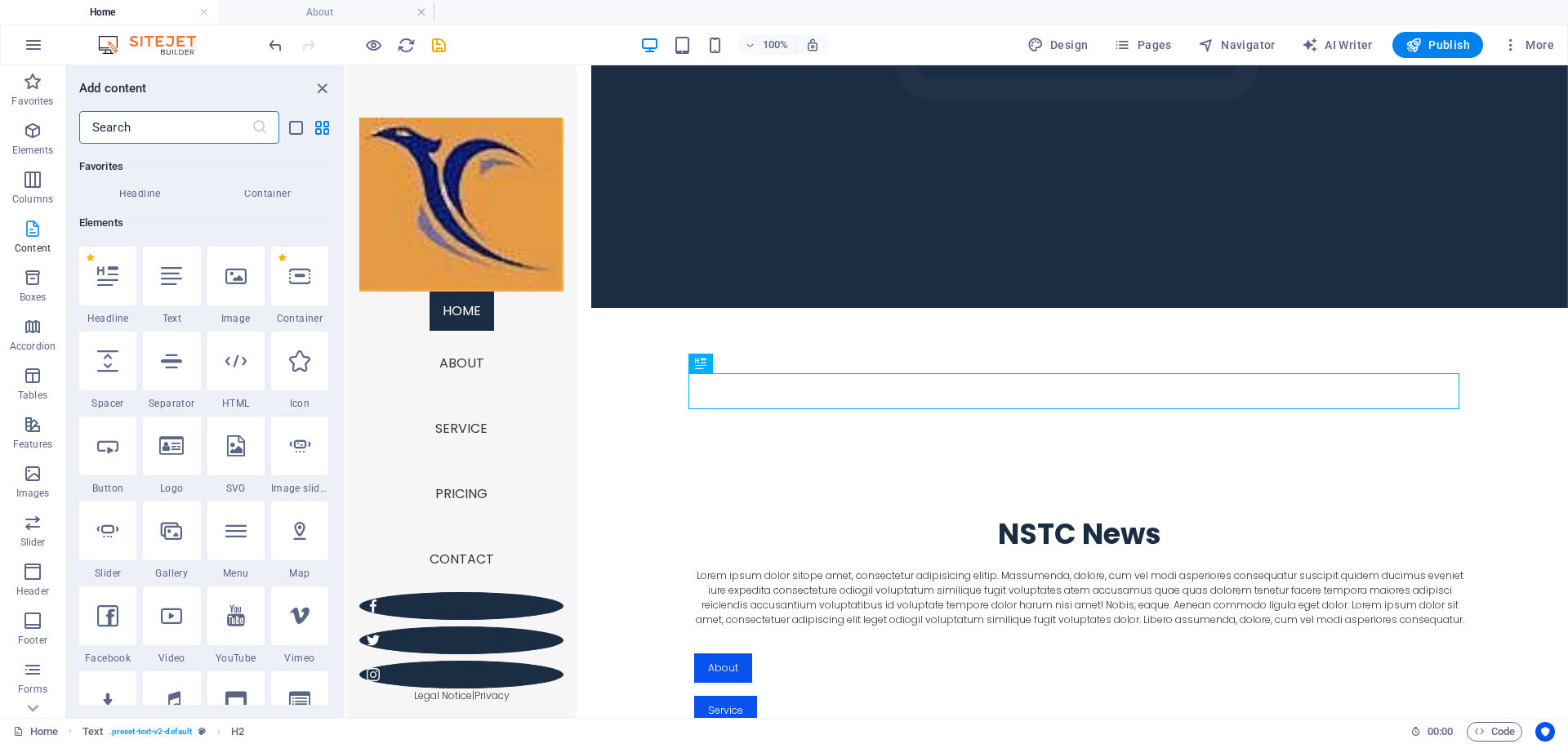
click at [31, 237] on icon "button" at bounding box center [33, 228] width 20 height 20
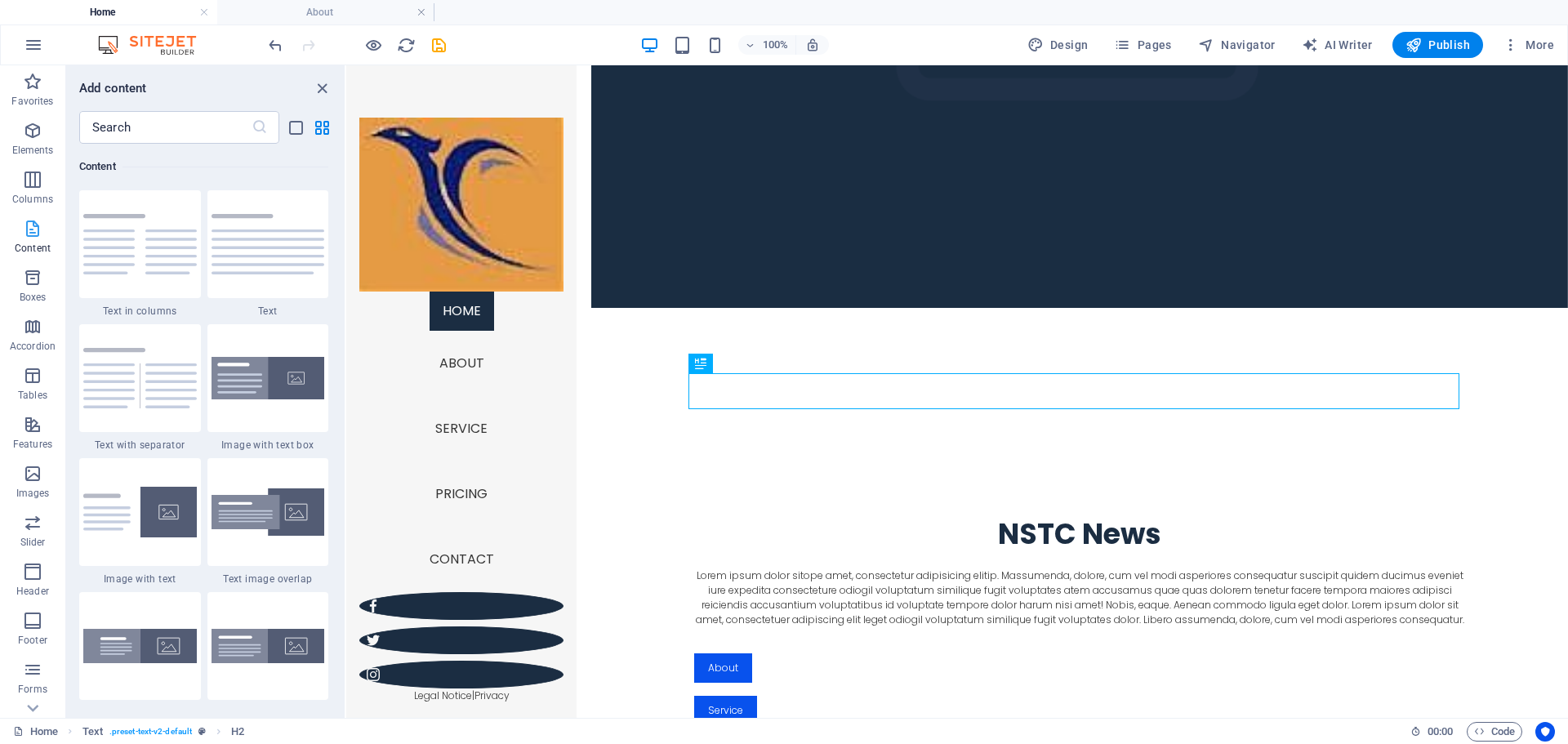
scroll to position [2856, 0]
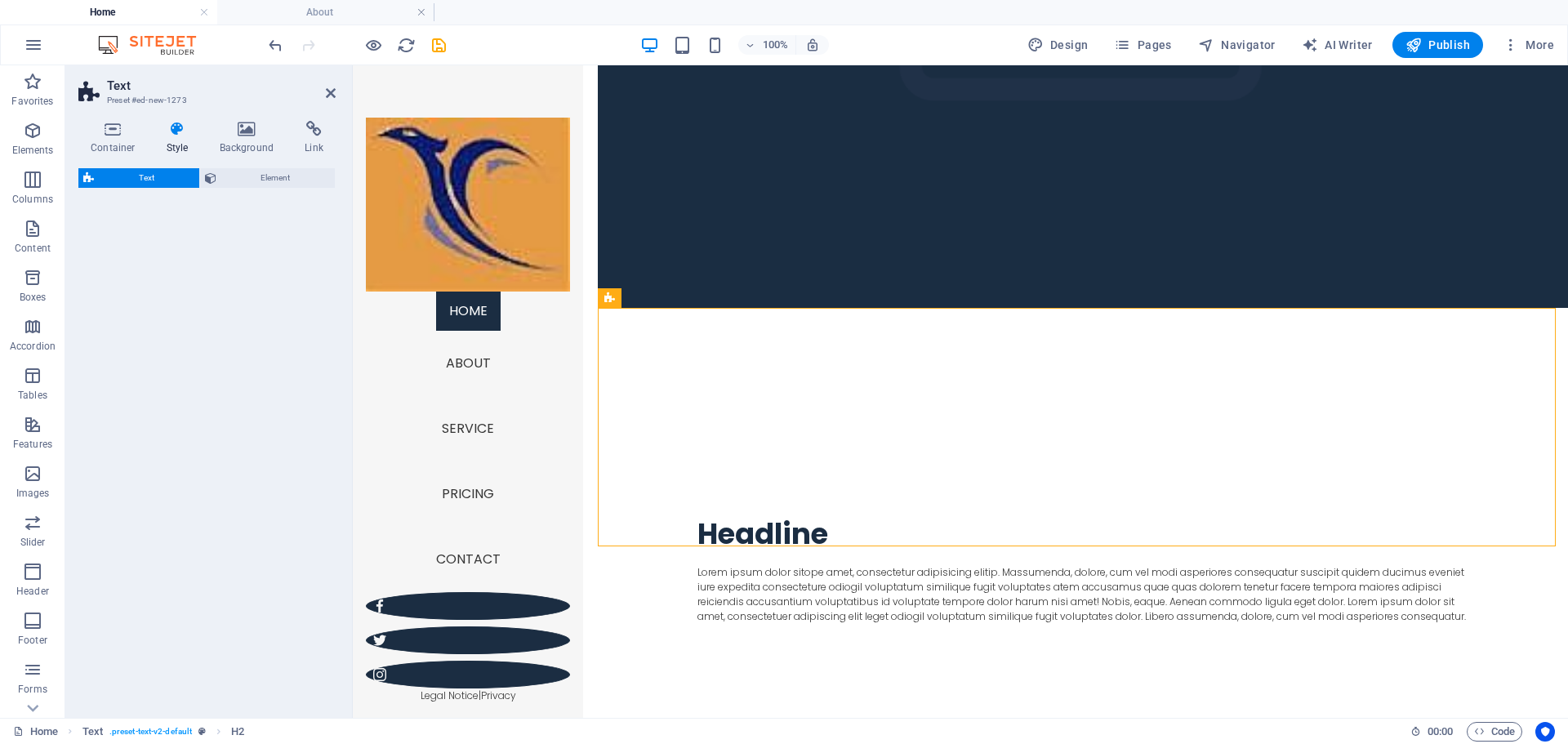
select select "rem"
select select "preset-text-v2-columns"
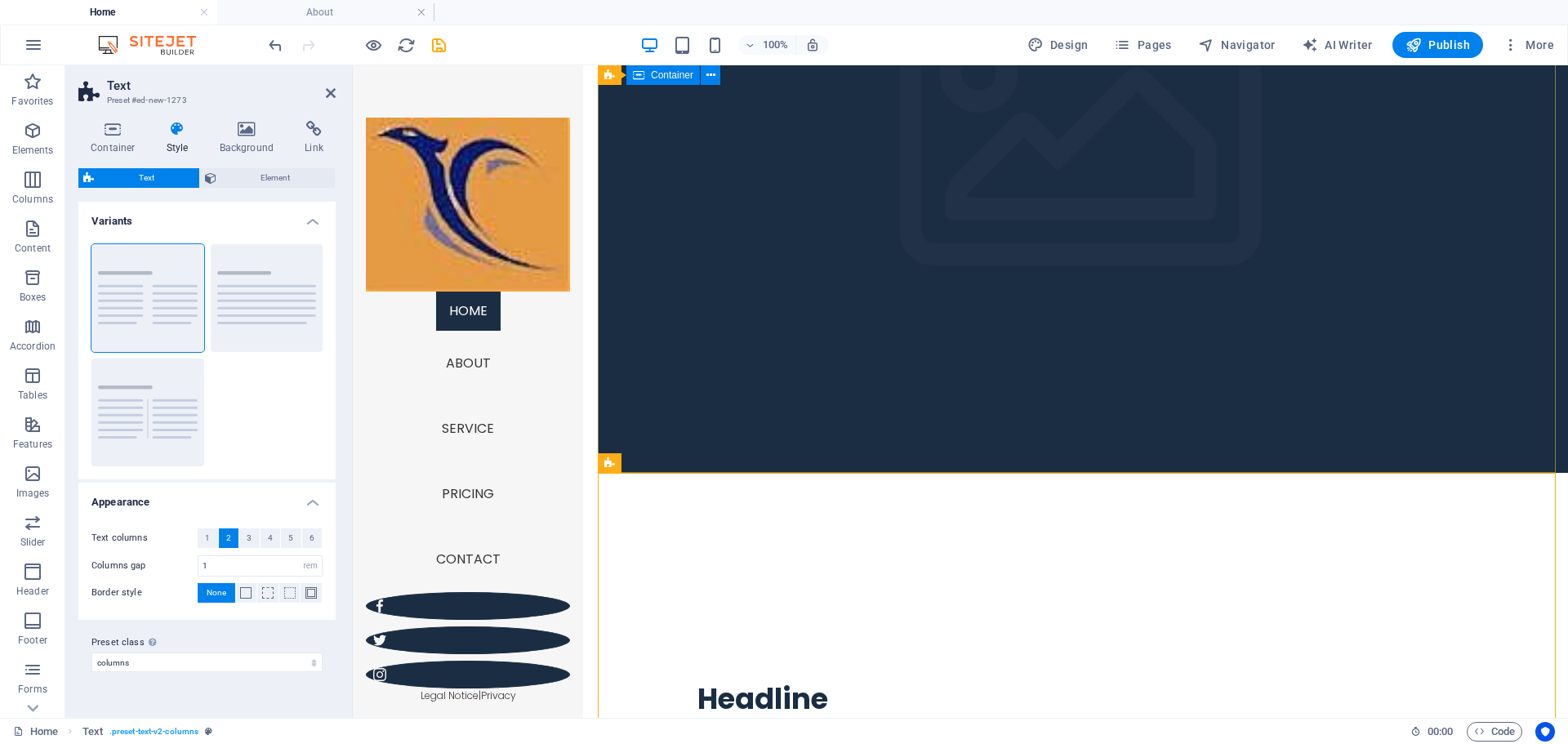
scroll to position [82, 0]
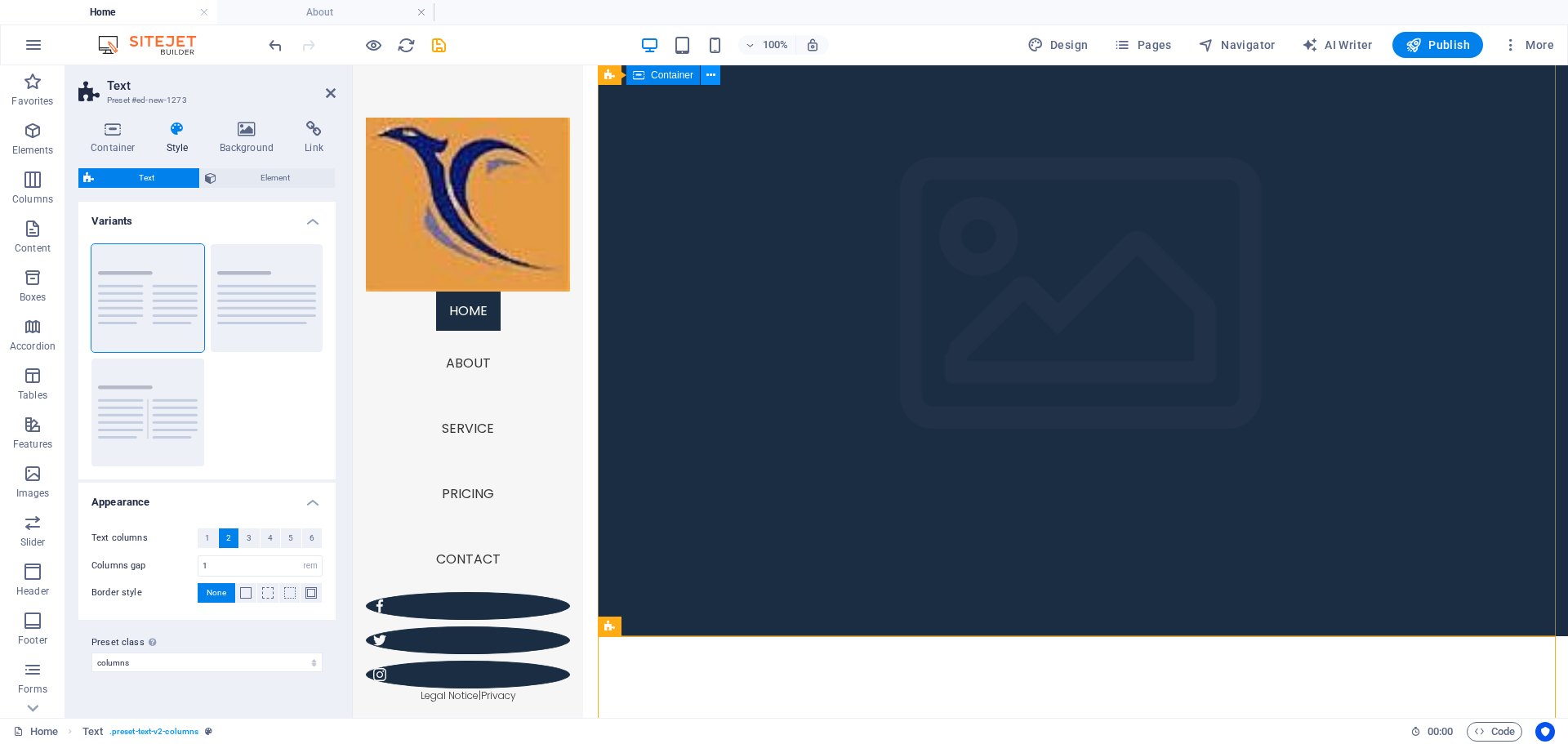
click at [712, 72] on icon at bounding box center [711, 75] width 9 height 17
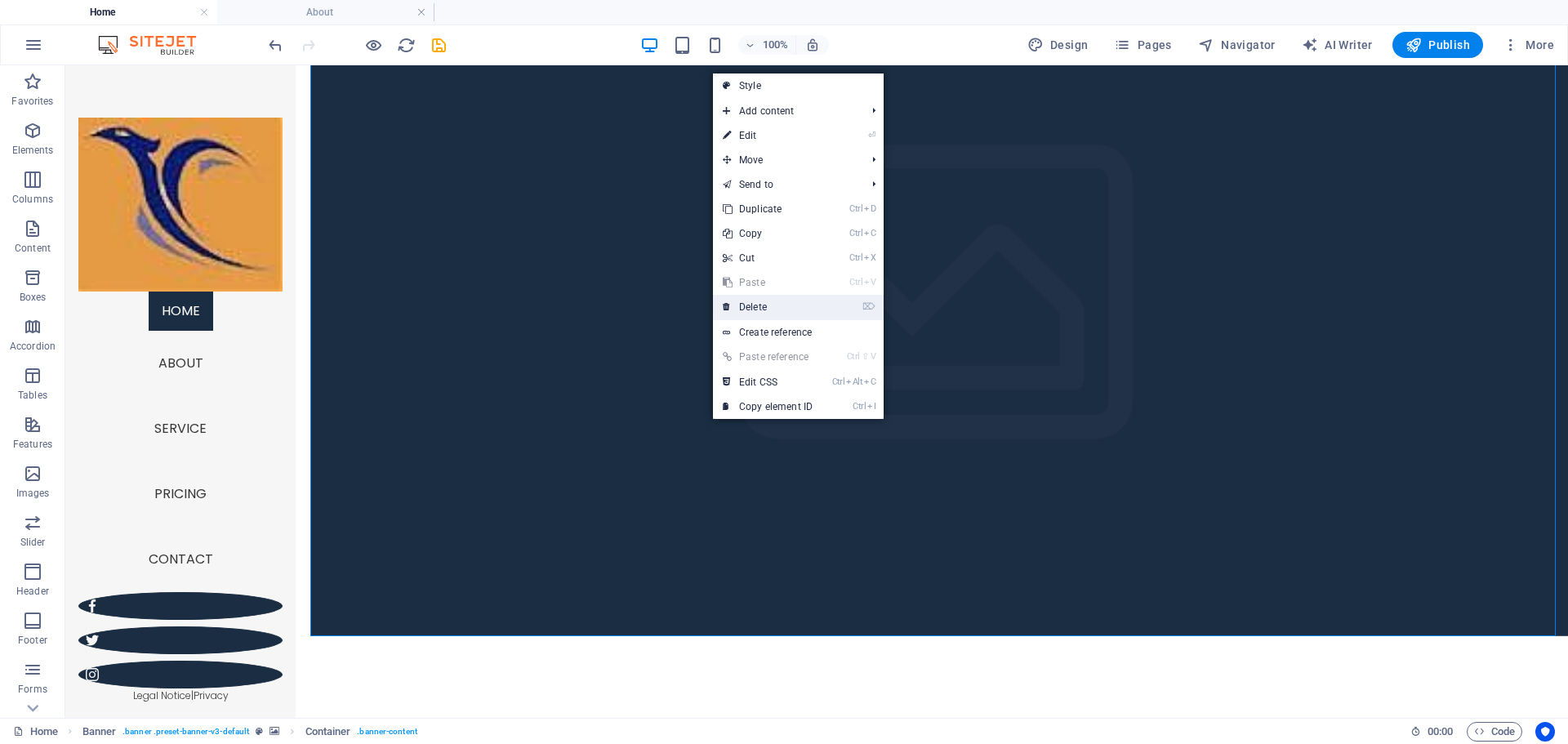
click at [772, 303] on link "⌦ Delete" at bounding box center [767, 306] width 110 height 25
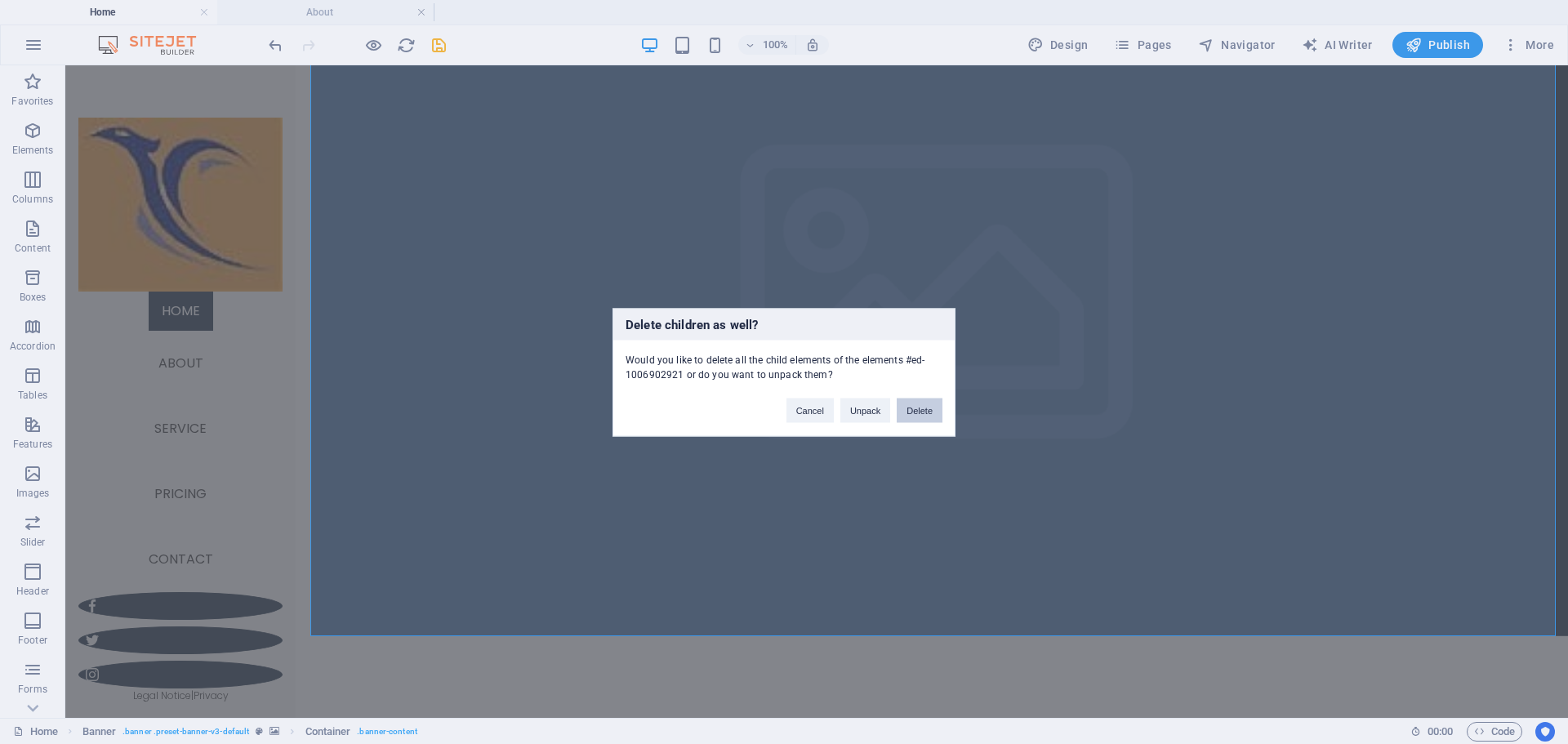
click at [917, 413] on button "Delete" at bounding box center [919, 409] width 45 height 25
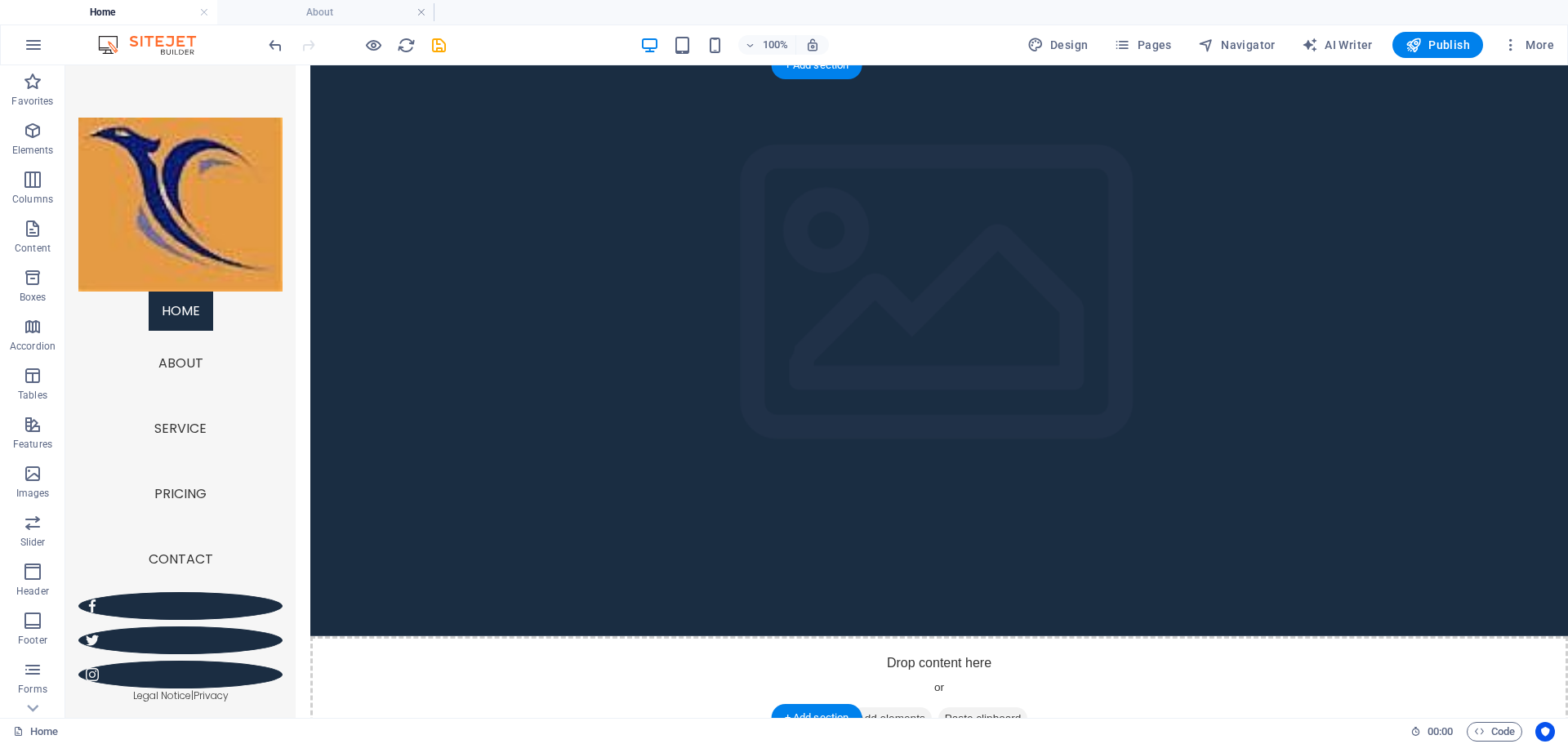
scroll to position [0, 0]
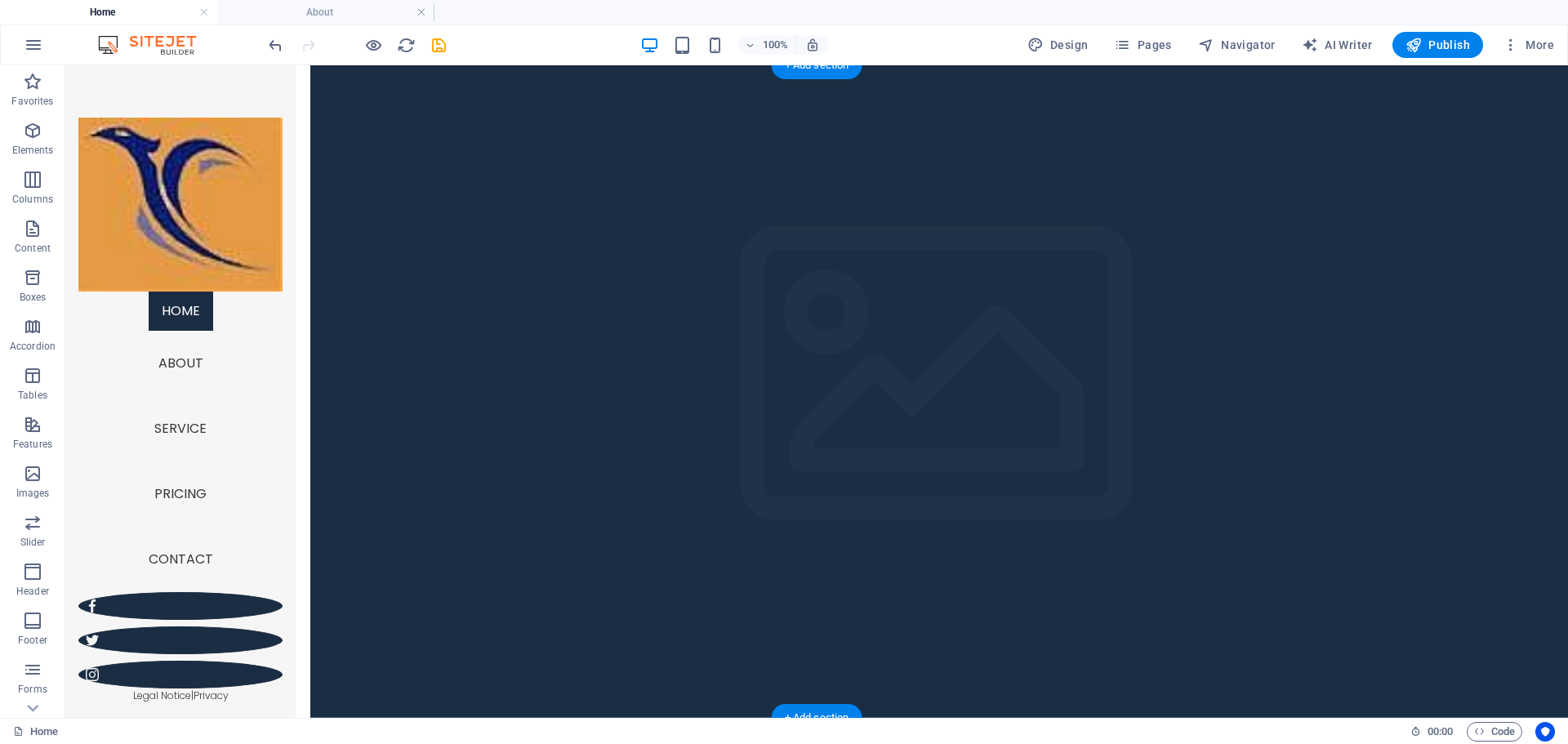
click at [706, 386] on figure at bounding box center [939, 391] width 1258 height 652
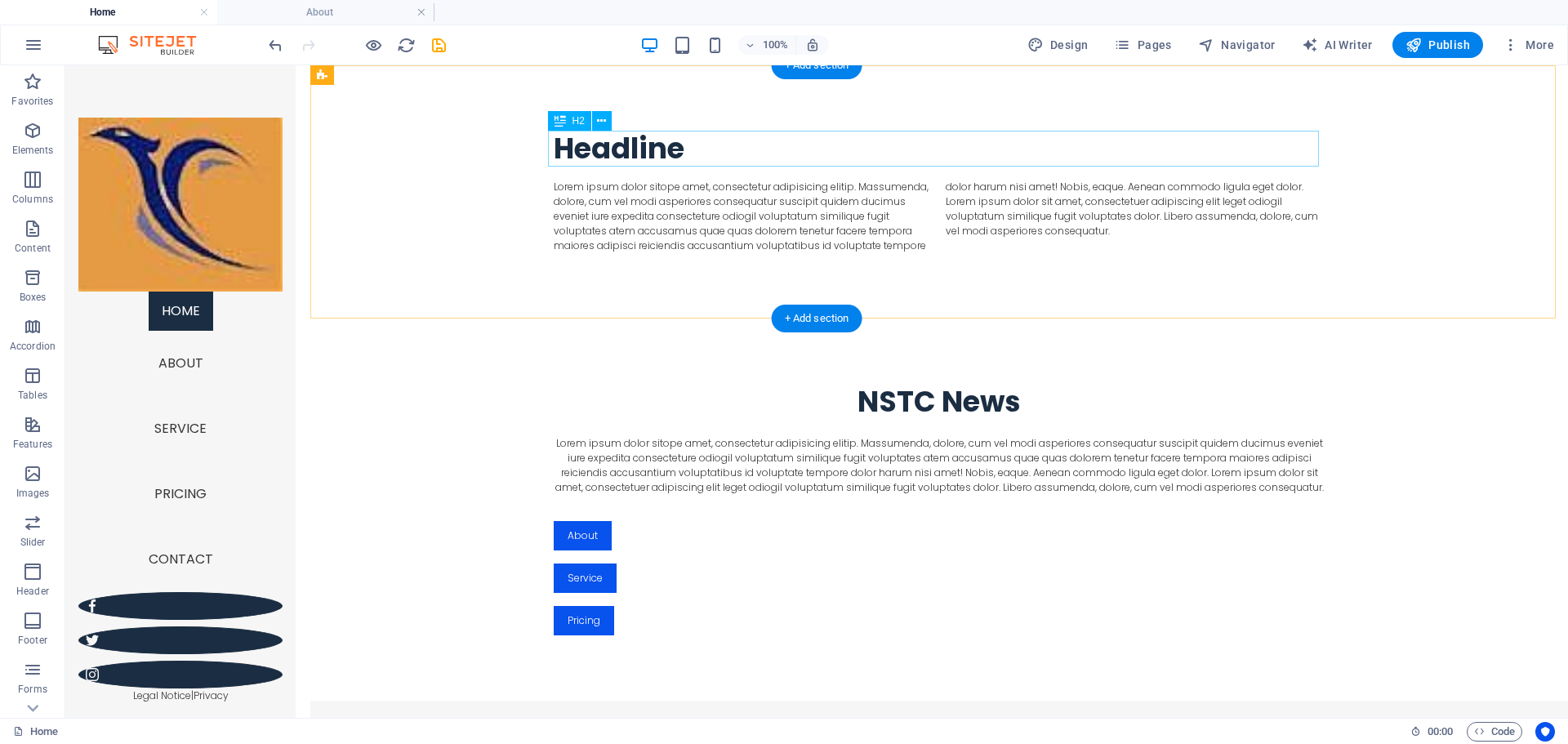
click at [692, 148] on div "Headline" at bounding box center [939, 148] width 771 height 36
click at [685, 148] on div "Headline" at bounding box center [939, 148] width 771 height 36
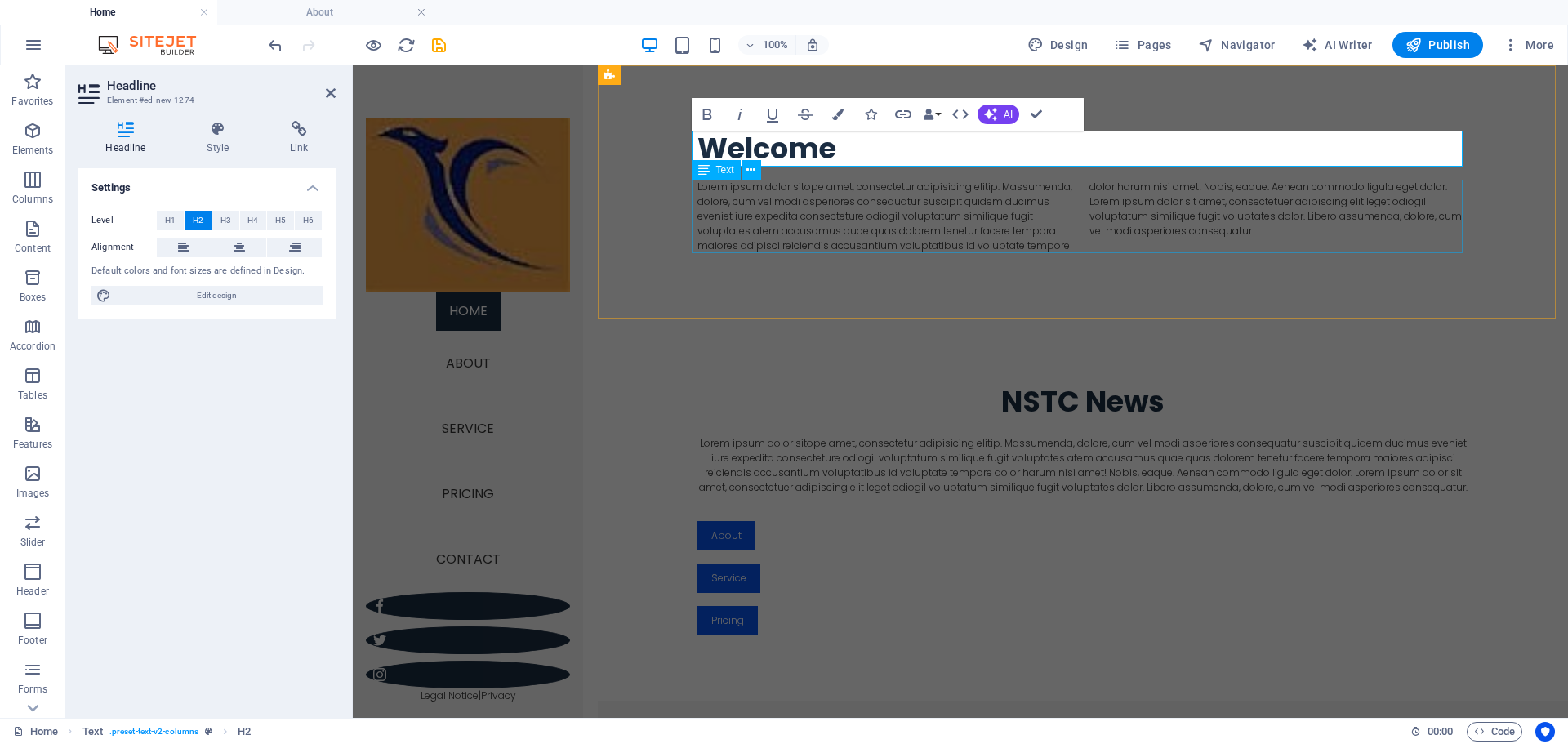
click at [888, 234] on div "Lorem ipsum dolor sitope amet, consectetur adipisicing elitip. Massumenda, dolo…" at bounding box center [1084, 216] width 771 height 73
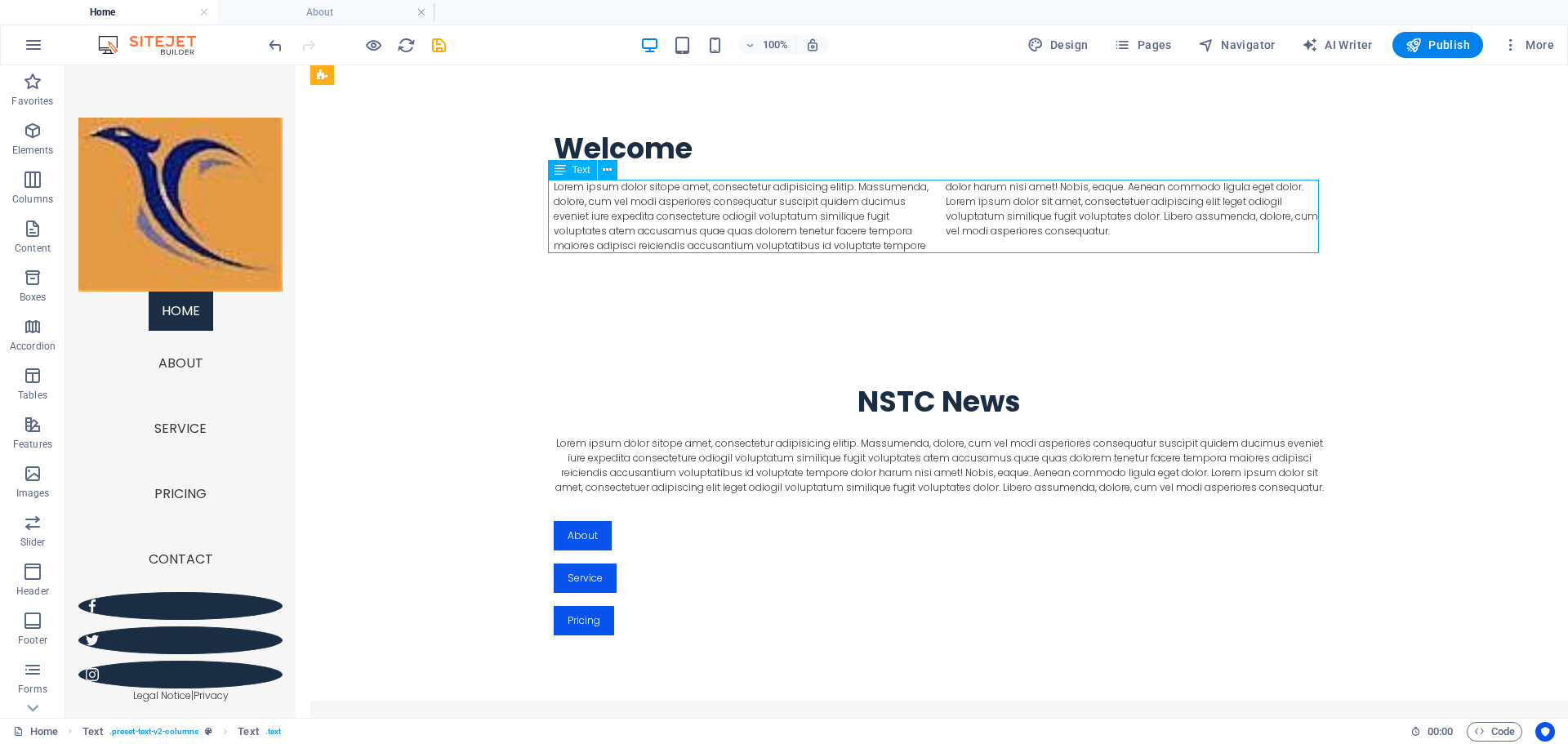
click at [888, 234] on div "Lorem ipsum dolor sitope amet, consectetur adipisicing elitip. Massumenda, dolo…" at bounding box center [939, 216] width 771 height 73
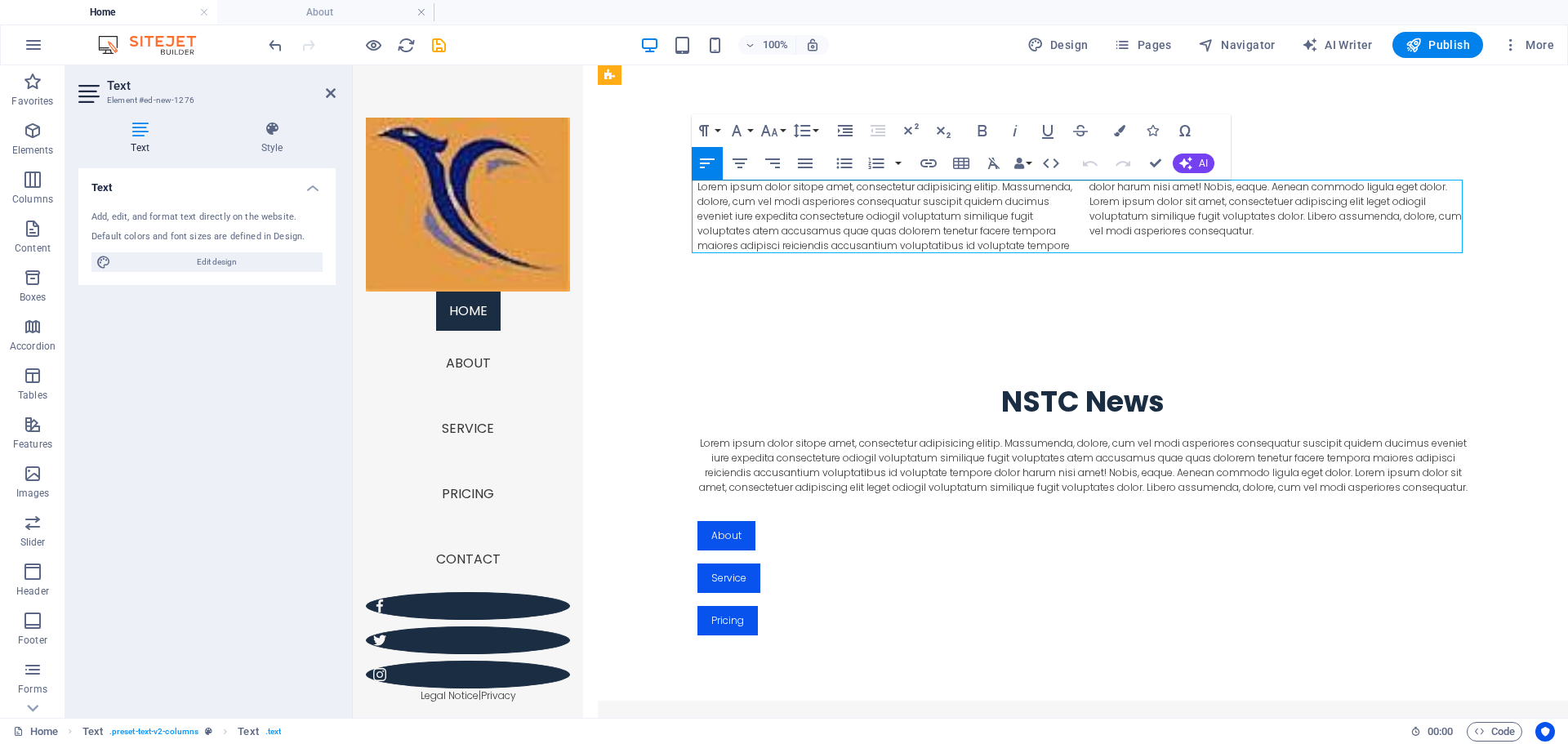
drag, startPoint x: 1078, startPoint y: 245, endPoint x: 881, endPoint y: 199, distance: 202.3
click at [837, 188] on div "Lorem ipsum dolor sitope amet, consectetur adipisicing elitip. Massumenda, dolo…" at bounding box center [1084, 216] width 771 height 73
click at [1258, 235] on p "Lorem ipsum dolor sitope amet, consectetur adipisicing elitip. Massumenda, dolo…" at bounding box center [1084, 216] width 771 height 73
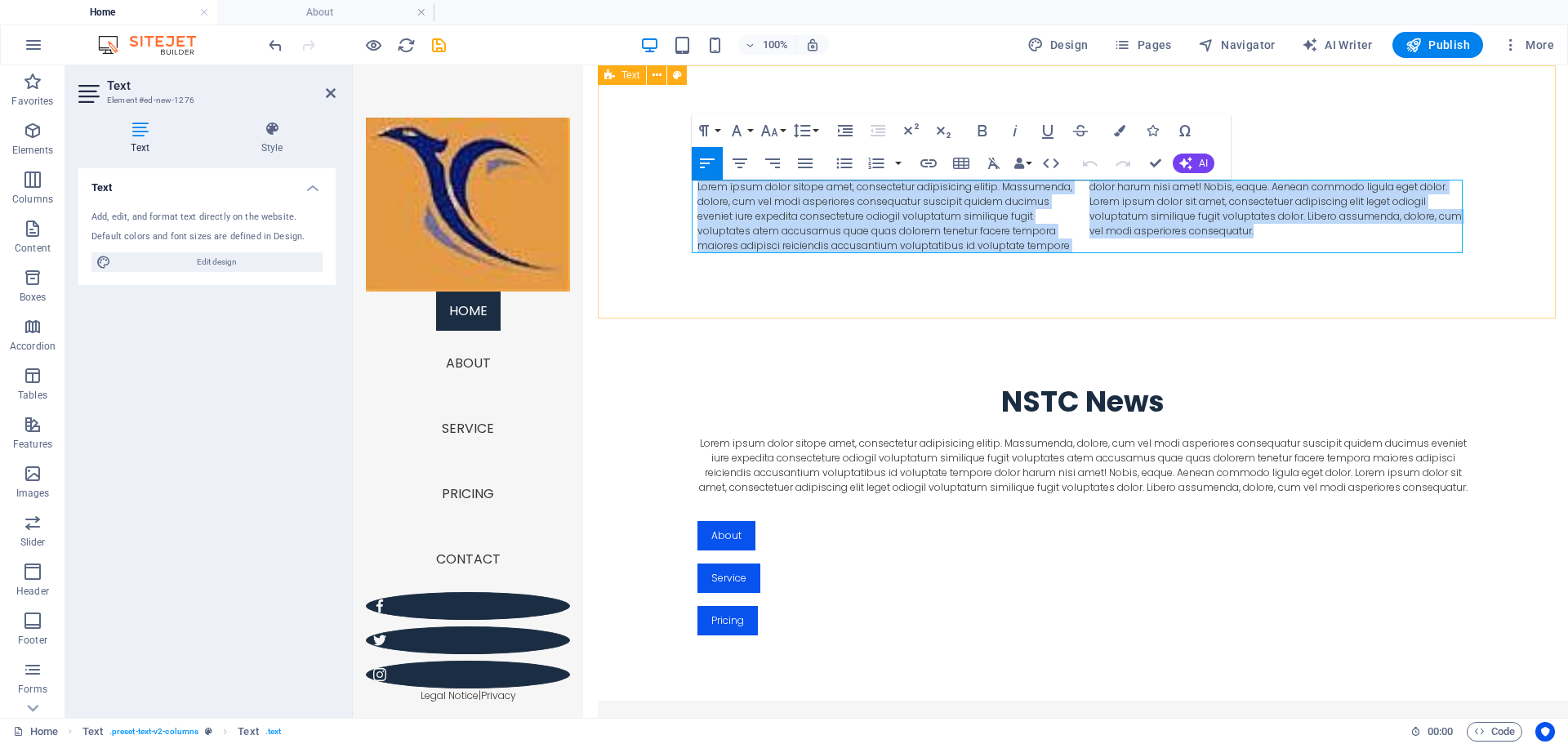
drag, startPoint x: 1258, startPoint y: 235, endPoint x: 689, endPoint y: 176, distance: 572.1
click at [689, 176] on div "Welcome Lorem ipsum dolor sitope amet, consectetur adipisicing elitip. Massumen…" at bounding box center [1084, 192] width 971 height 253
select select "rem"
select select "preset-text-v2-columns"
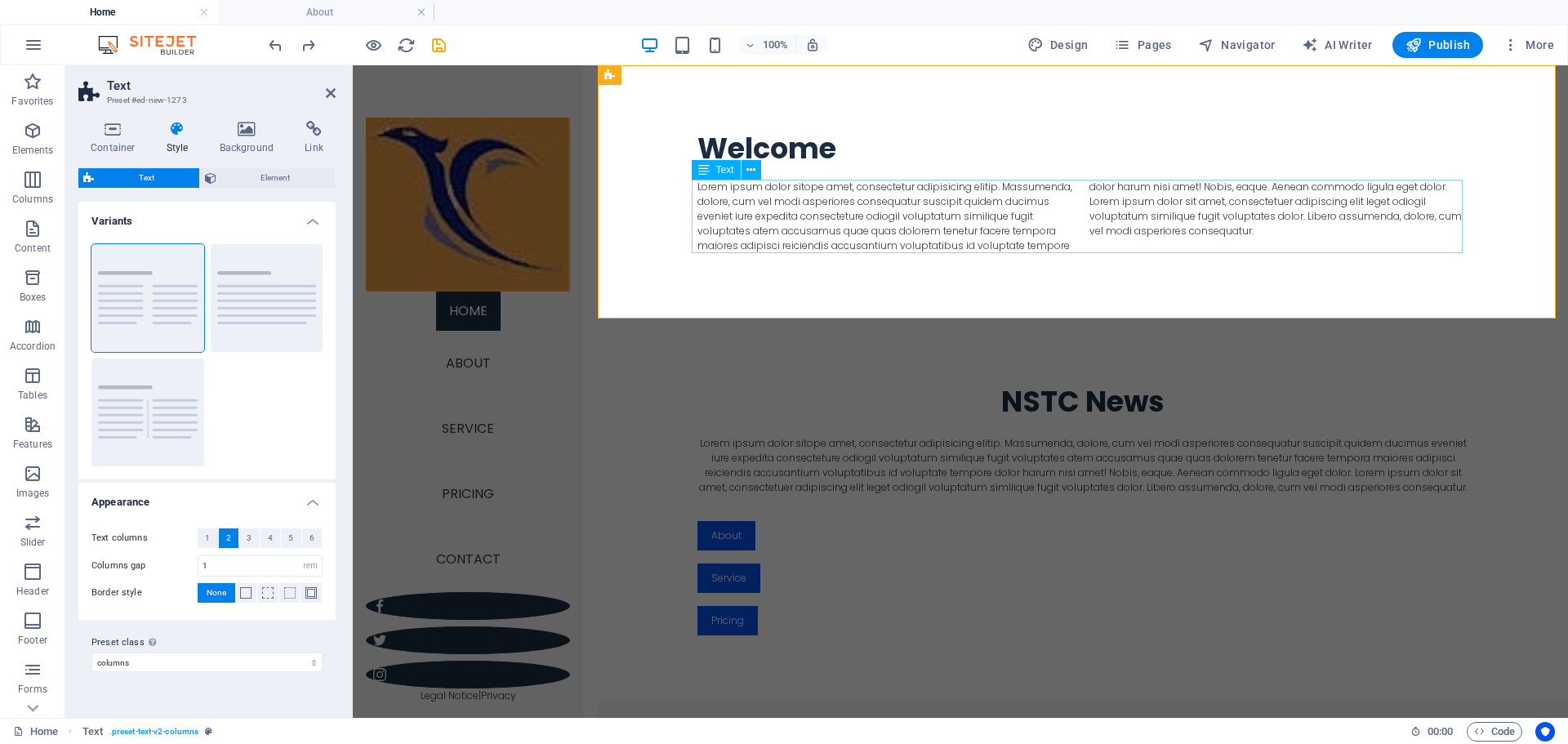
click at [1128, 241] on div "Lorem ipsum dolor sitope amet, consectetur adipisicing elitip. Massumenda, dolo…" at bounding box center [1084, 216] width 771 height 73
click at [1251, 235] on div "Lorem ipsum dolor sitope amet, consectetur adipisicing elitip. Massumenda, dolo…" at bounding box center [1084, 216] width 771 height 73
click at [1253, 232] on div "Lorem ipsum dolor sitope amet, consectetur adipisicing elitip. Massumenda, dolo…" at bounding box center [1084, 216] width 771 height 73
click at [1249, 232] on div "Lorem ipsum dolor sitope amet, consectetur adipisicing elitip. Massumenda, dolo…" at bounding box center [1084, 216] width 771 height 73
click at [1241, 228] on div "Lorem ipsum dolor sitope amet, consectetur adipisicing elitip. Massumenda, dolo…" at bounding box center [1084, 216] width 771 height 73
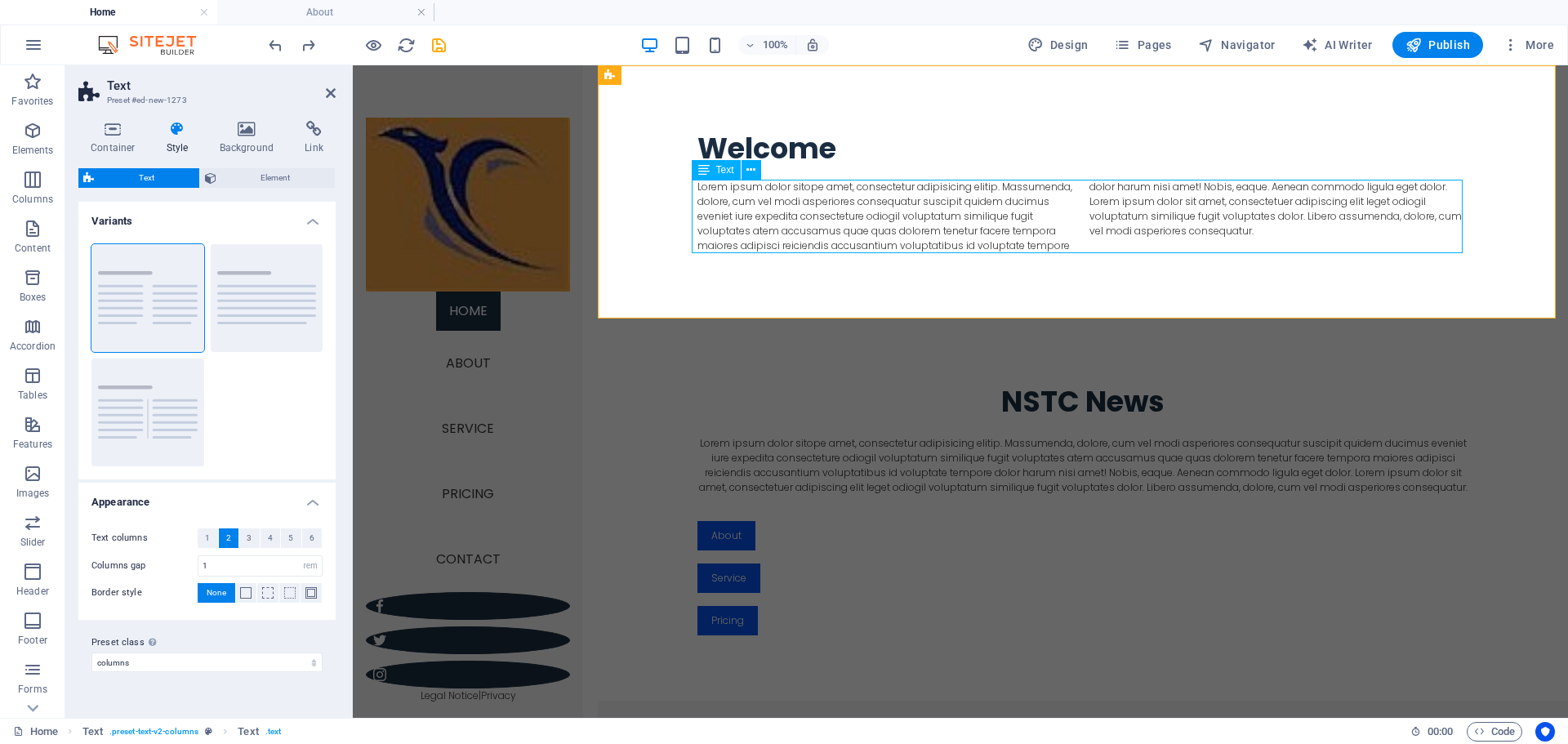
click at [1241, 228] on div "Lorem ipsum dolor sitope amet, consectetur adipisicing elitip. Massumenda, dolo…" at bounding box center [1084, 216] width 771 height 73
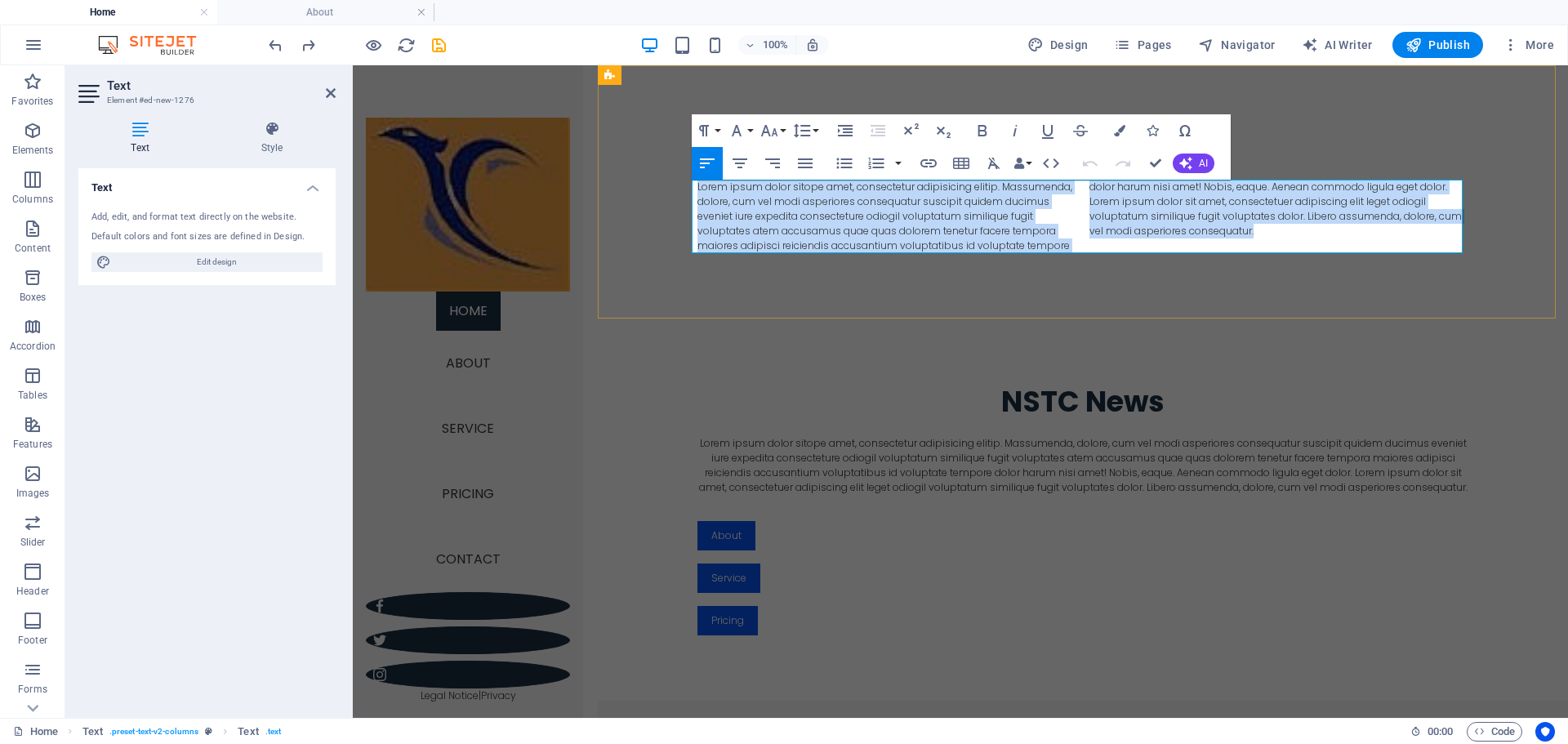
drag, startPoint x: 1253, startPoint y: 232, endPoint x: 693, endPoint y: 186, distance: 561.9
click at [698, 186] on p "Lorem ipsum dolor sitope amet, consectetur adipisicing elitip. Massumenda, dolo…" at bounding box center [1084, 216] width 771 height 73
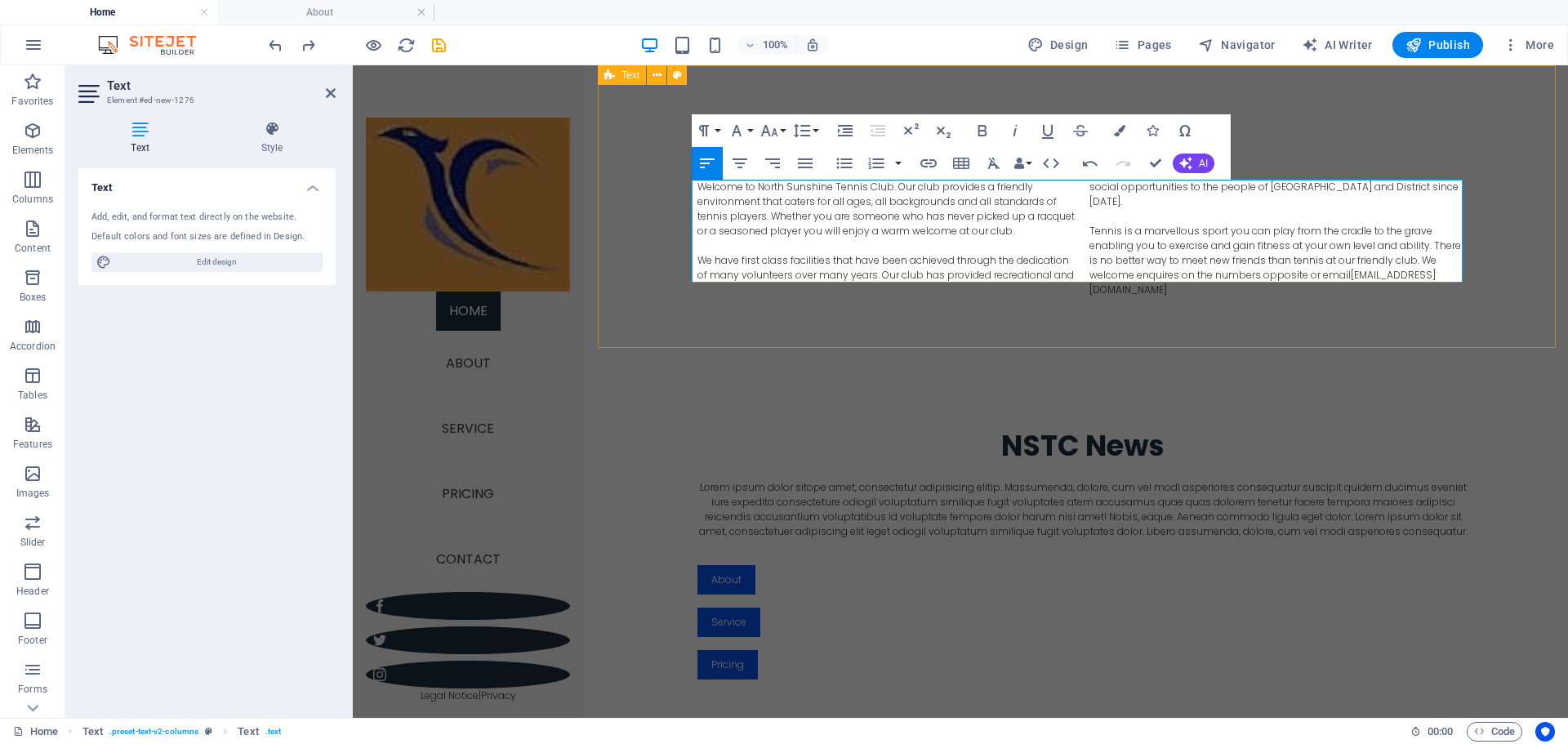
scroll to position [8479, 9]
click at [1150, 363] on div "NSTC News Lorem ipsum dolor sitope amet, consectetur adipisicing elitip. Massum…" at bounding box center [1084, 553] width 971 height 382
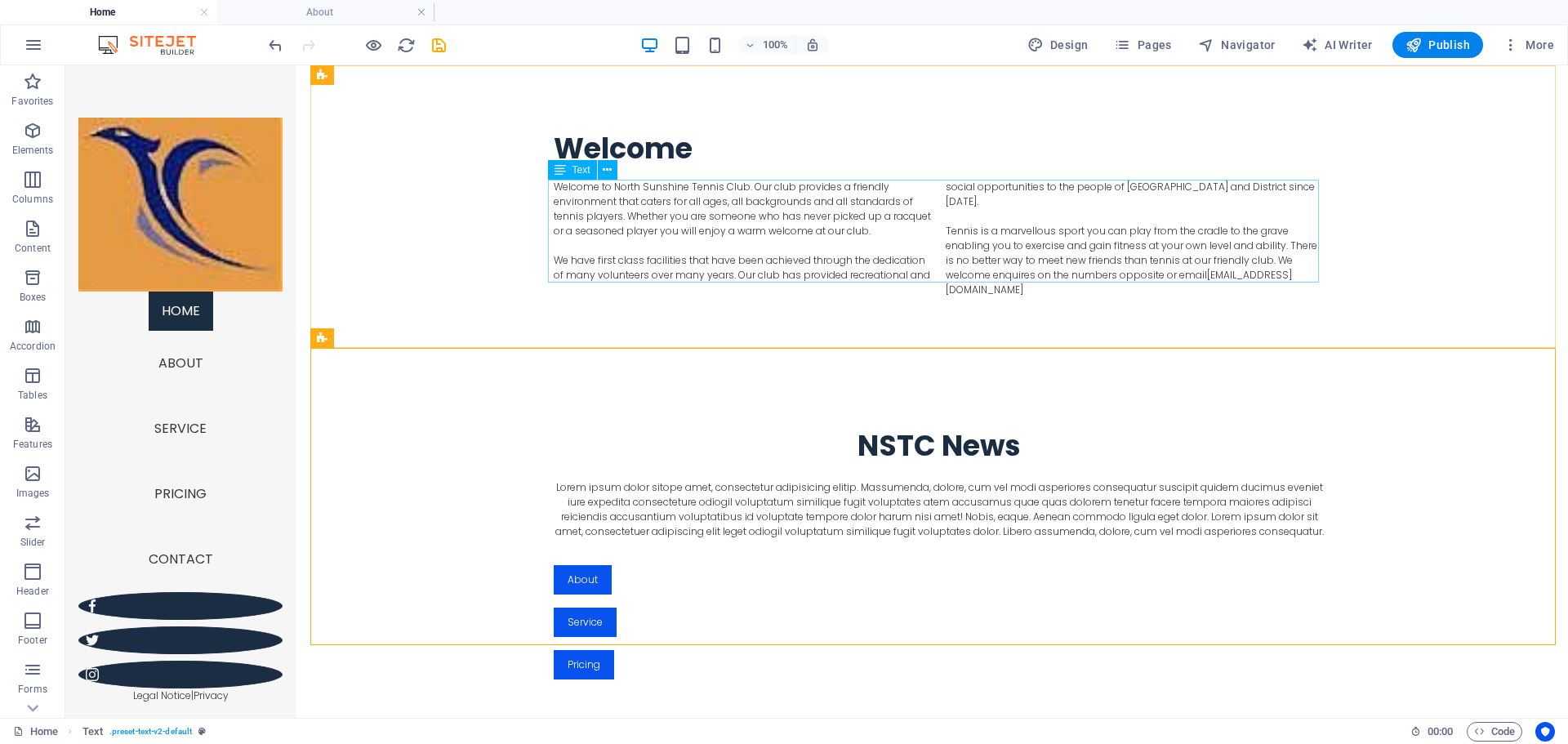
click at [566, 172] on div "Text" at bounding box center [572, 170] width 49 height 20
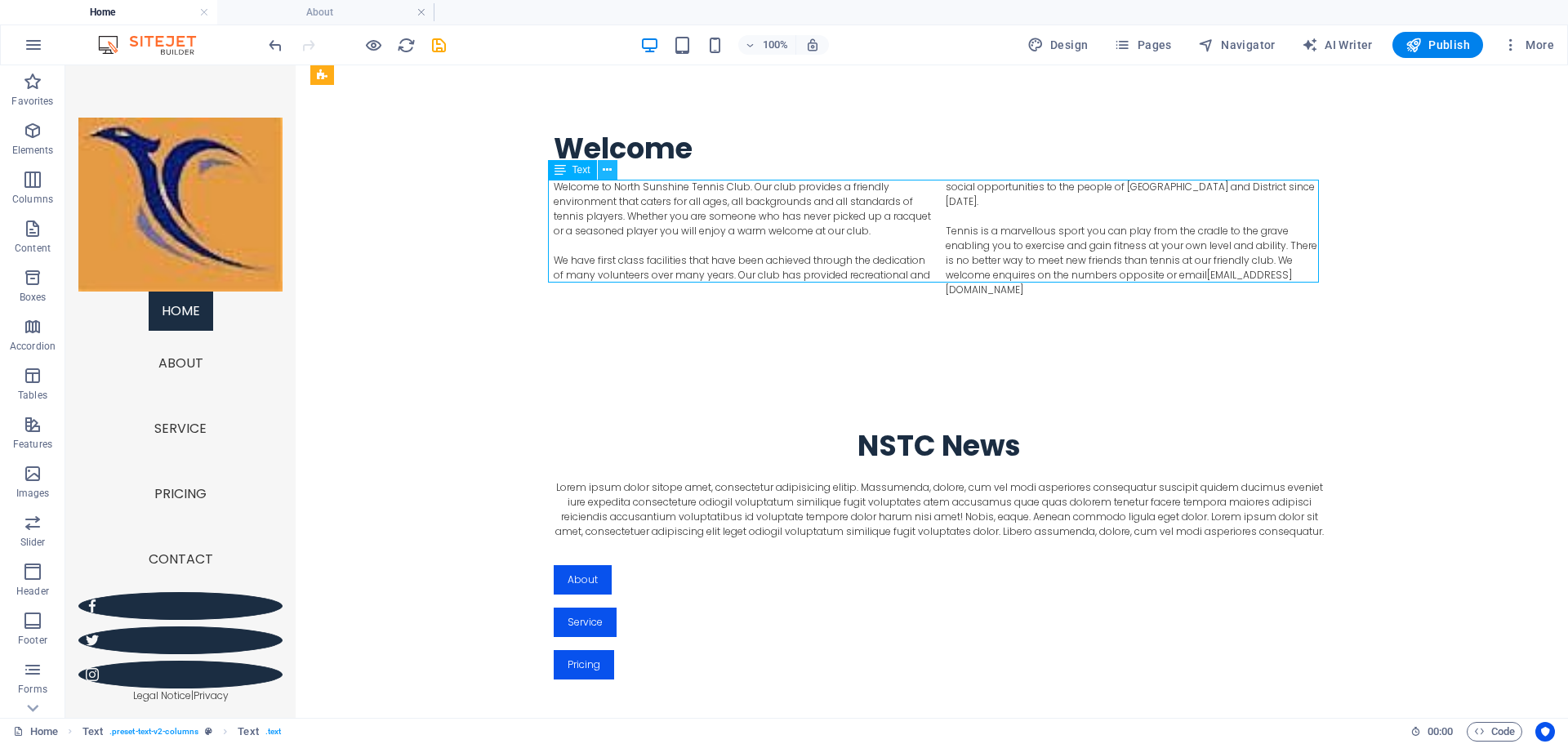
click at [610, 168] on icon at bounding box center [607, 170] width 9 height 17
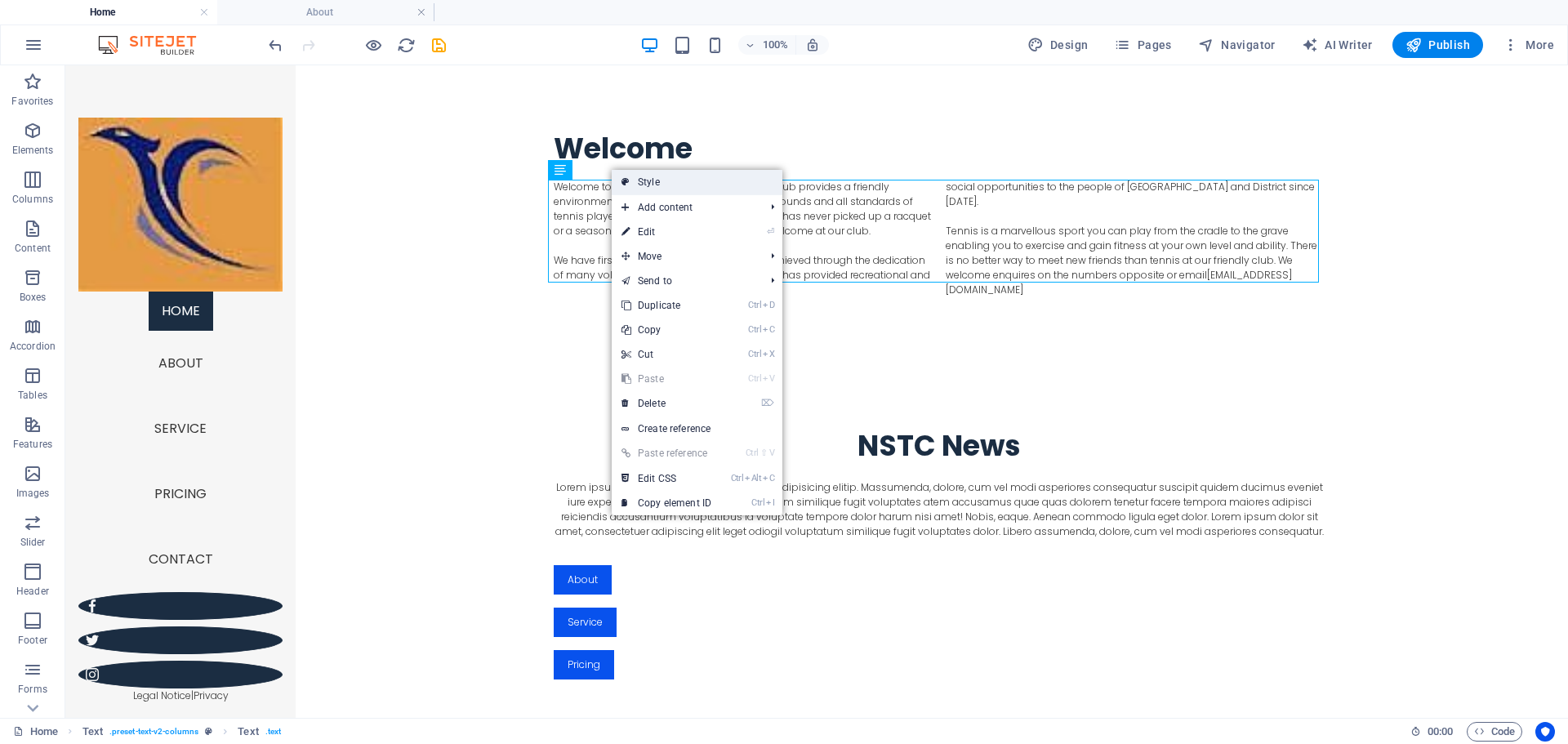
click at [653, 184] on link "Style" at bounding box center [697, 182] width 171 height 25
select select "rem"
select select "preset-text-v2-columns"
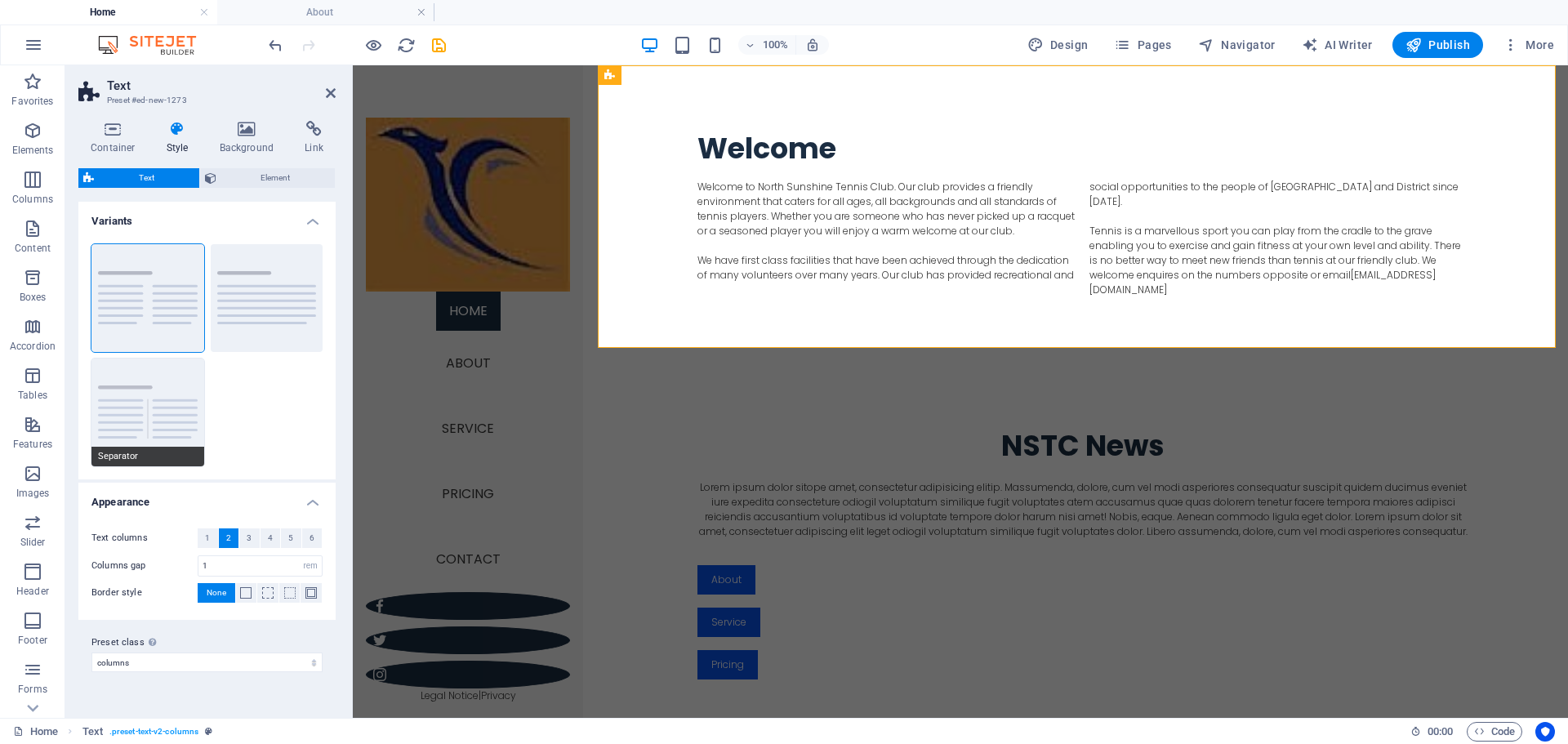
click at [176, 397] on button "Separator" at bounding box center [148, 412] width 113 height 108
type input "4"
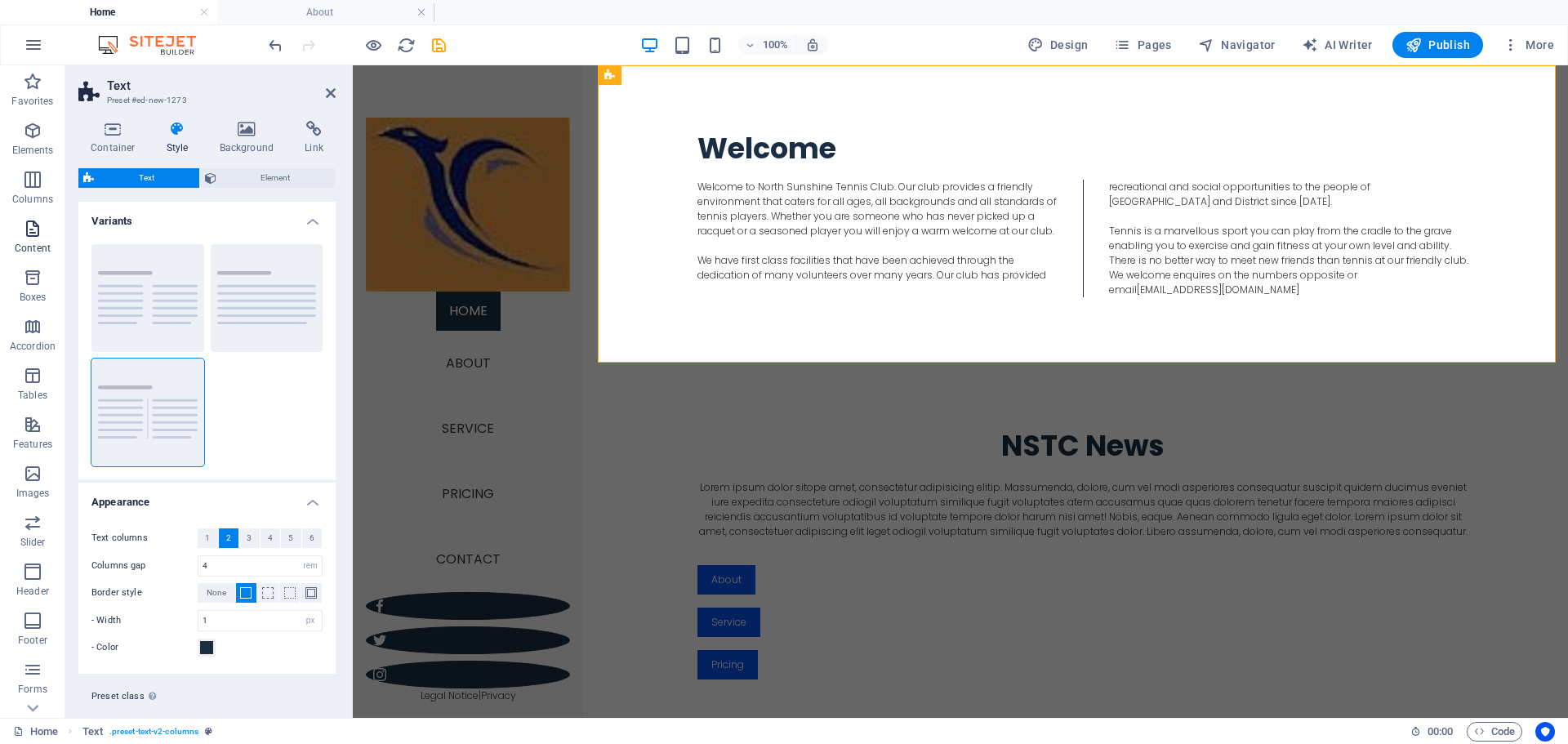
click at [34, 231] on icon "button" at bounding box center [33, 228] width 20 height 20
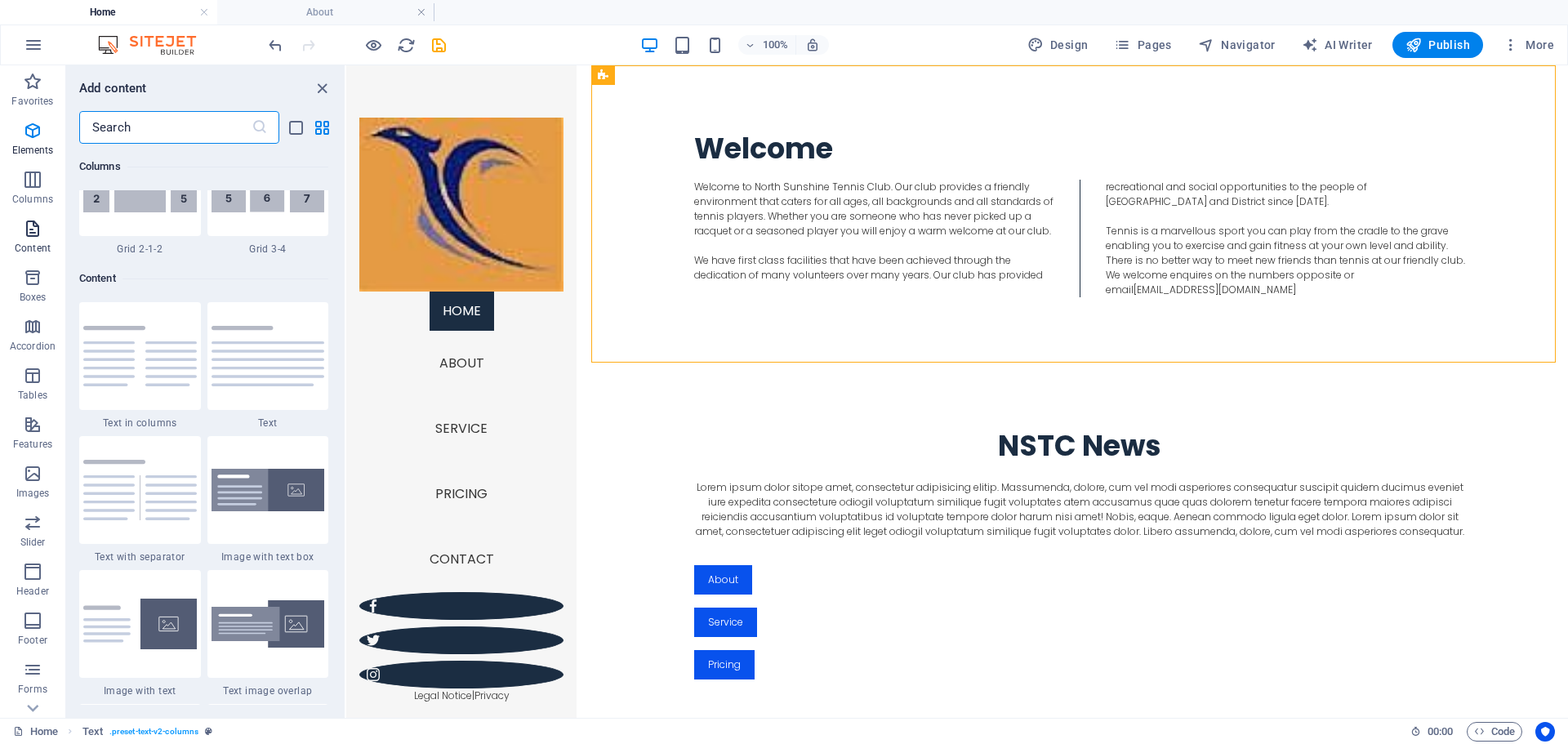
scroll to position [2856, 0]
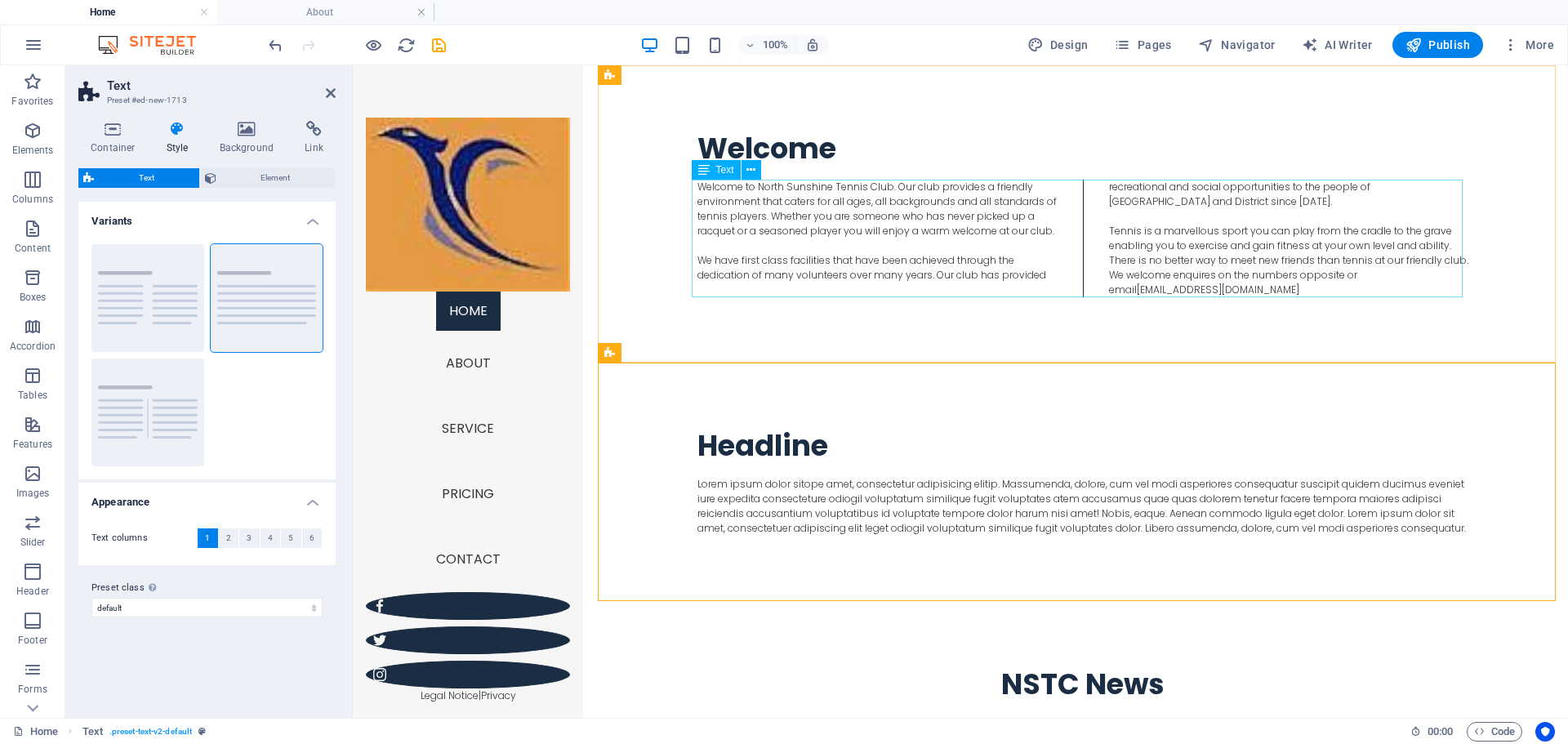
click at [984, 280] on div "Welcome to North Sunshine Tennis Club. Our club provides a friendly environment…" at bounding box center [1084, 238] width 771 height 118
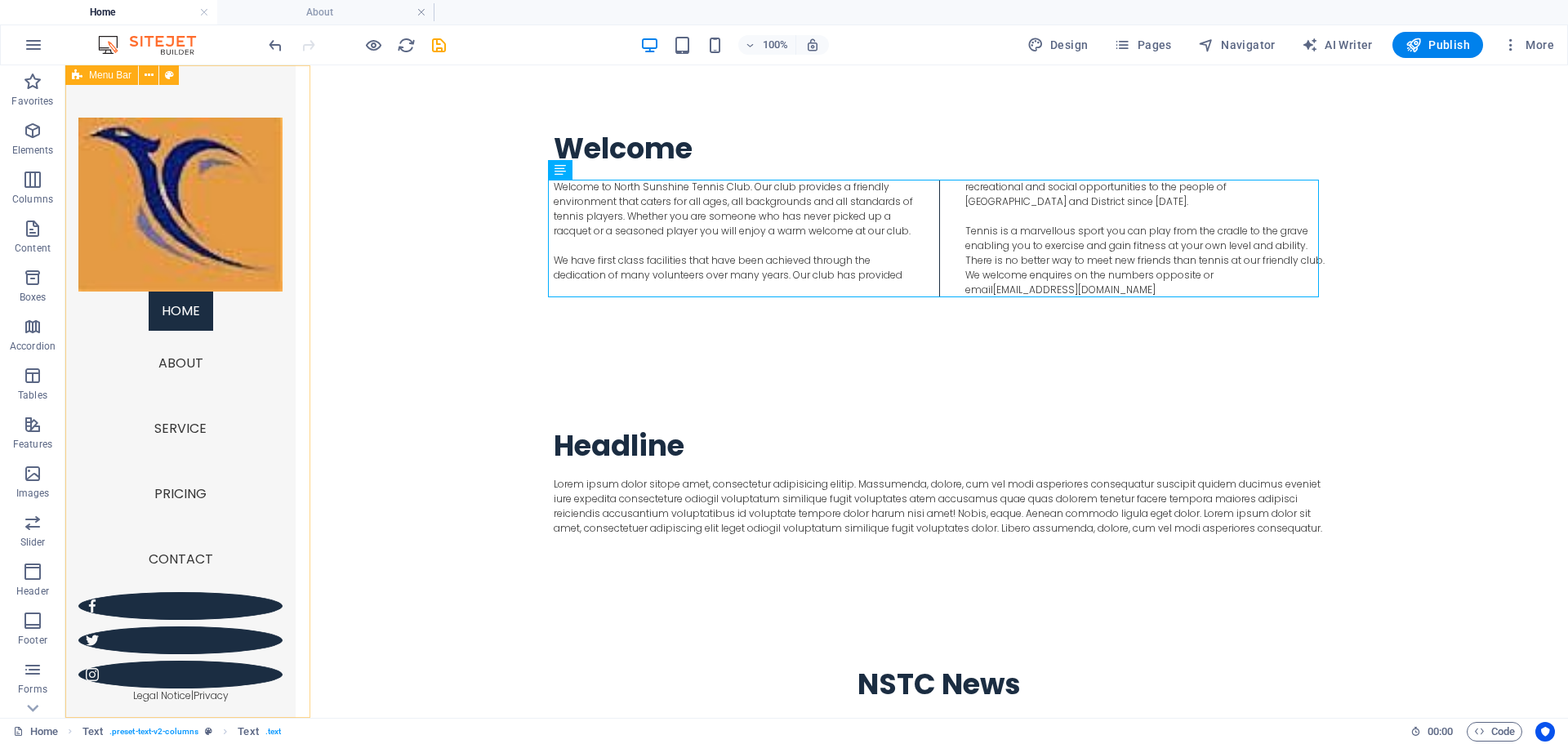
click at [296, 92] on div "Menu Home About Service Pricing Contact Legal Notice | Privacy" at bounding box center [180, 391] width 230 height 652
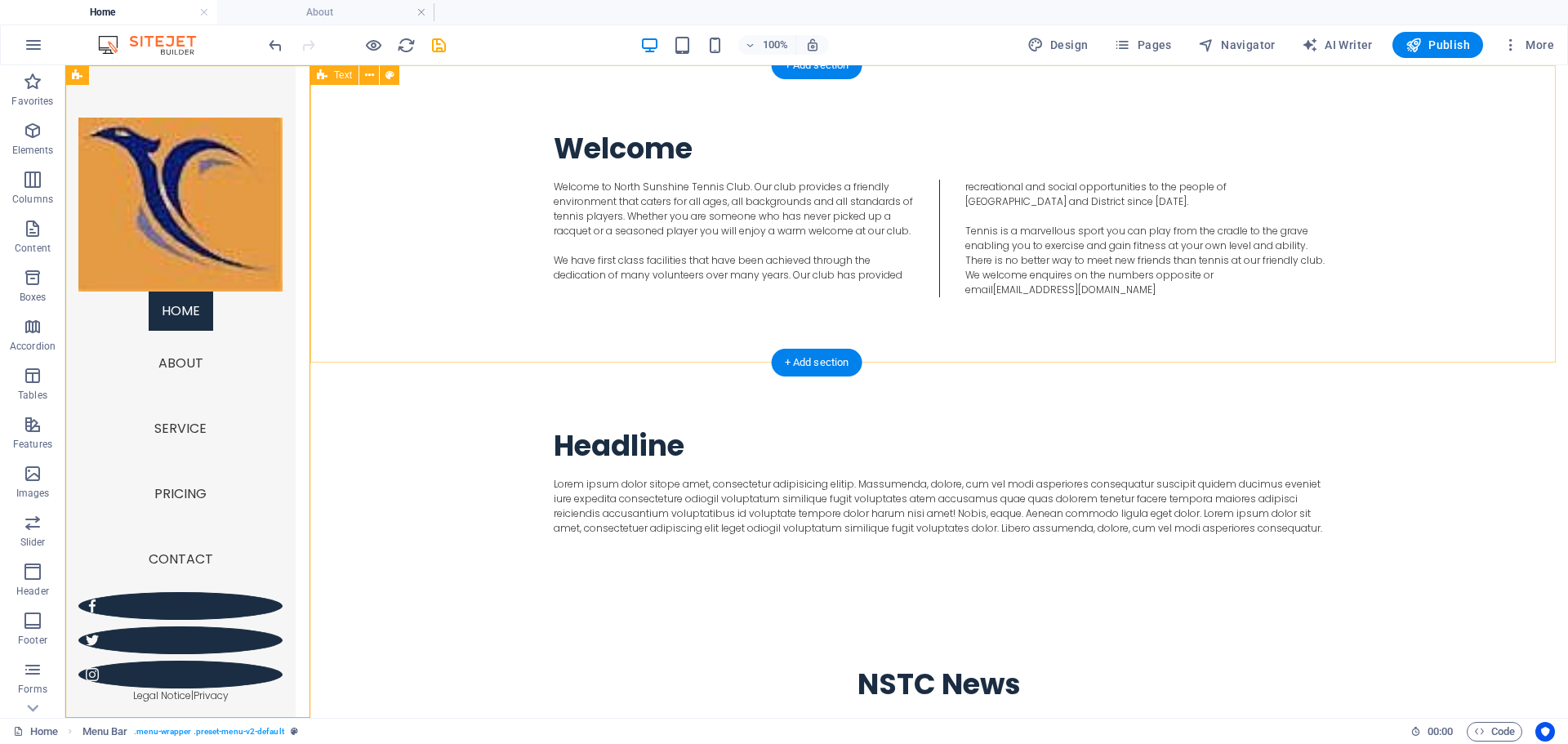
click at [390, 120] on div "Welcome Welcome to North Sunshine Tennis Club. Our club provides a friendly env…" at bounding box center [939, 213] width 1258 height 297
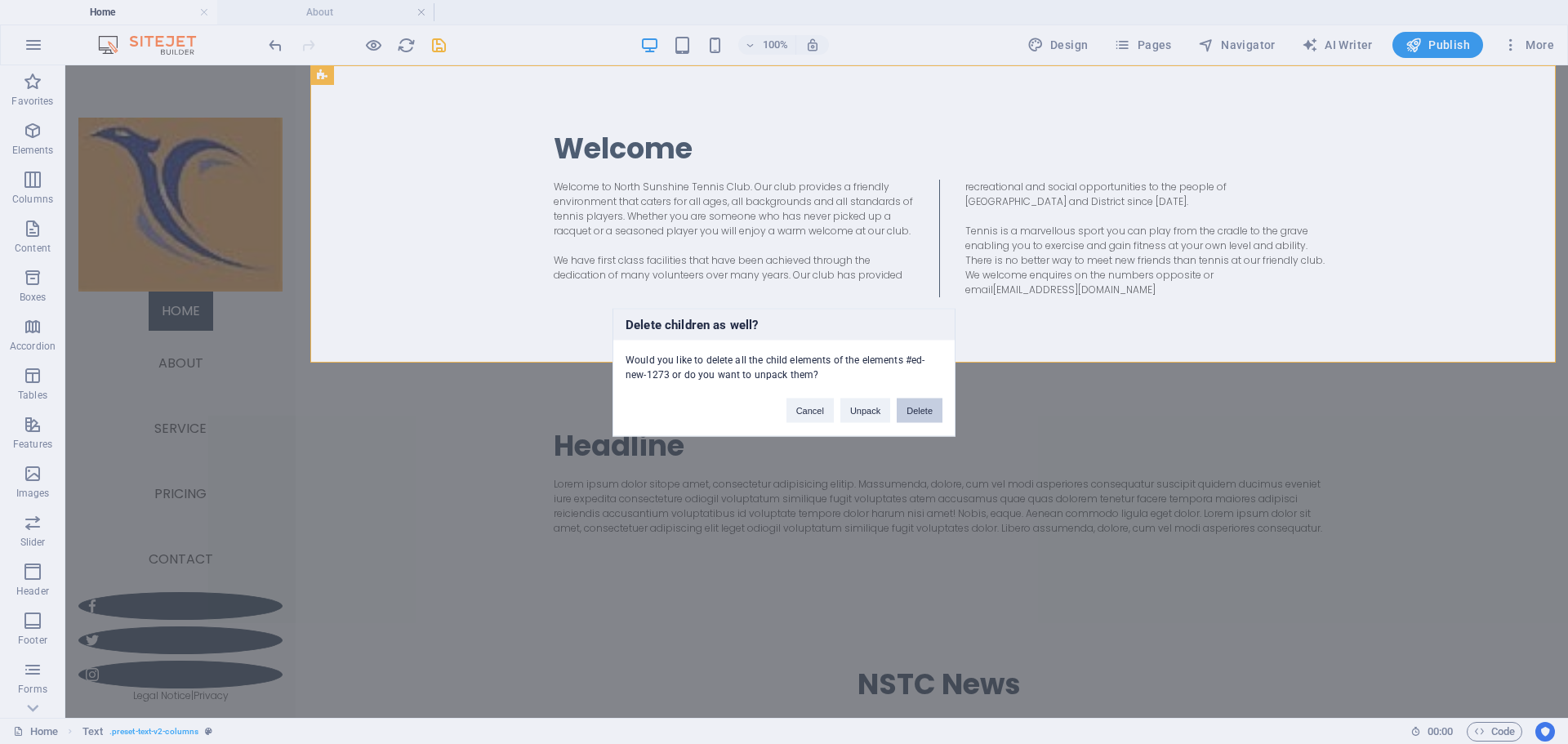
click at [919, 412] on button "Delete" at bounding box center [919, 409] width 45 height 25
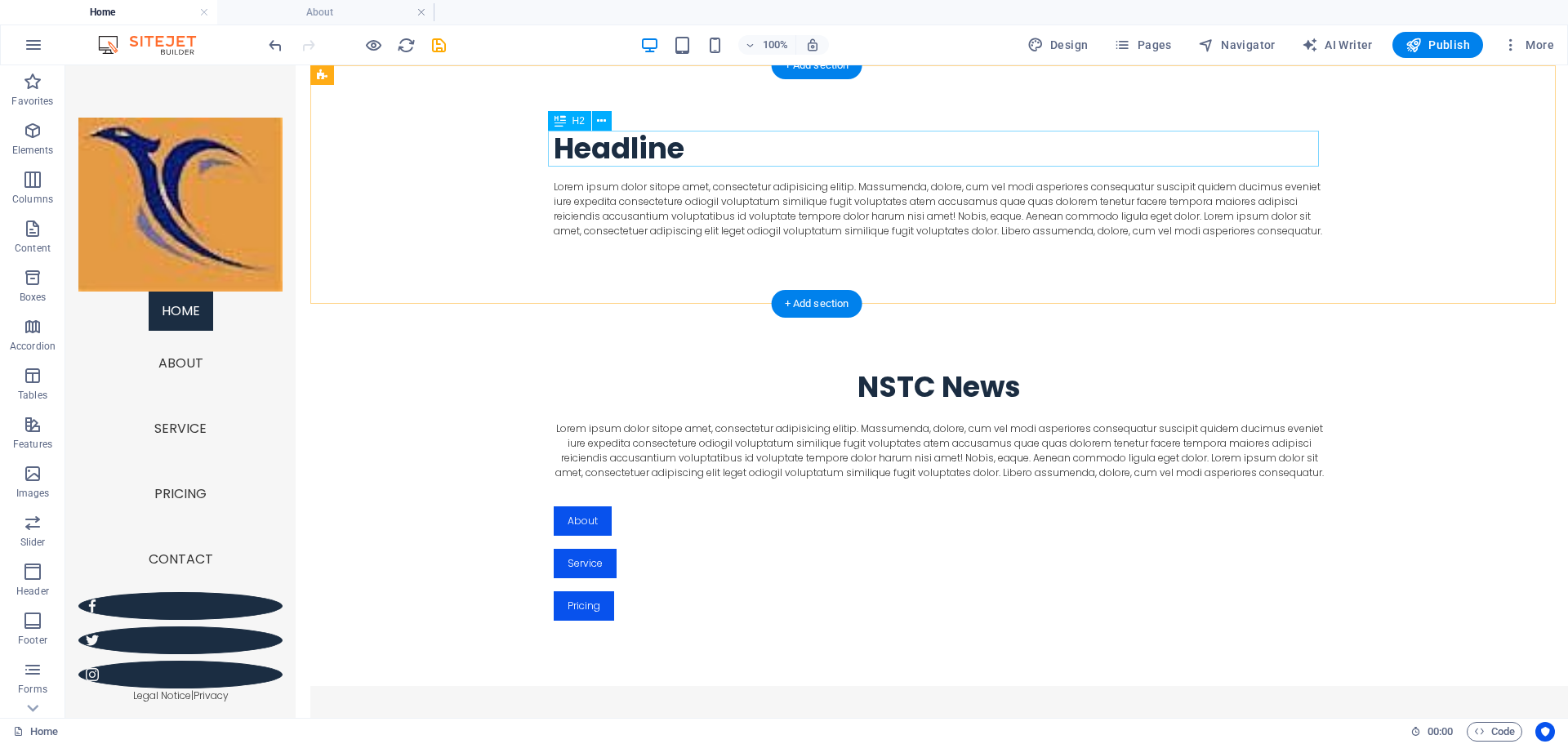
click at [661, 148] on div "Headline" at bounding box center [939, 148] width 771 height 36
click at [697, 150] on div "Headline" at bounding box center [939, 148] width 771 height 36
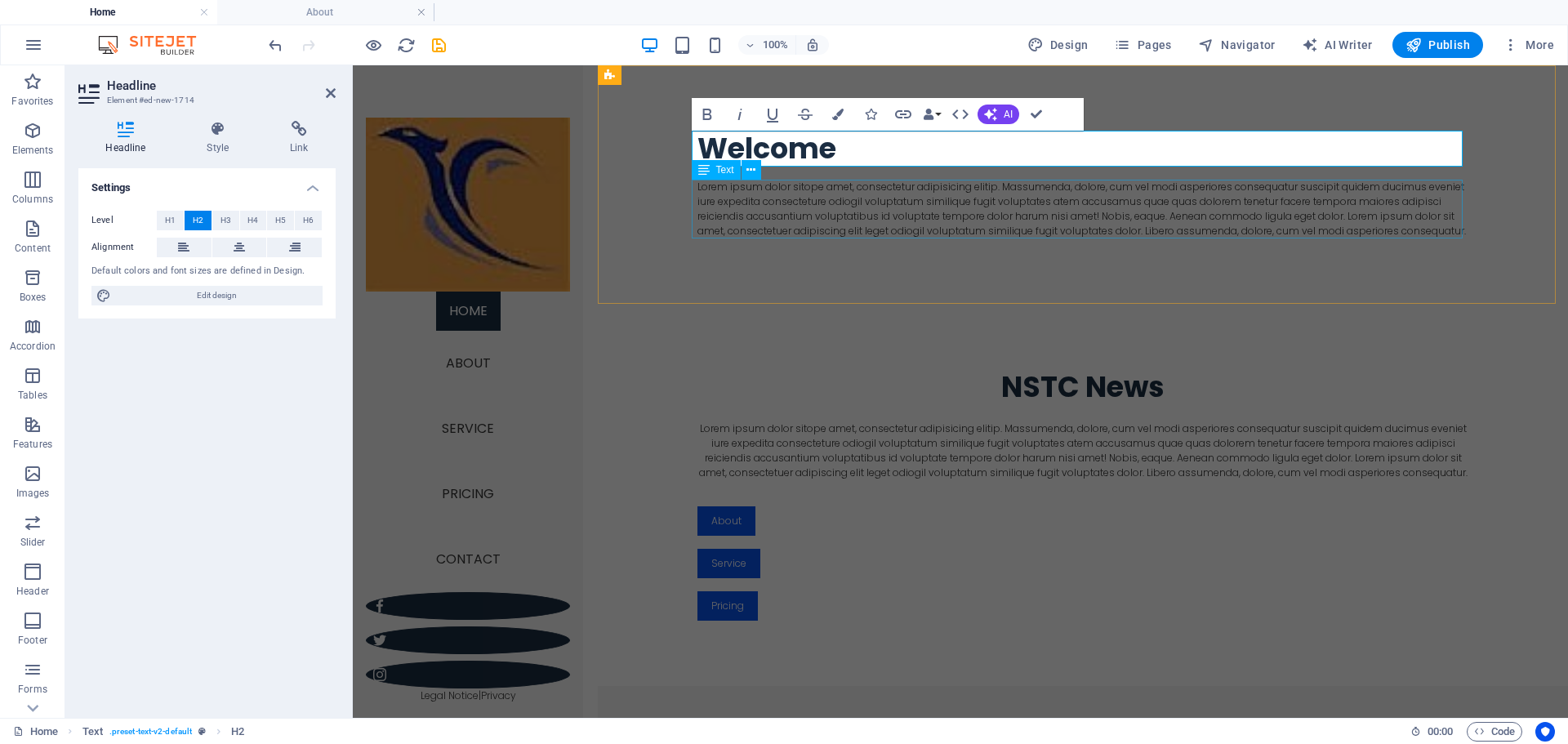
click at [928, 224] on div "Lorem ipsum dolor sitope amet, consectetur adipisicing elitip. Massumenda, dolo…" at bounding box center [1084, 208] width 771 height 58
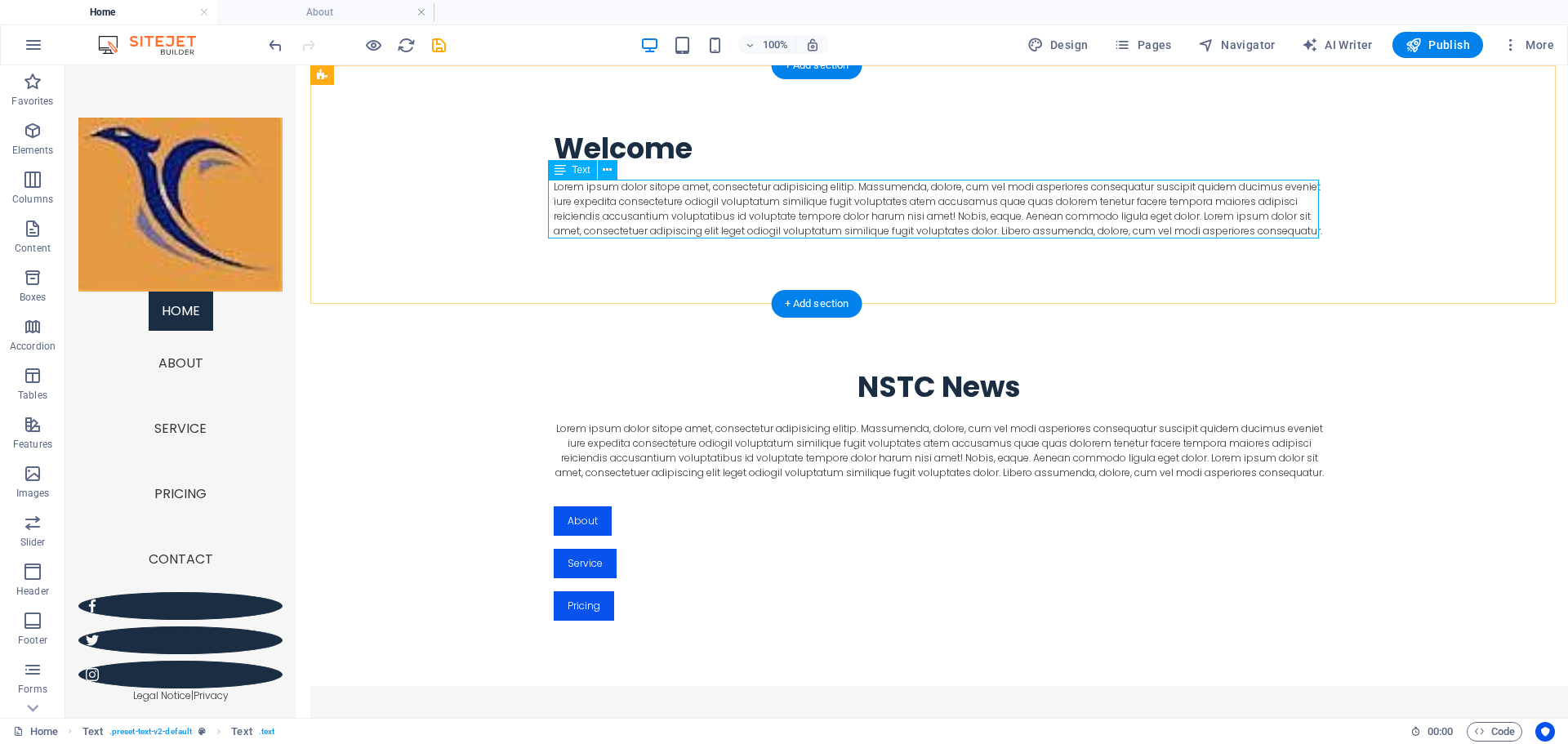
click at [1293, 228] on div "Lorem ipsum dolor sitope amet, consectetur adipisicing elitip. Massumenda, dolo…" at bounding box center [939, 208] width 771 height 58
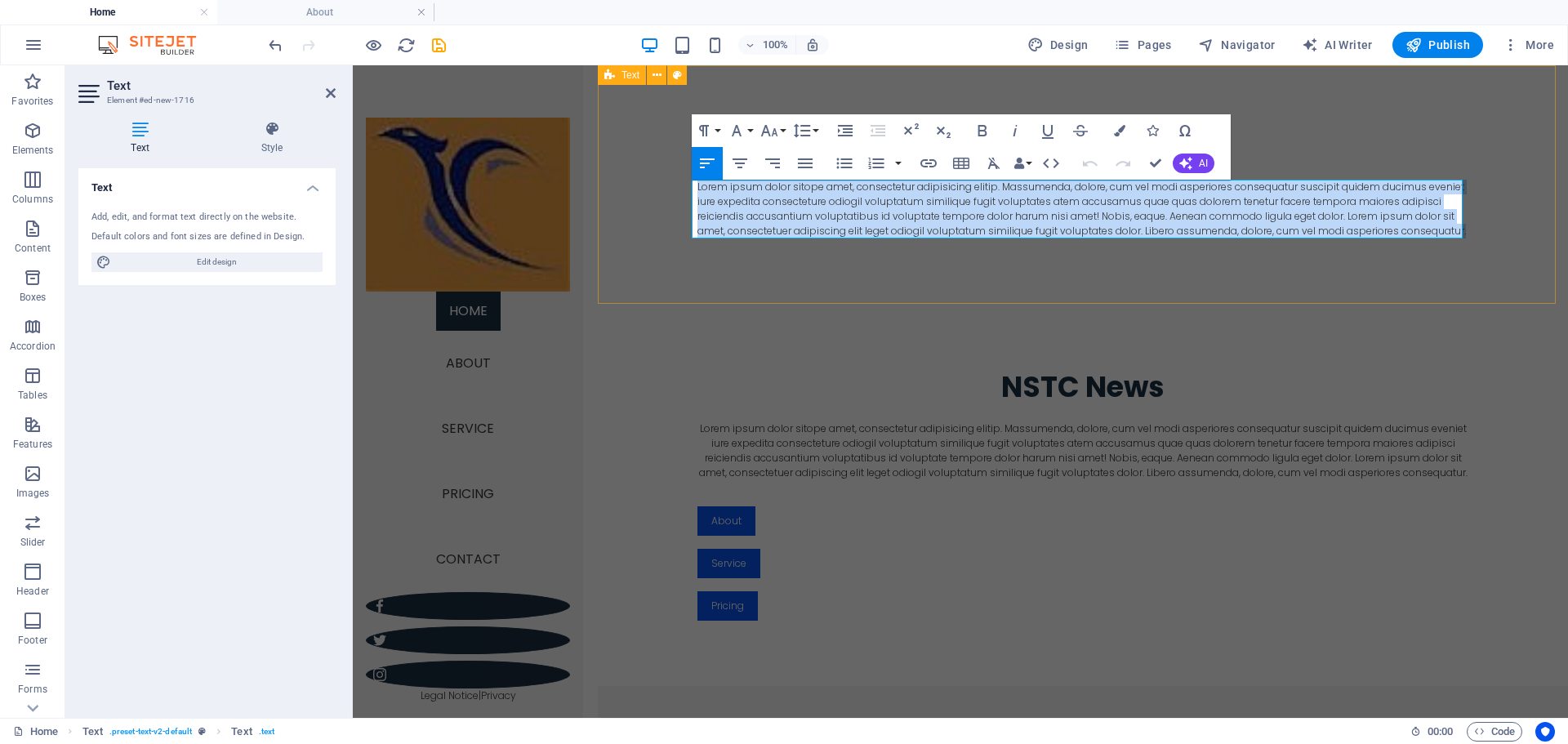
drag, startPoint x: 1453, startPoint y: 234, endPoint x: 680, endPoint y: 191, distance: 774.2
click at [680, 191] on div "Welcome Lorem ipsum dolor sitope amet, consectetur adipisicing elitip. Massumen…" at bounding box center [1084, 184] width 971 height 238
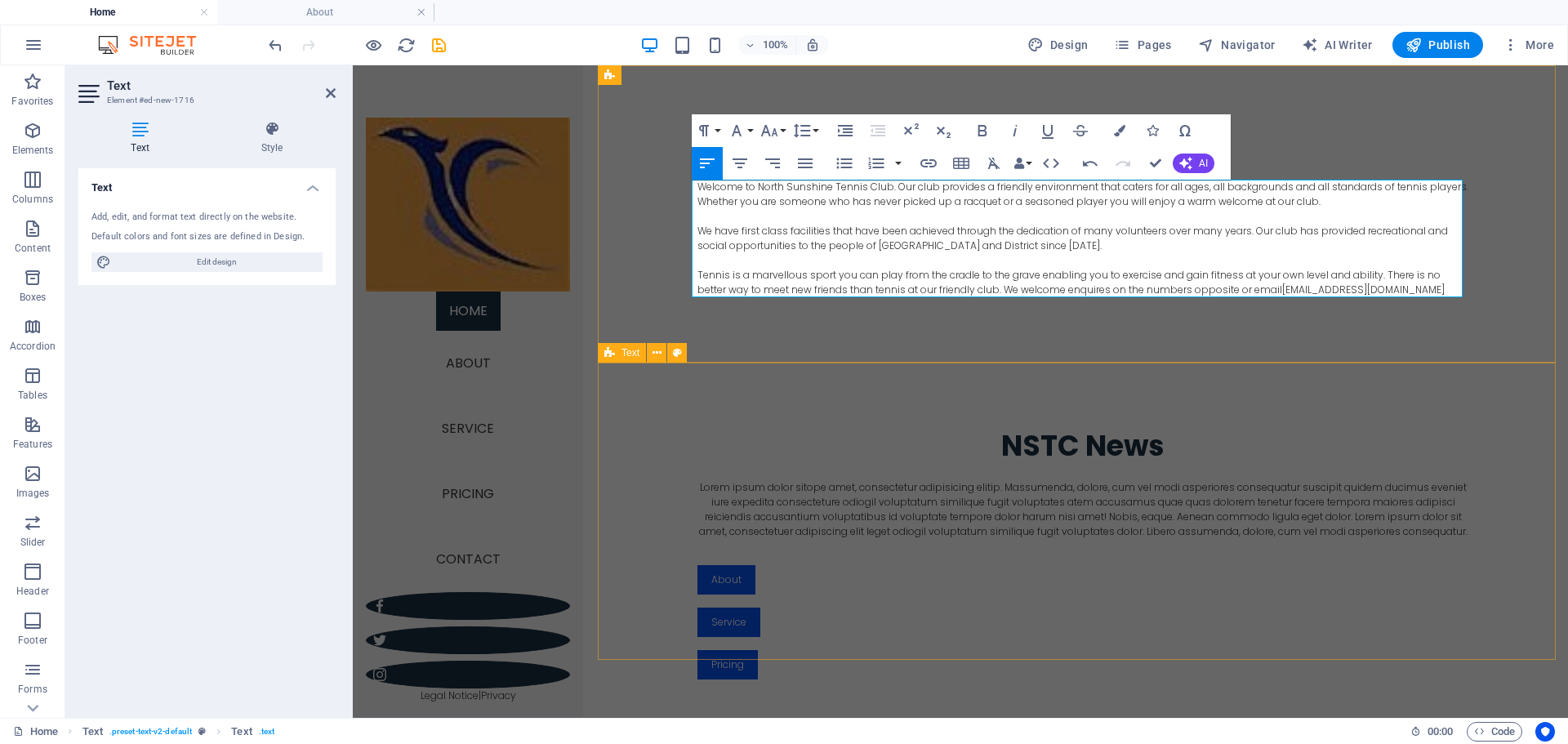
scroll to position [8479, 9]
click at [882, 496] on div "Lorem ipsum dolor sitope amet, consectetur adipisicing elitip. Massumenda, dolo…" at bounding box center [1084, 509] width 771 height 58
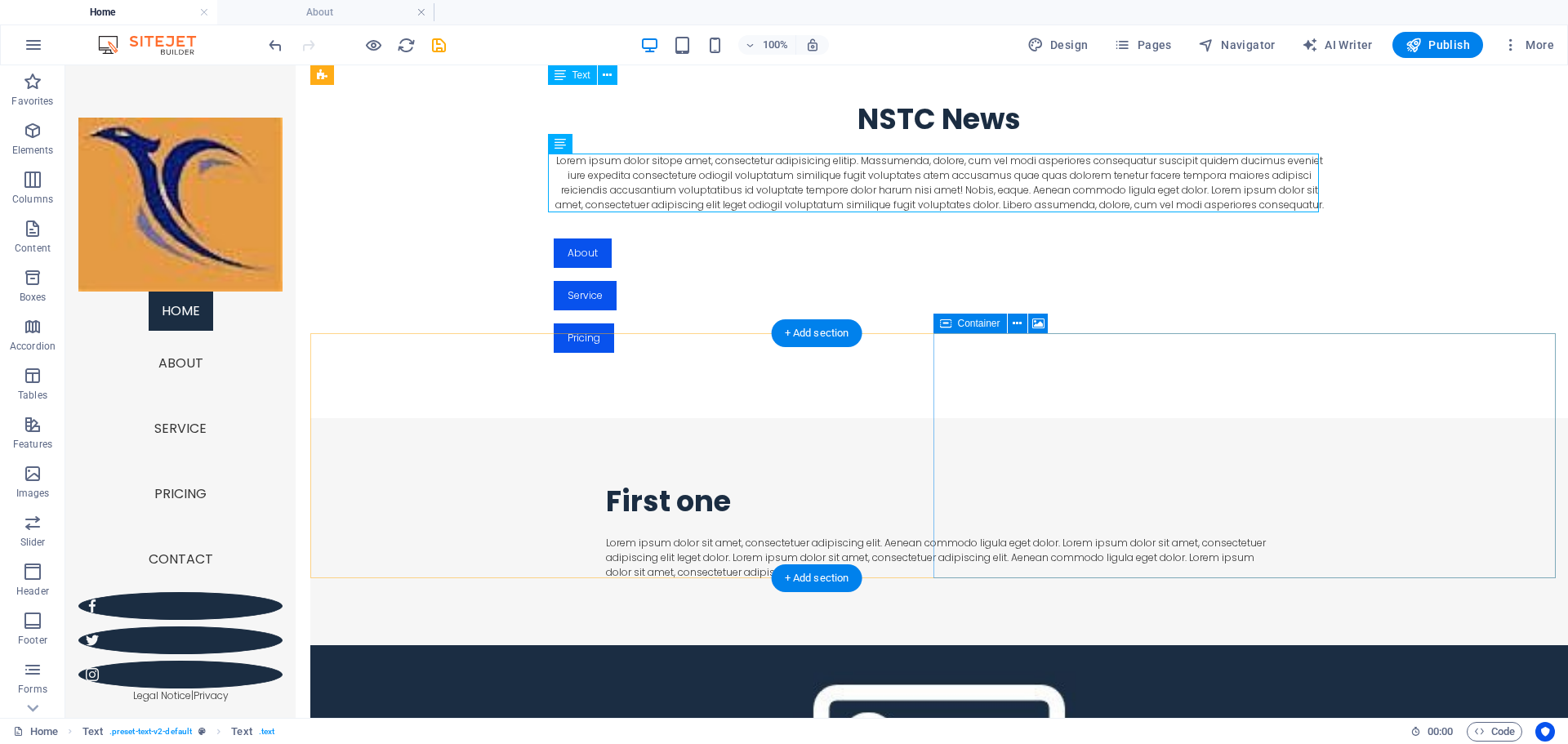
scroll to position [0, 0]
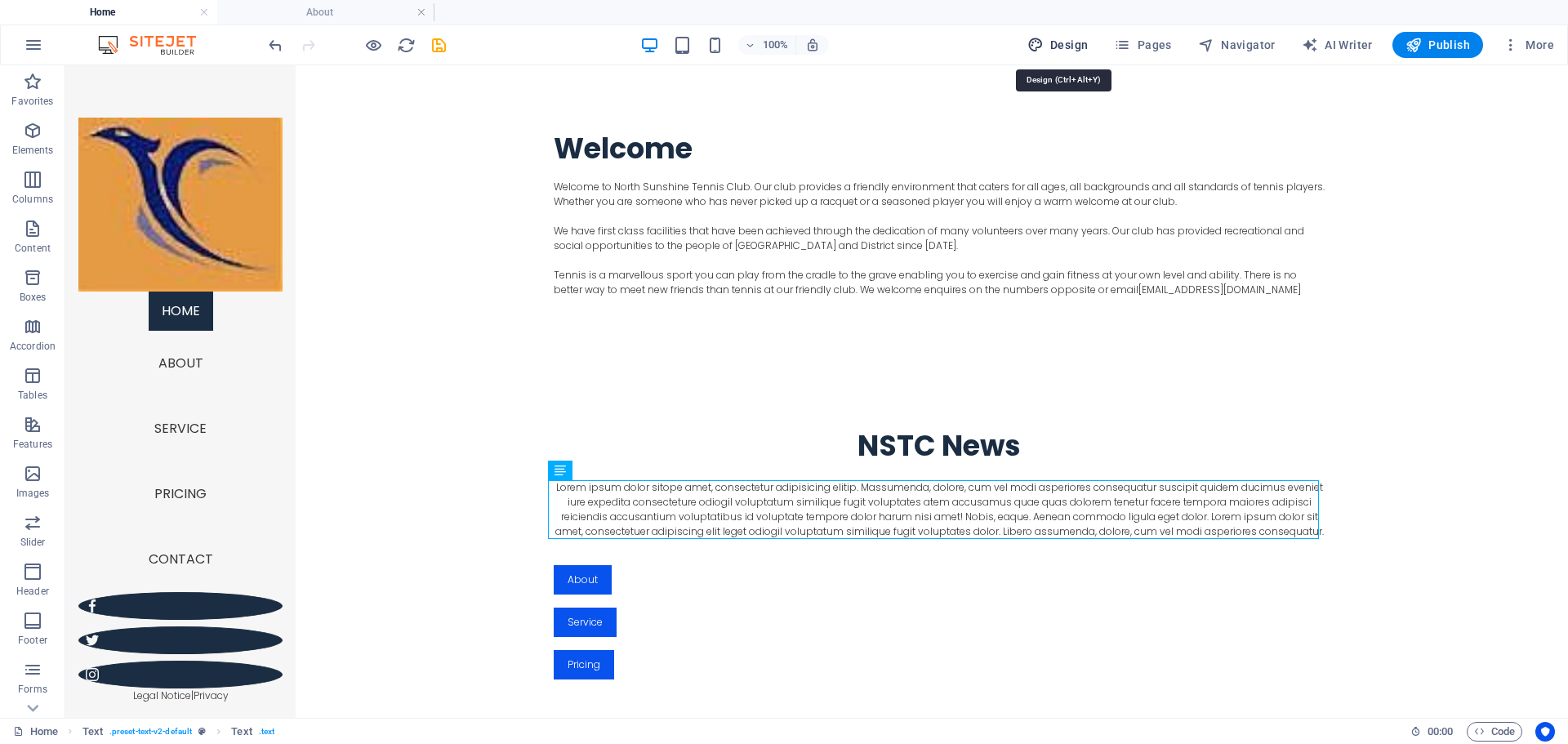
click at [1057, 42] on span "Design" at bounding box center [1058, 44] width 61 height 17
select select "px"
select select "300"
select select "px"
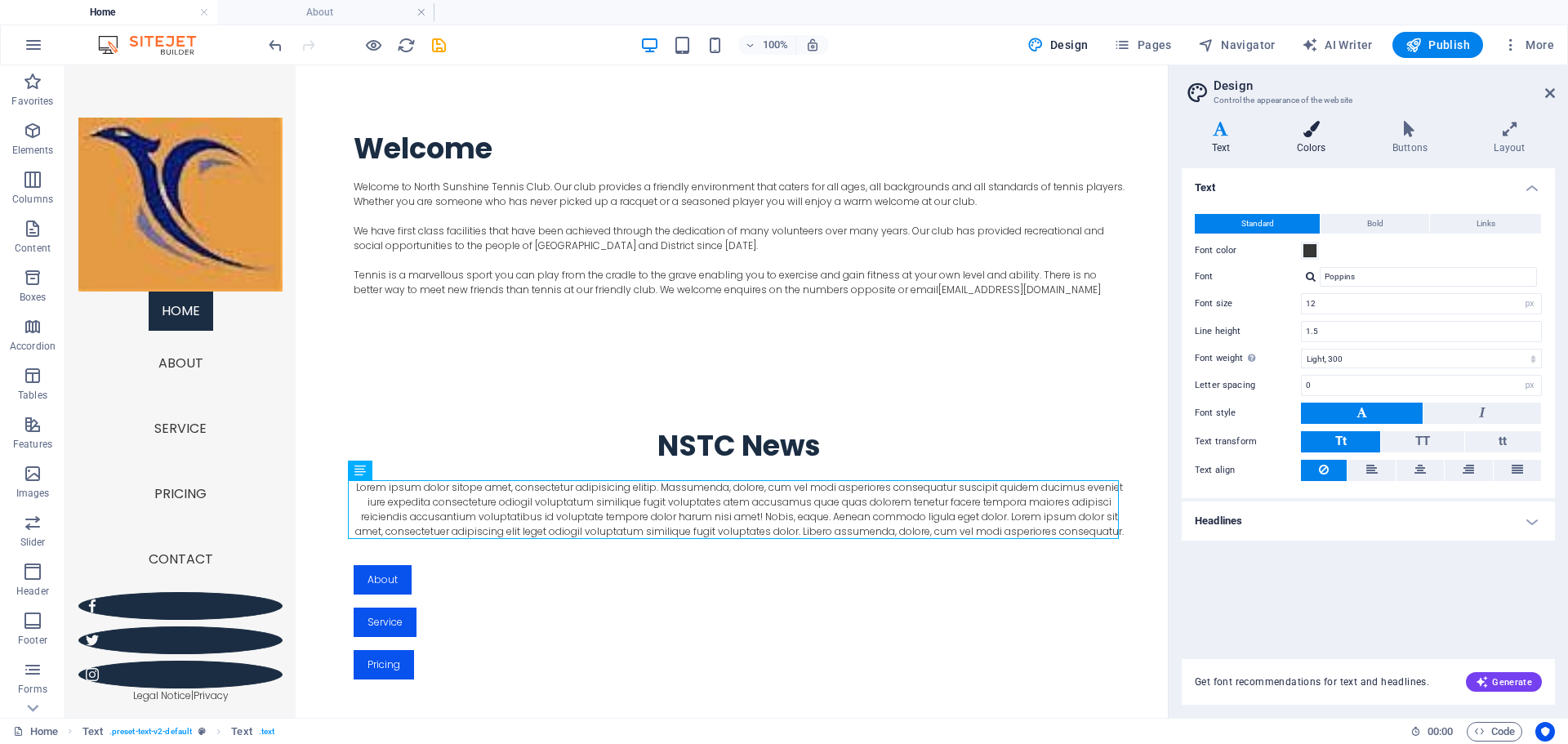
click at [1319, 141] on h4 "Colors" at bounding box center [1315, 137] width 96 height 35
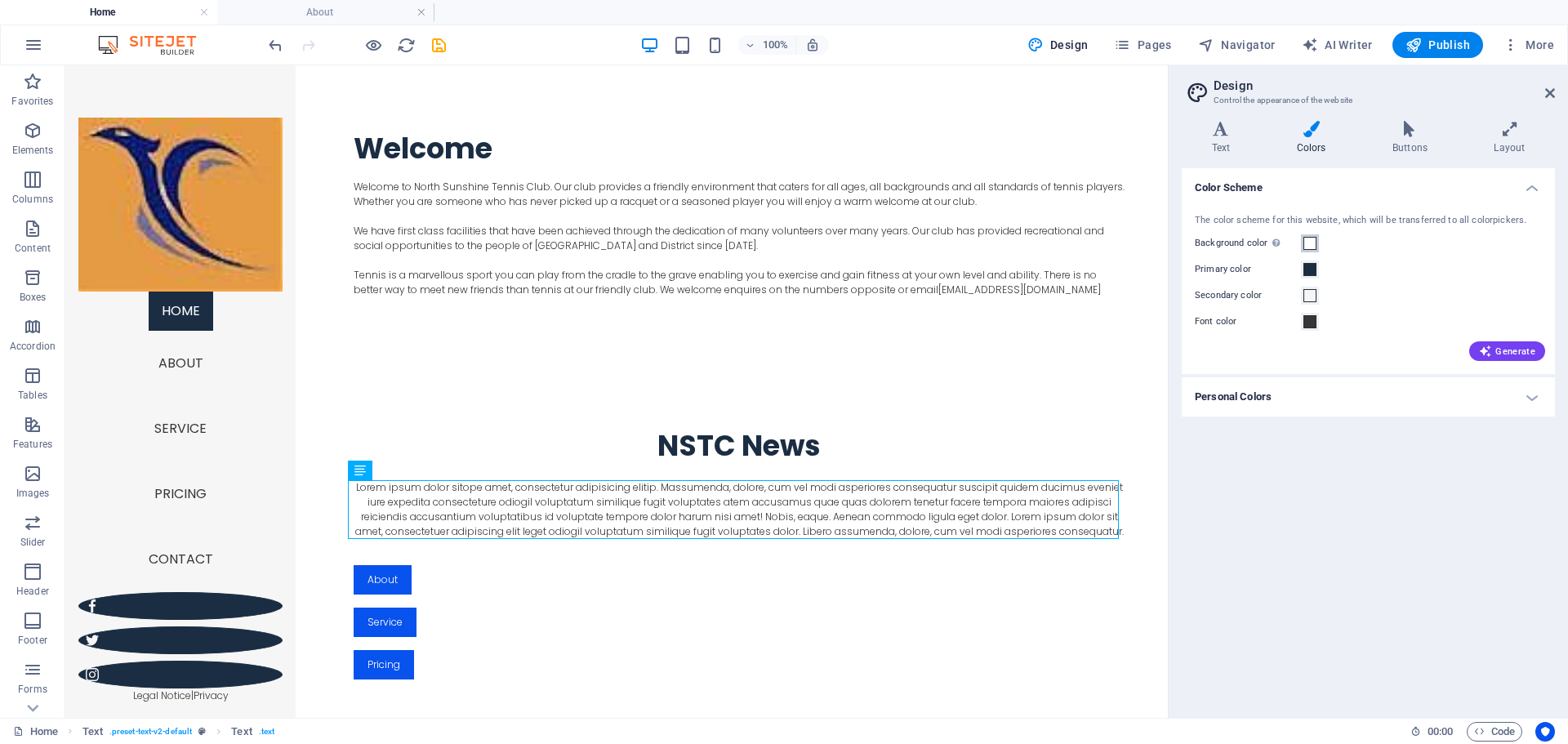
click at [1312, 242] on span at bounding box center [1310, 243] width 13 height 13
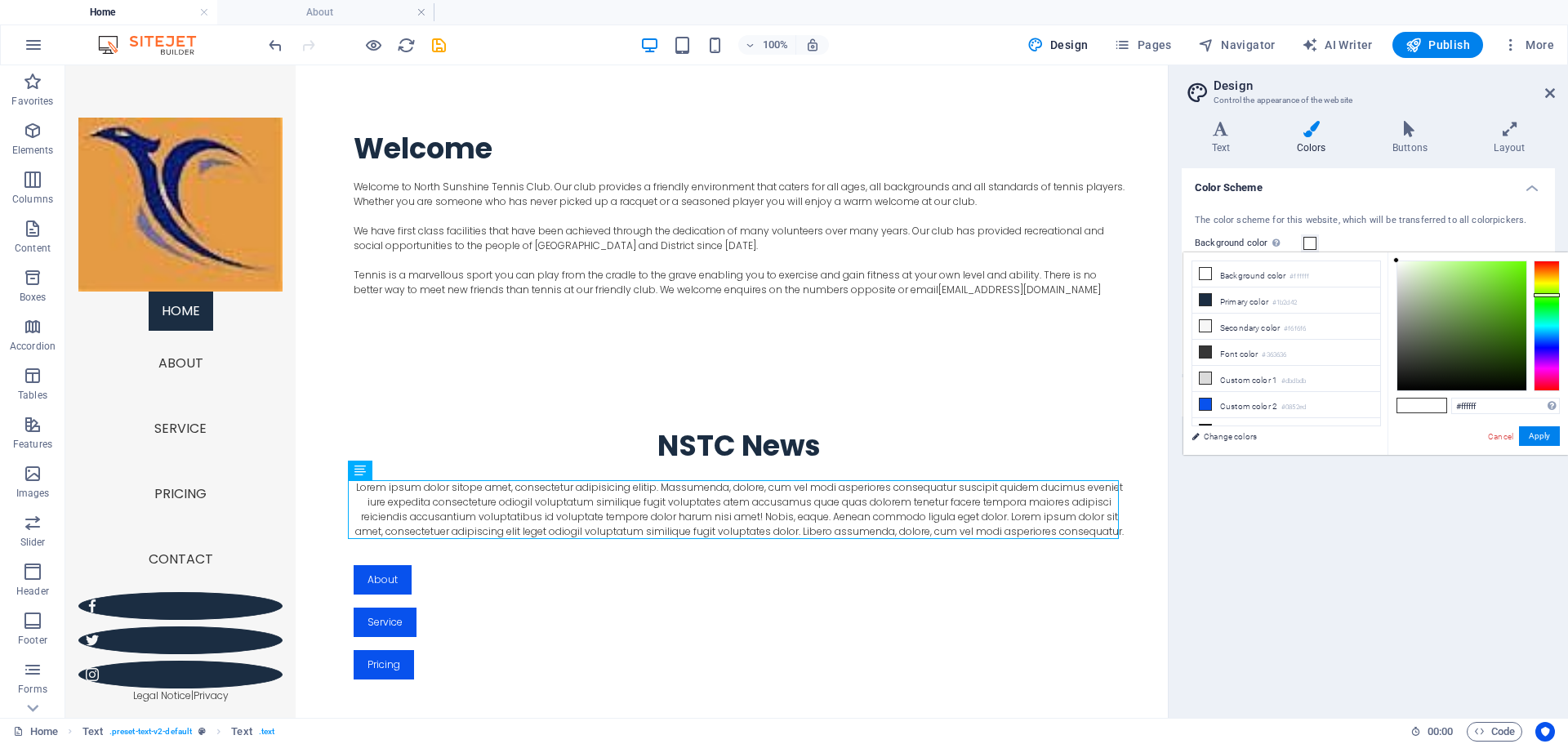
click at [1547, 294] on div at bounding box center [1547, 326] width 26 height 130
click at [1540, 434] on button "Apply" at bounding box center [1539, 436] width 41 height 20
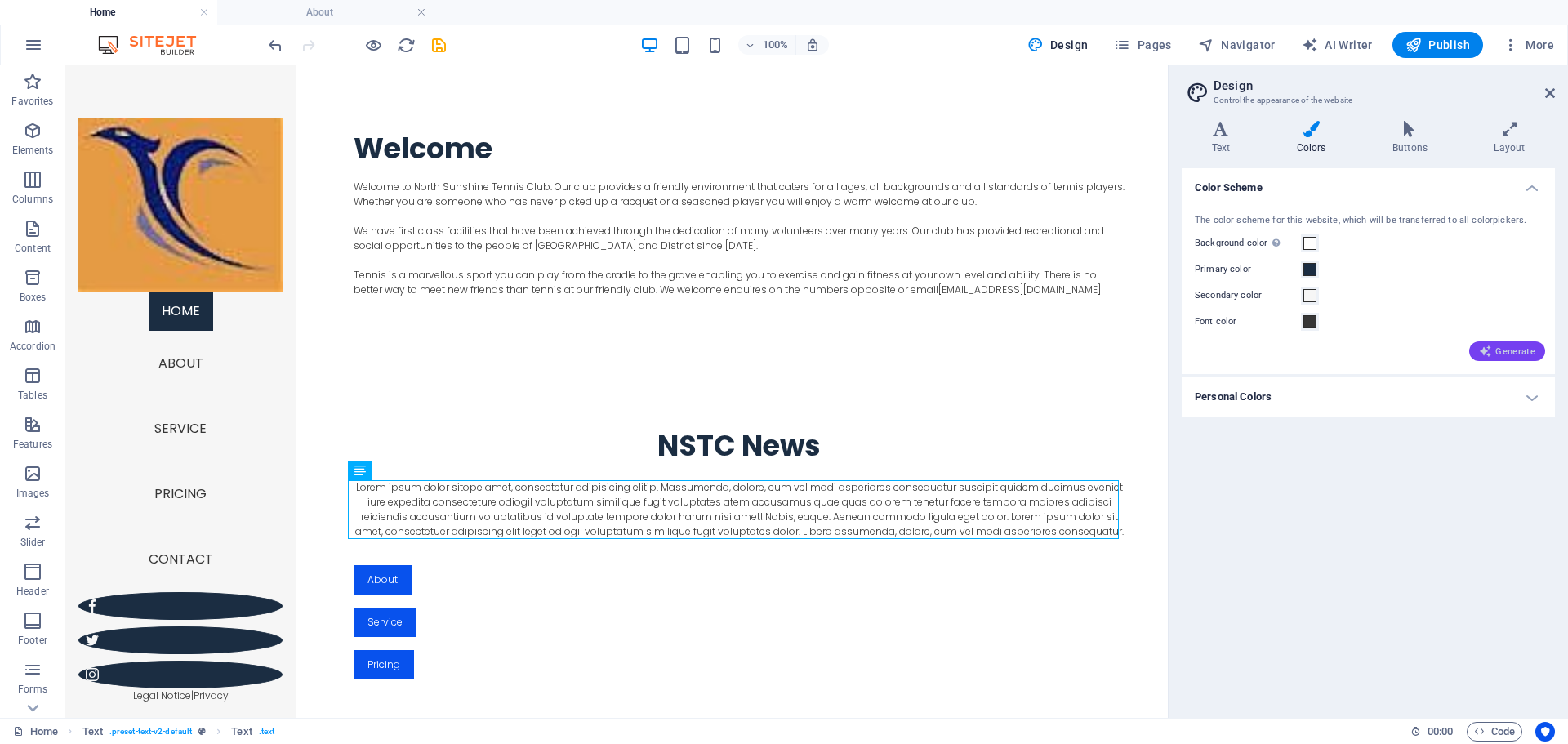
click at [1508, 354] on span "Generate" at bounding box center [1507, 351] width 56 height 13
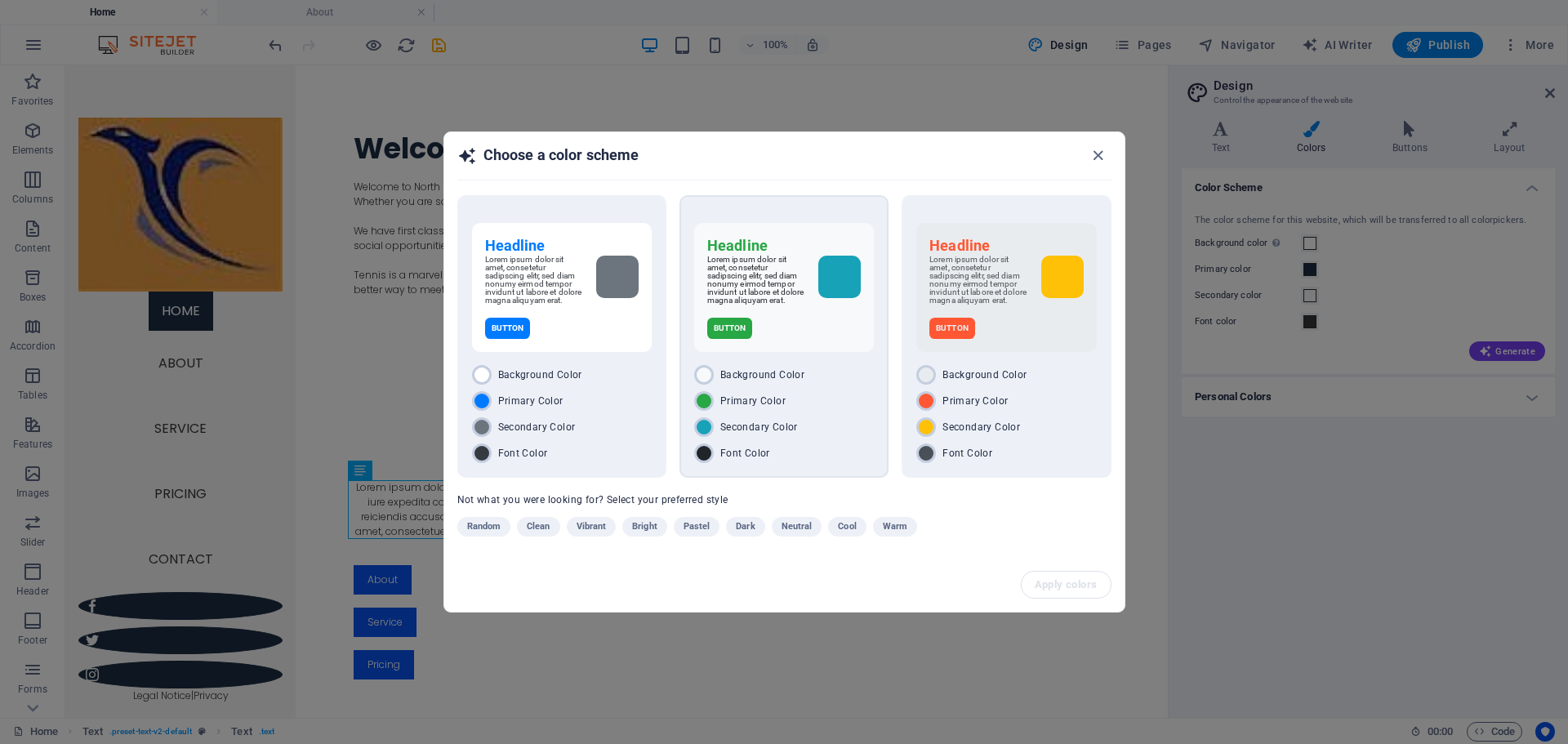
click at [766, 315] on div "Headline Lorem ipsum dolor sit amet, consetetur sadipscing elitr, sed diam nonu…" at bounding box center [784, 288] width 180 height 129
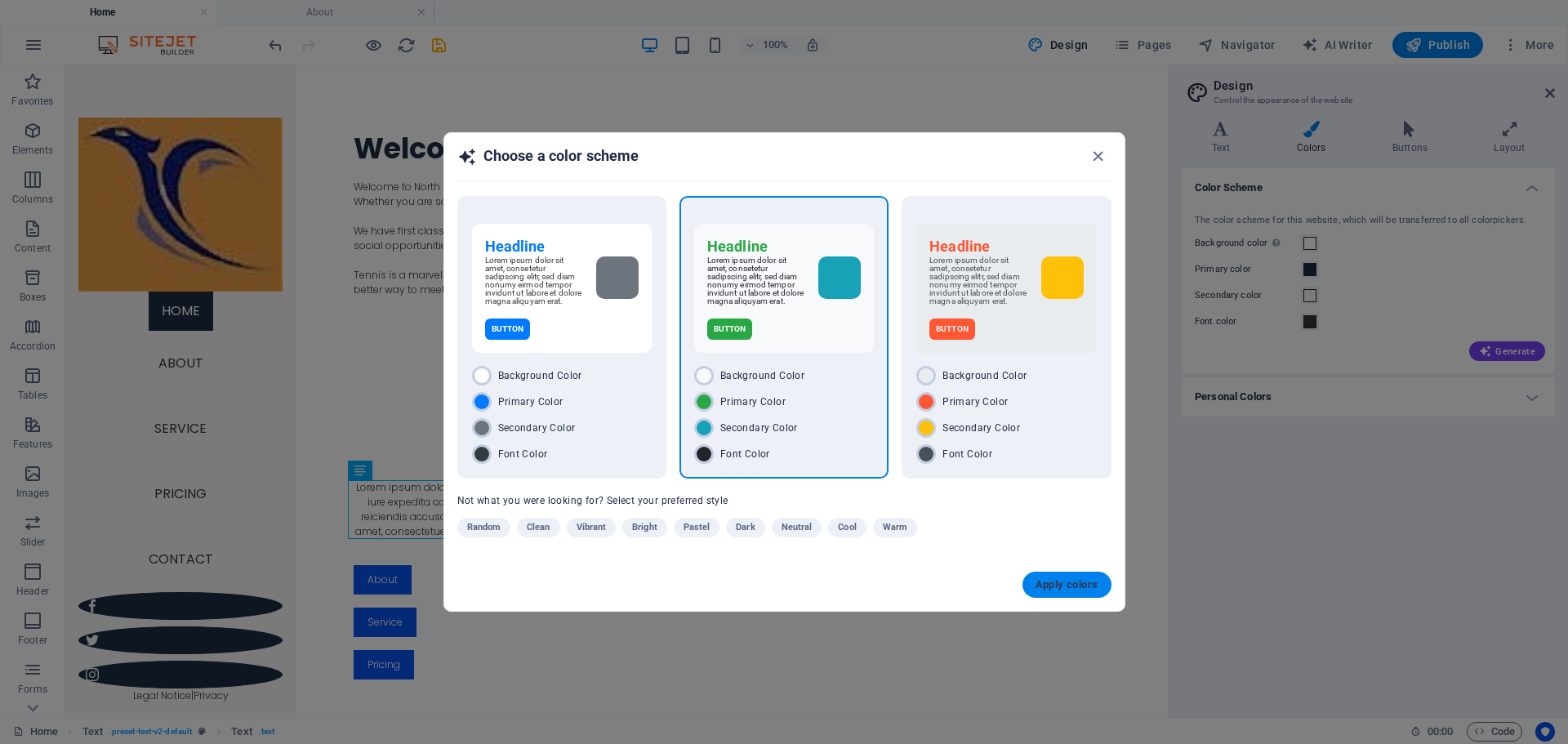
click at [1057, 588] on span "Apply colors" at bounding box center [1068, 584] width 63 height 13
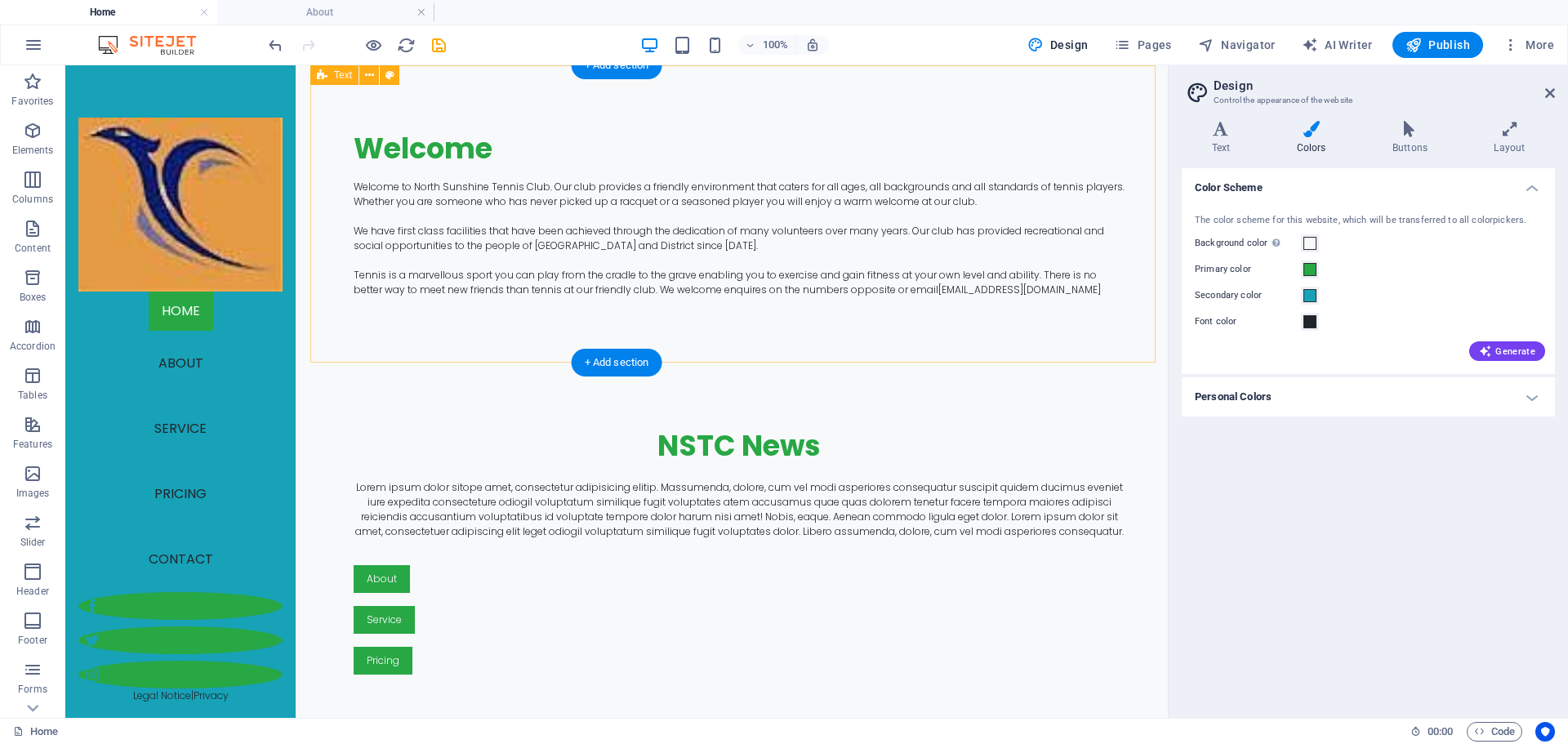
click at [510, 304] on div "Welcome Welcome to North Sunshine Tennis Club. Our club provides a friendly env…" at bounding box center [740, 213] width 858 height 297
click at [392, 70] on icon at bounding box center [390, 75] width 9 height 17
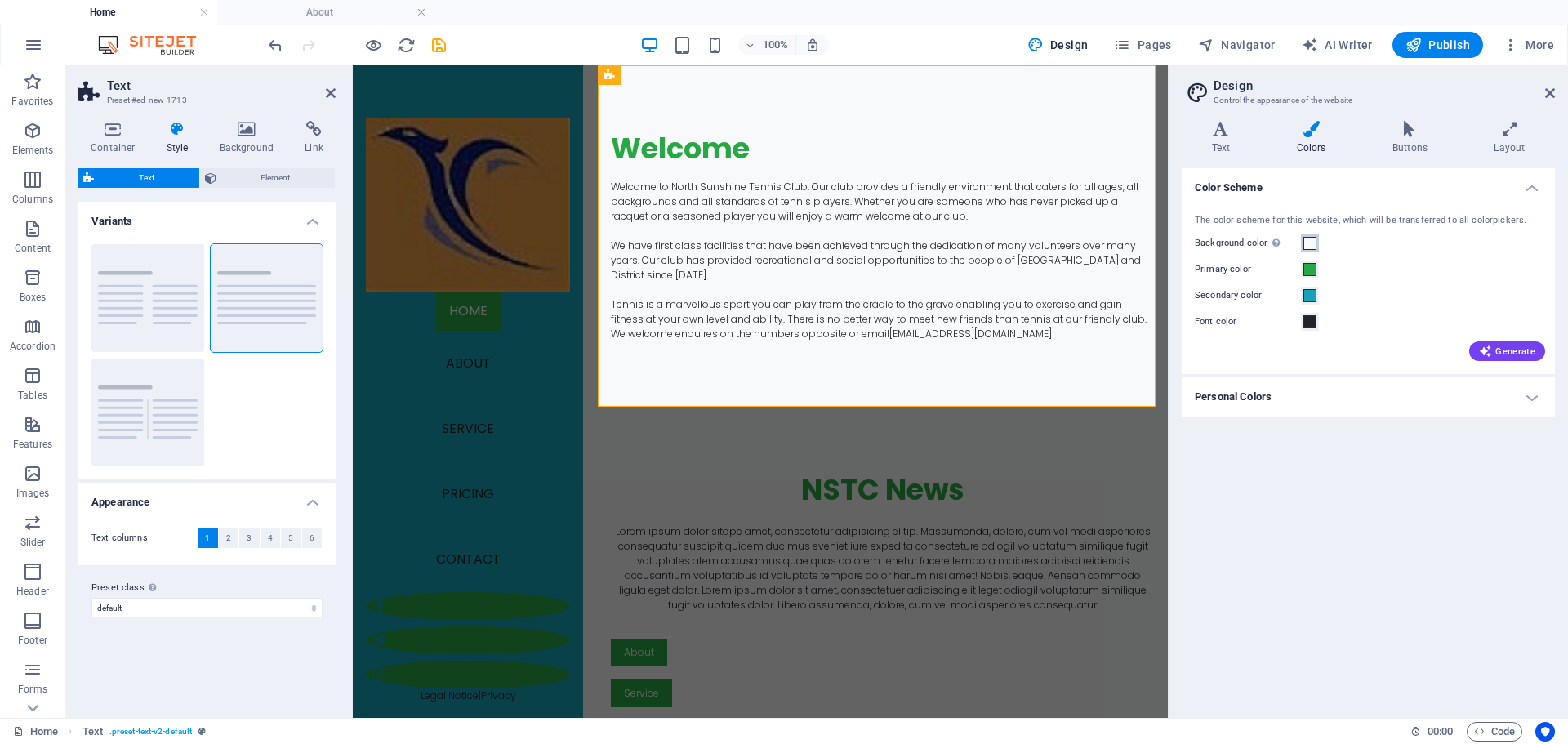
click at [1311, 238] on span at bounding box center [1310, 243] width 13 height 13
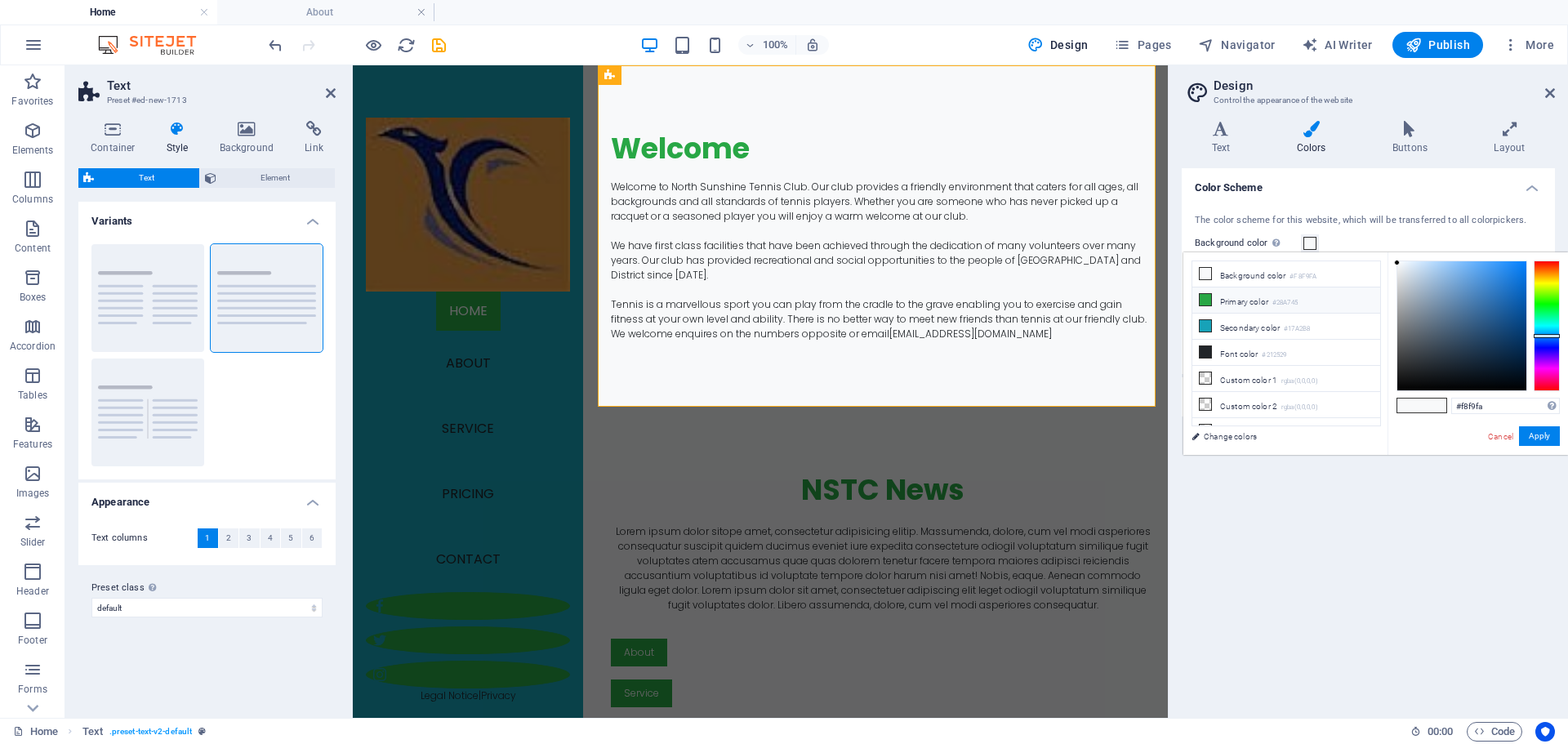
click at [1235, 304] on li "Primary color #28A745" at bounding box center [1286, 300] width 188 height 26
type input "#28a745"
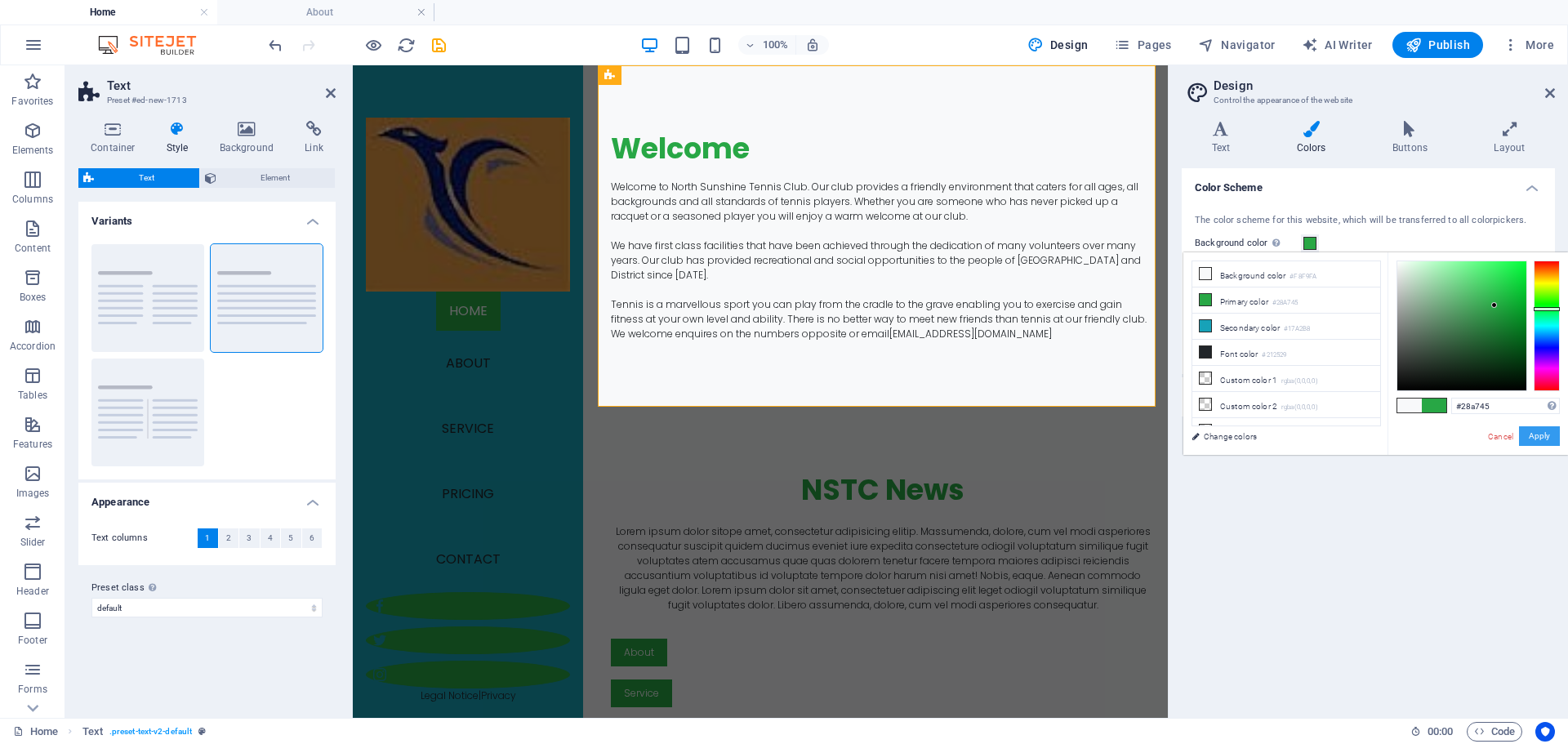
click at [1545, 439] on button "Apply" at bounding box center [1539, 436] width 41 height 20
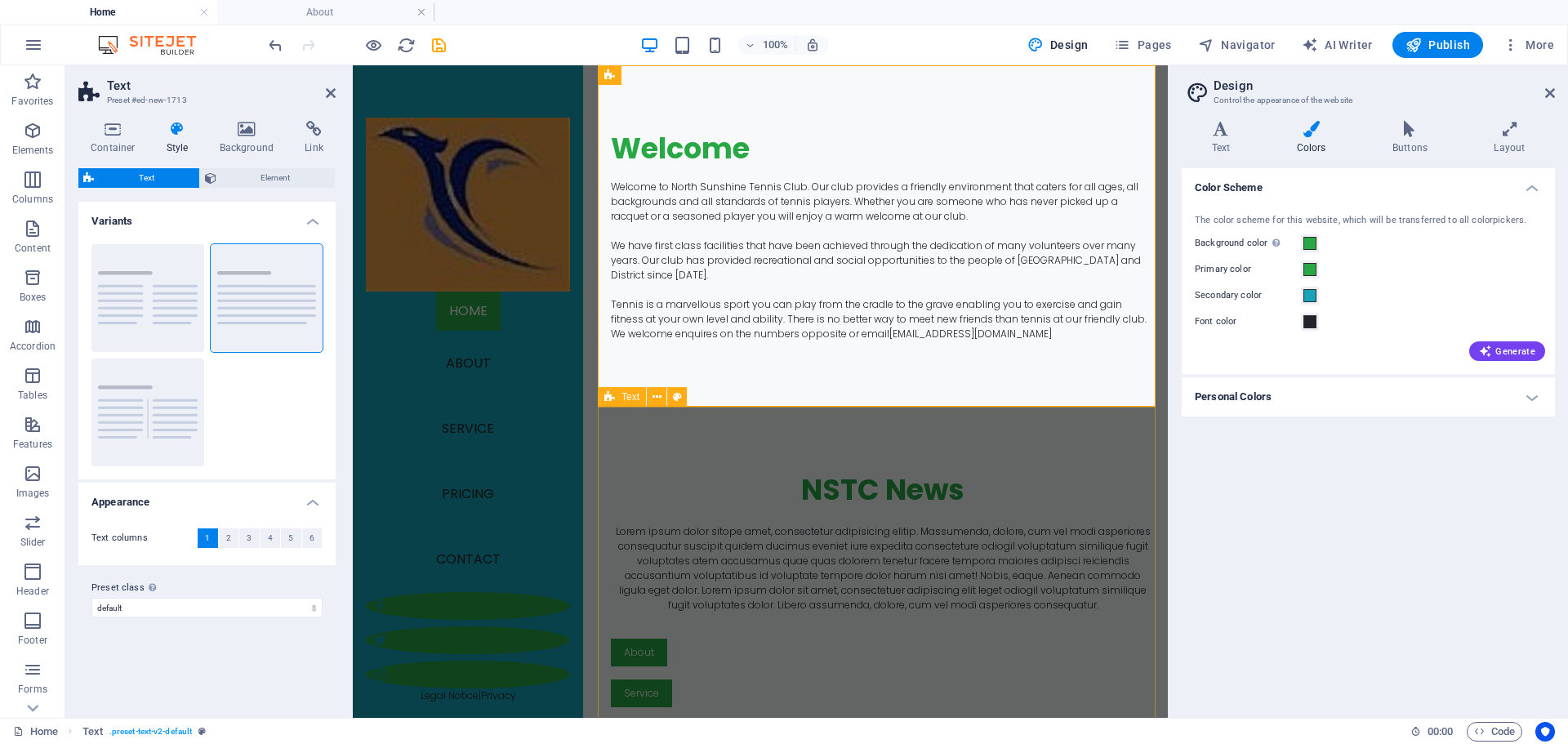
click at [989, 459] on div "NSTC News Lorem ipsum dolor sitope amet, consectetur adipisicing elitip. Massum…" at bounding box center [883, 609] width 570 height 406
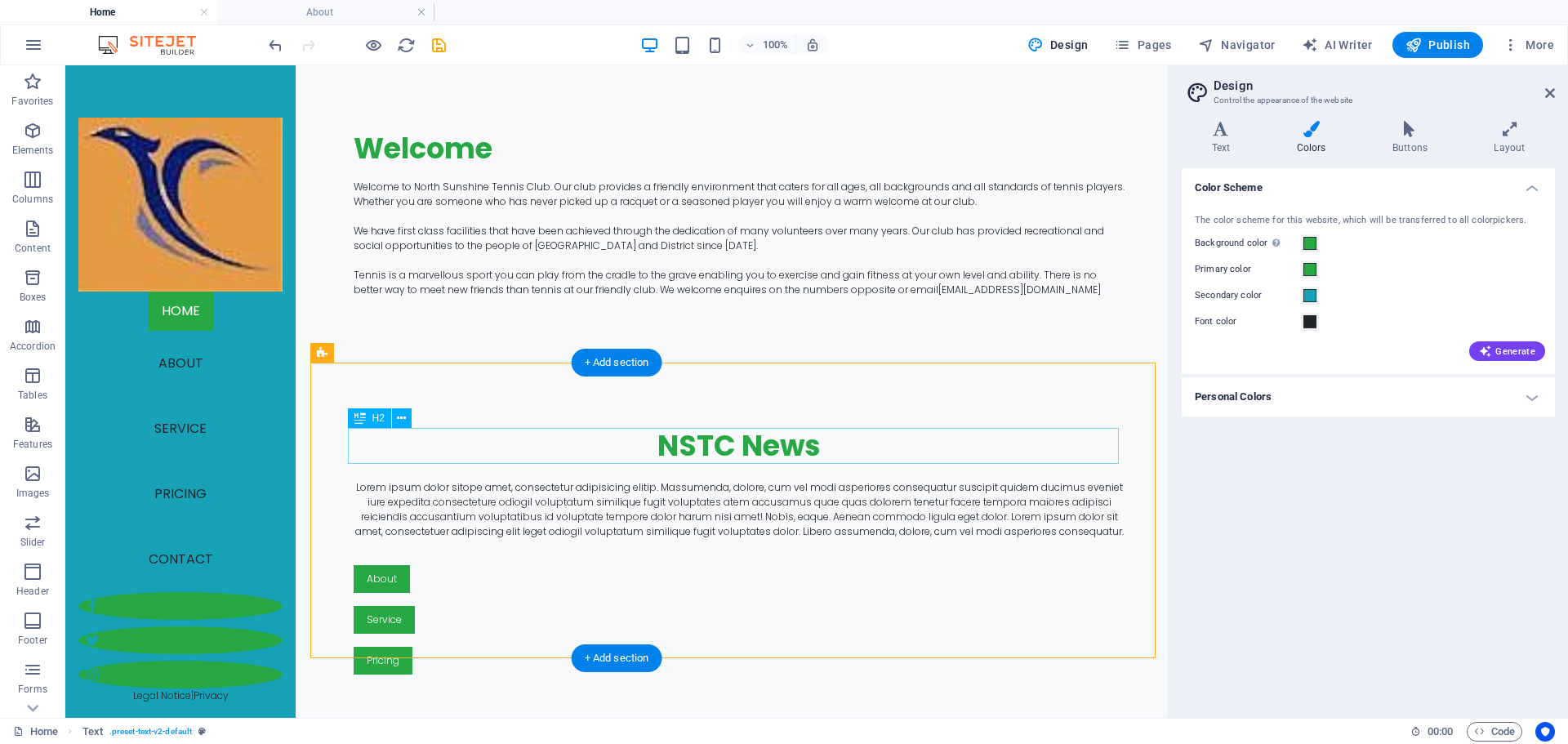
click at [1033, 448] on div "NSTC News" at bounding box center [740, 446] width 771 height 36
click at [967, 409] on div "NSTC News Lorem ipsum dolor sitope amet, consectetur adipisicing elitip. Massum…" at bounding box center [740, 551] width 858 height 377
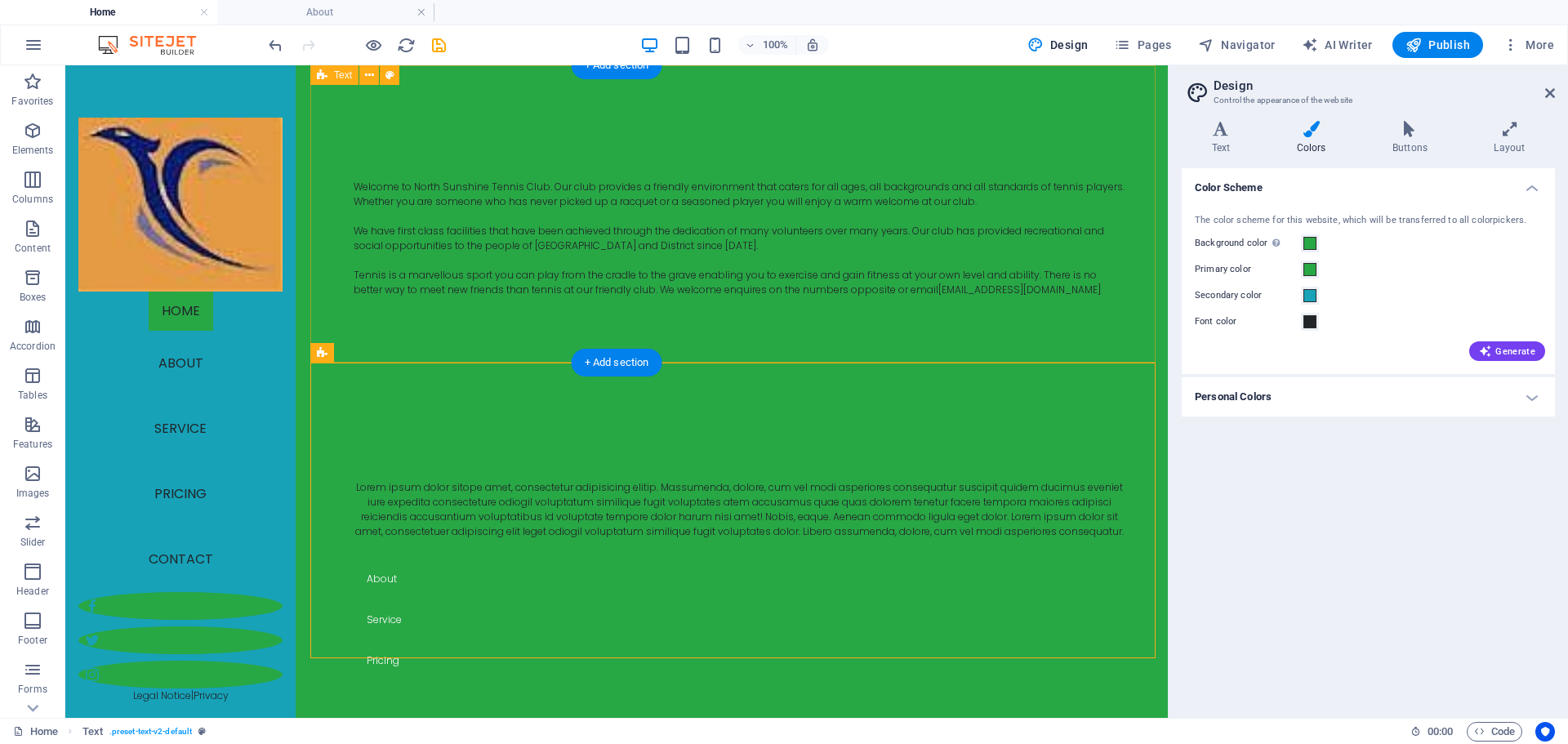
click at [1087, 332] on div "Welcome Welcome to North Sunshine Tennis Club. Our club provides a friendly env…" at bounding box center [740, 213] width 858 height 297
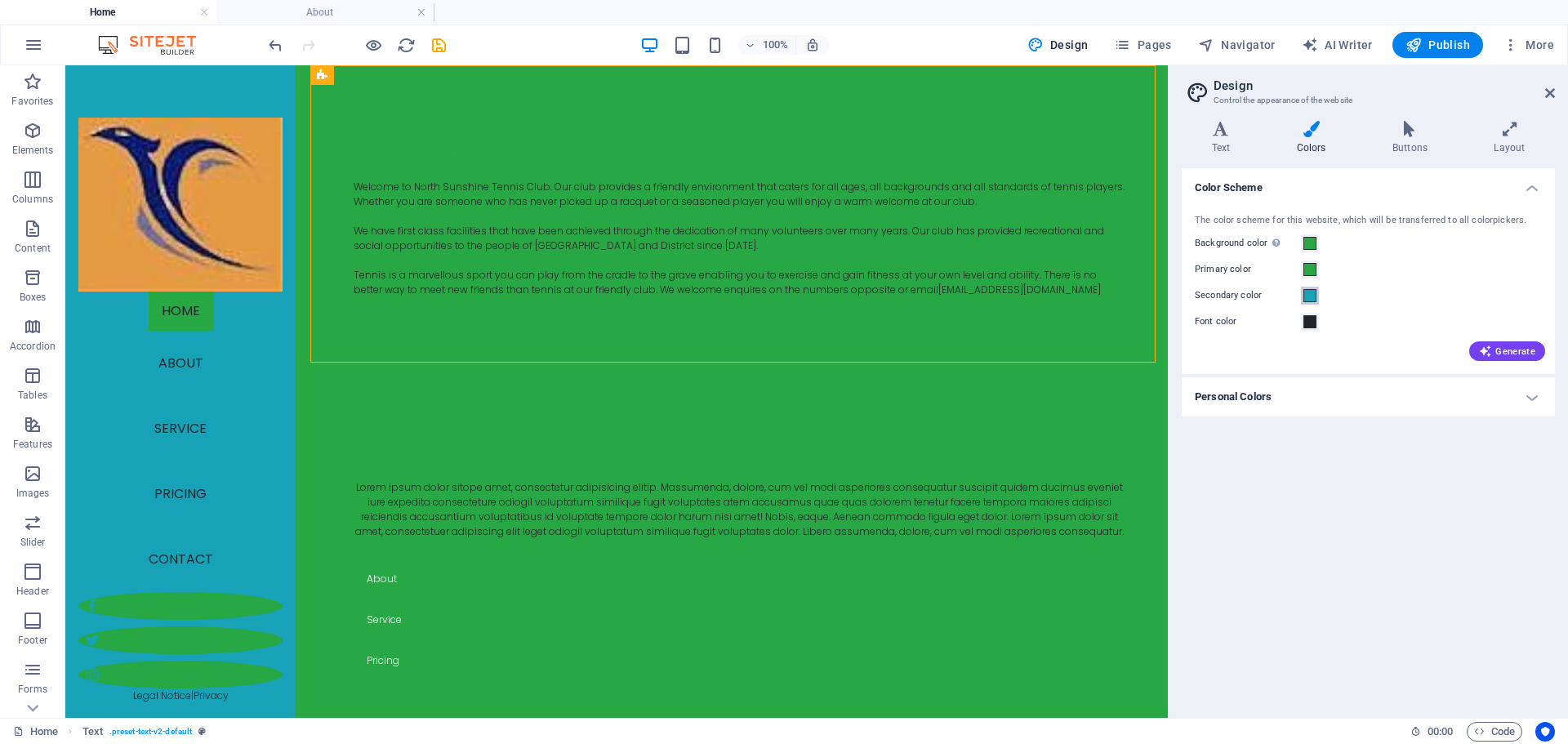
click at [1311, 298] on span at bounding box center [1310, 294] width 13 height 13
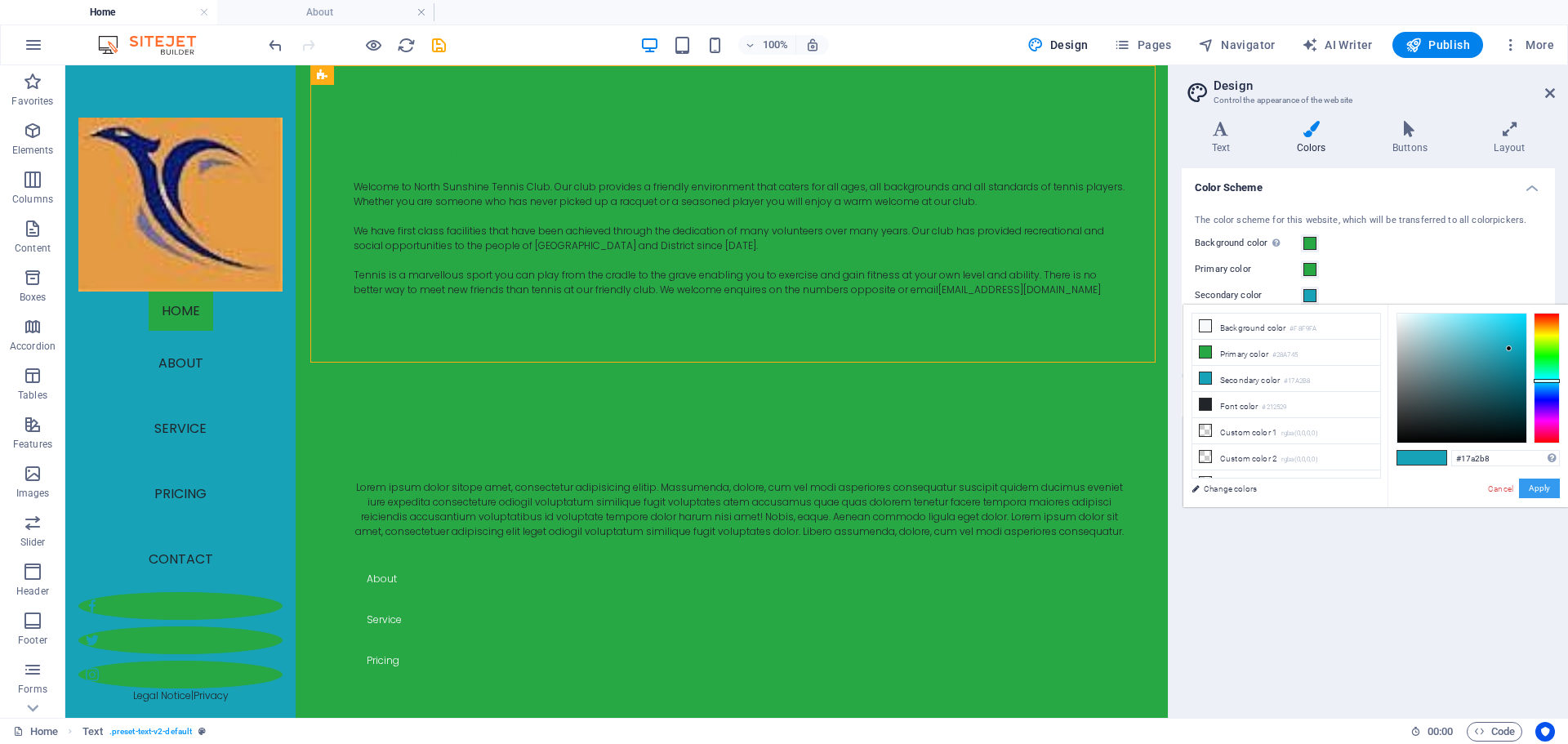
click at [1536, 489] on button "Apply" at bounding box center [1539, 488] width 41 height 20
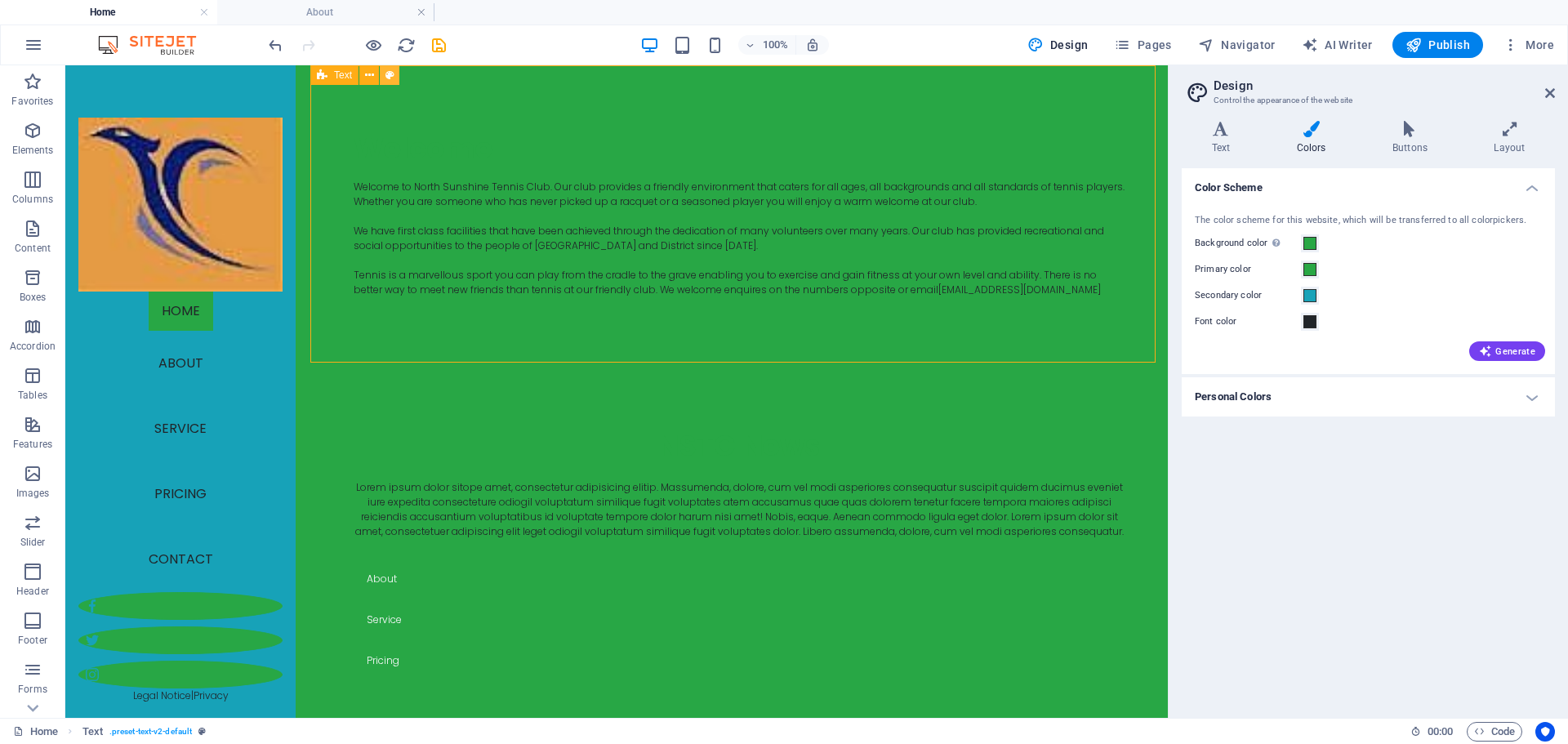
click at [393, 78] on icon at bounding box center [390, 75] width 9 height 17
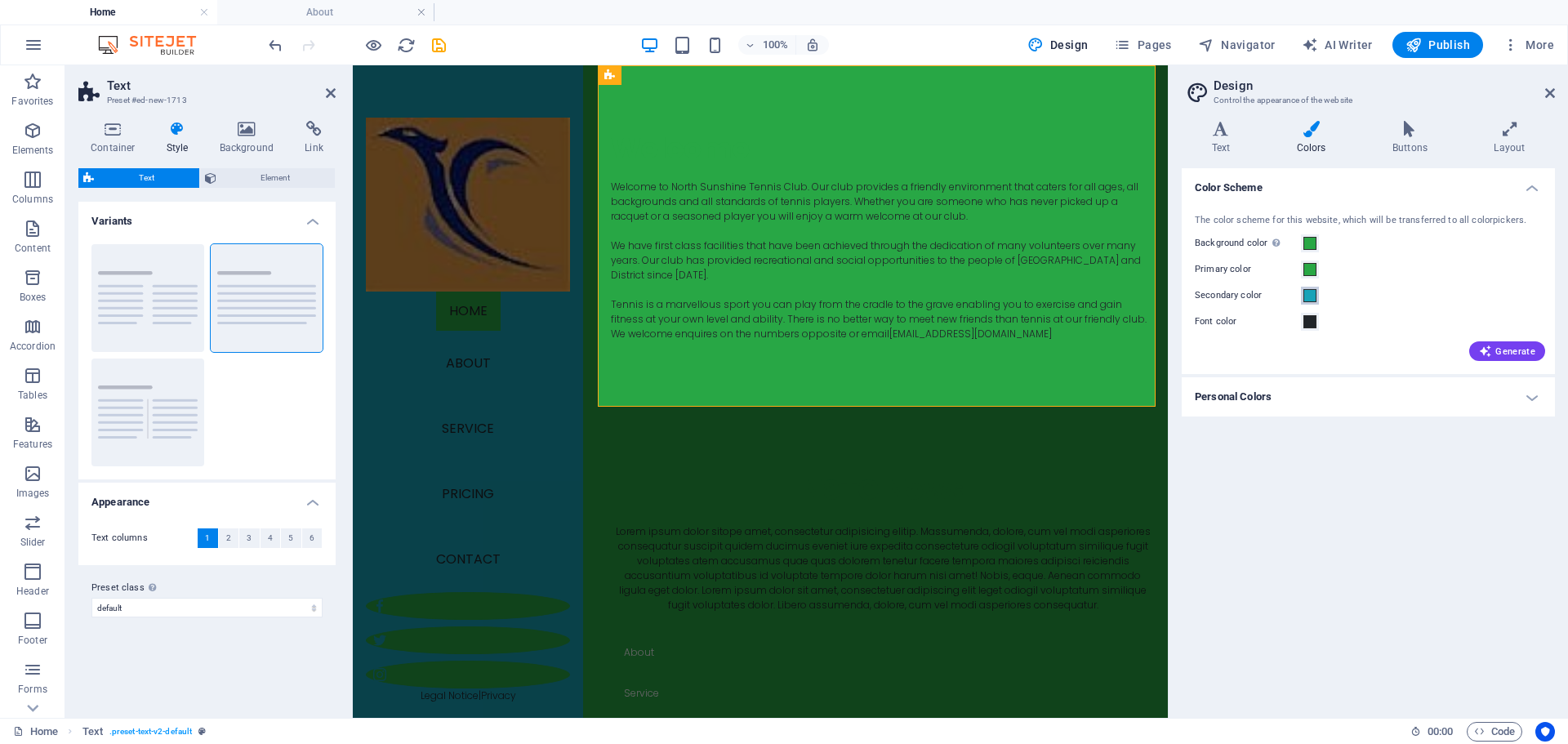
click at [1308, 296] on span at bounding box center [1310, 294] width 13 height 13
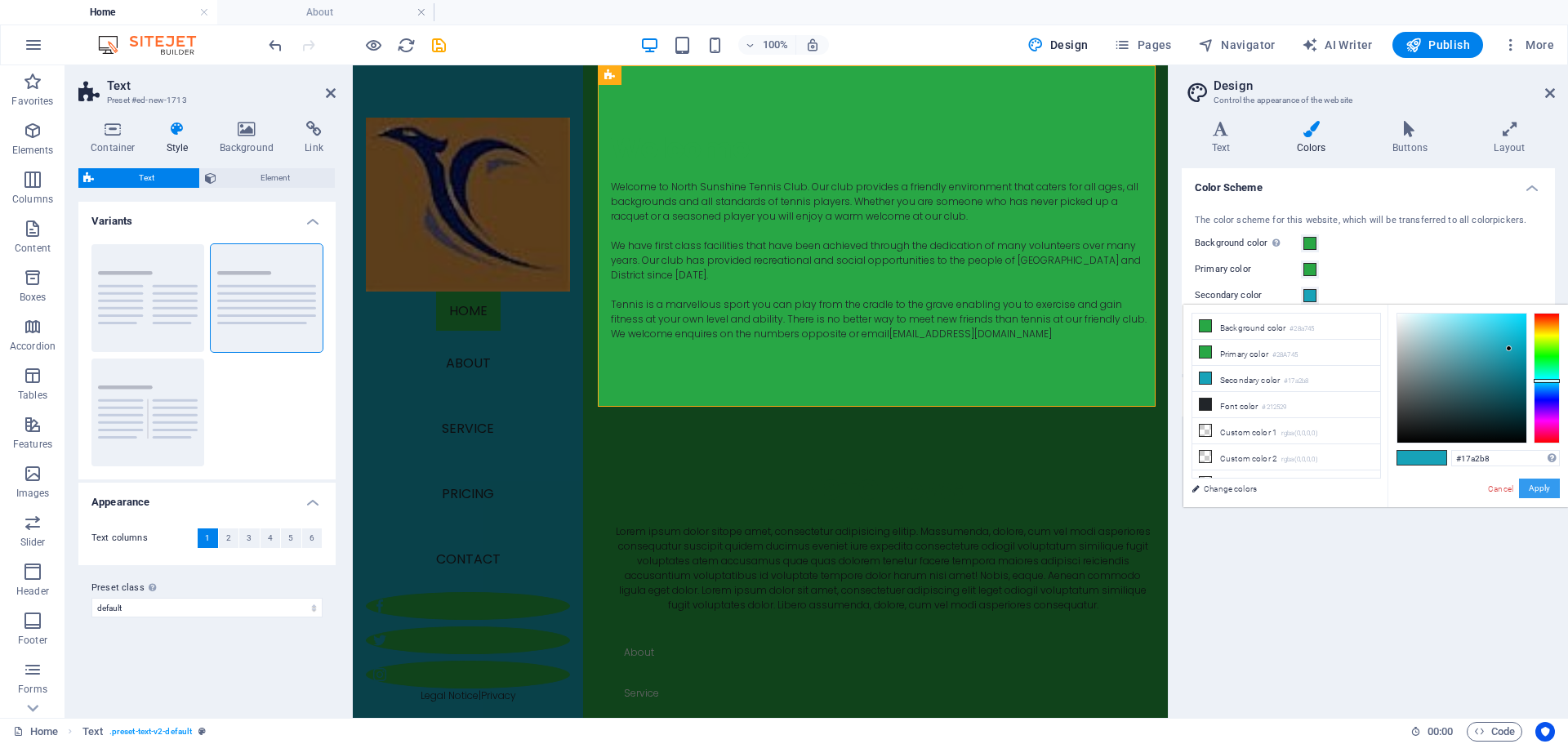
click at [1549, 493] on button "Apply" at bounding box center [1539, 488] width 41 height 20
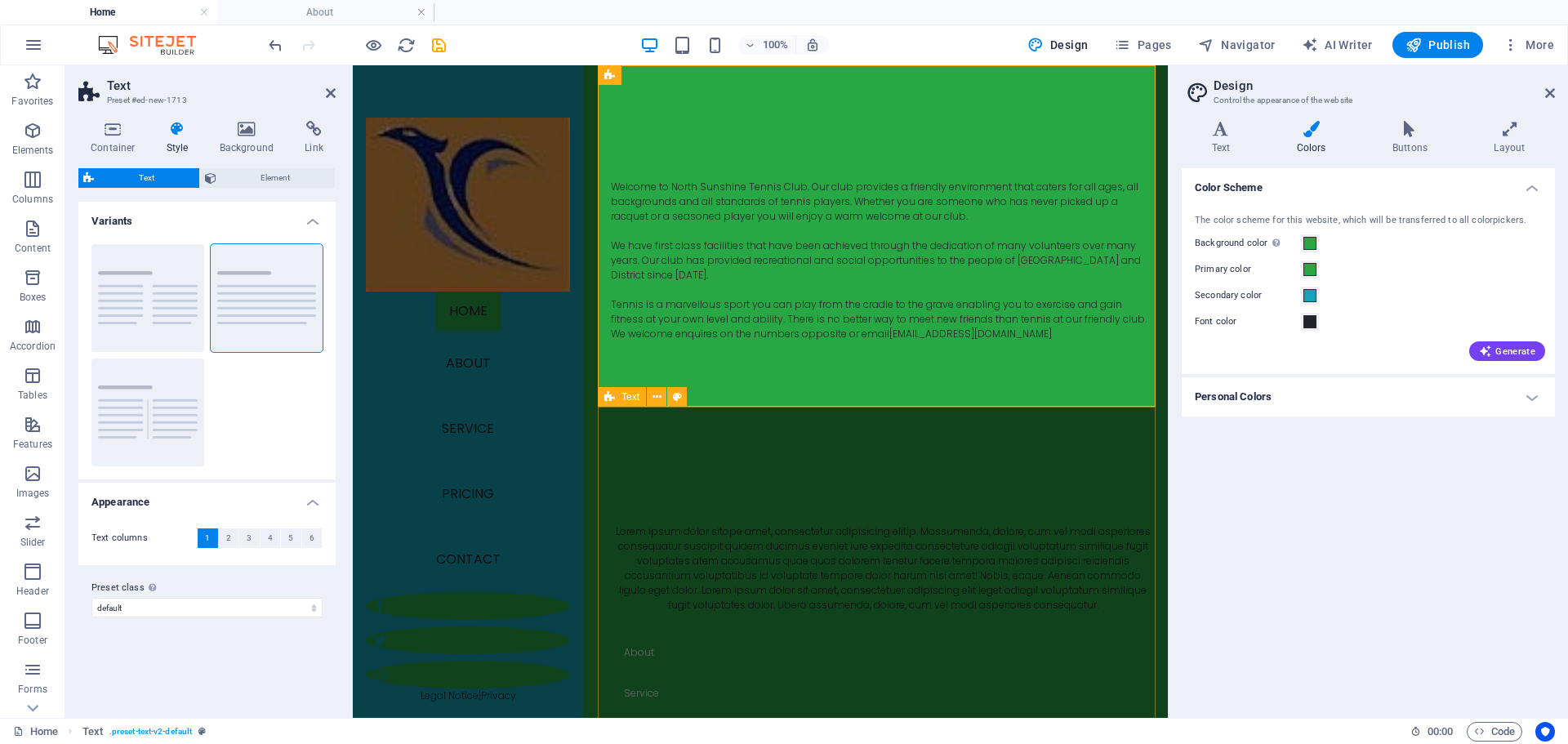
click at [928, 449] on div "NSTC News Lorem ipsum dolor sitope amet, consectetur adipisicing elitip. Massum…" at bounding box center [883, 609] width 570 height 406
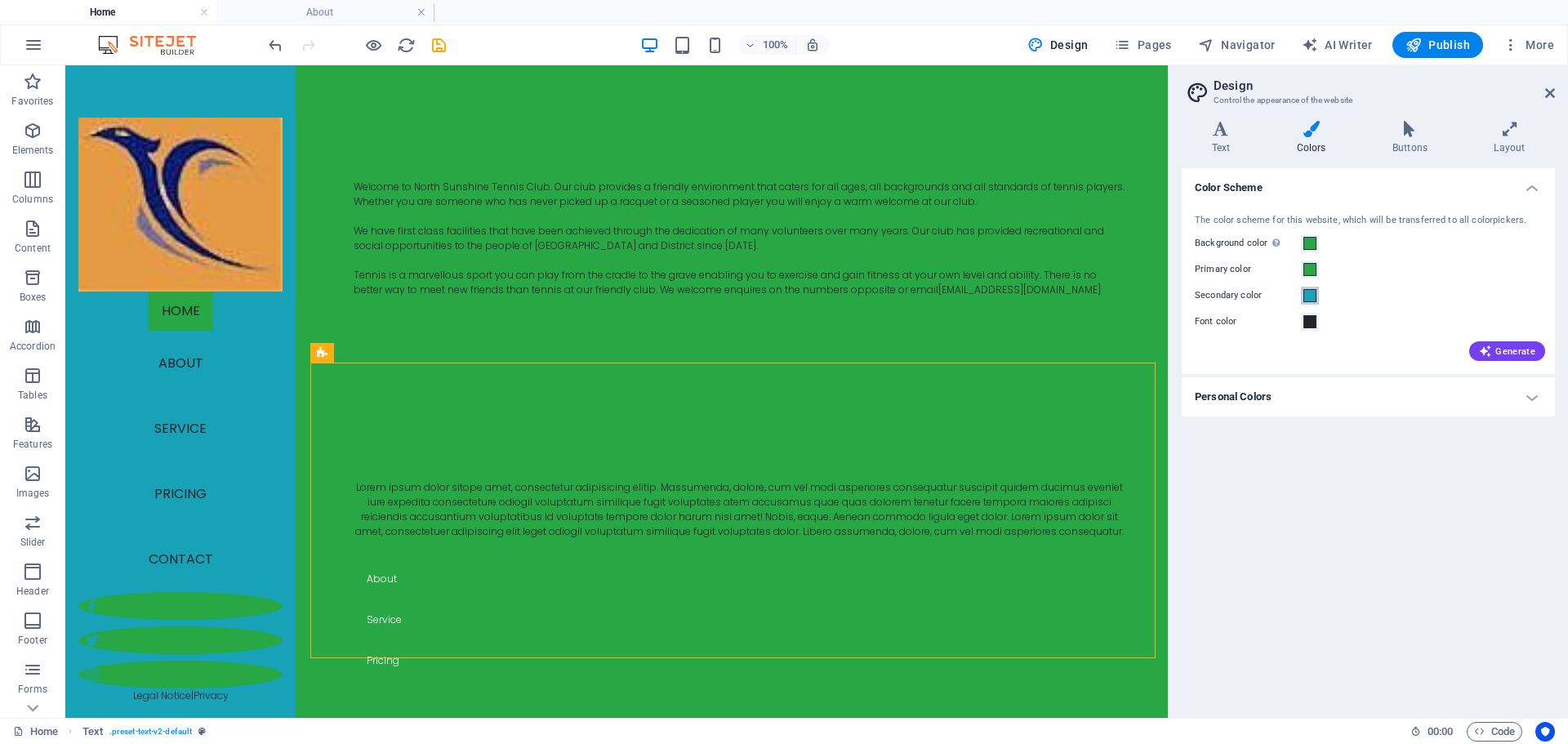
click at [1310, 296] on span at bounding box center [1310, 294] width 13 height 13
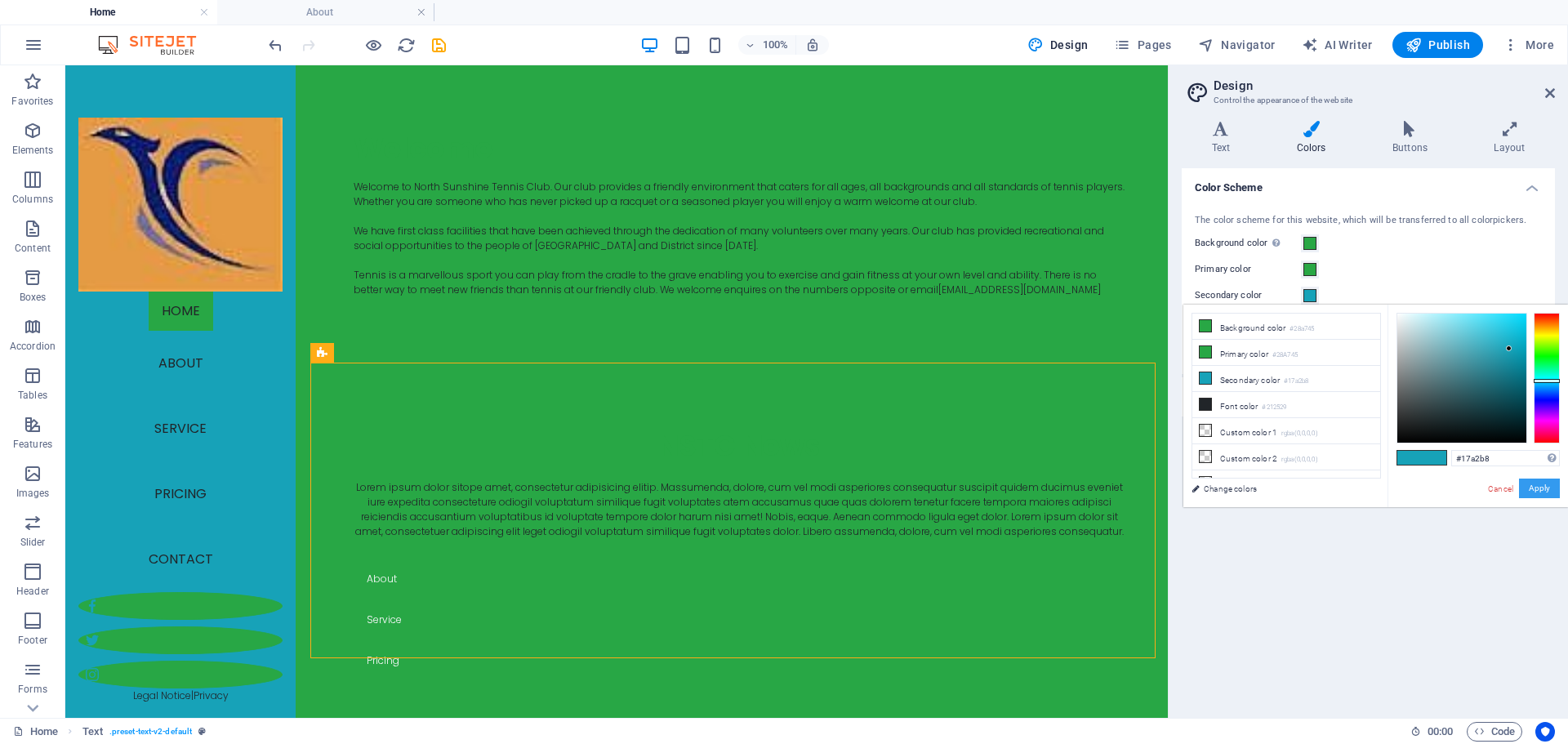
click at [1533, 491] on button "Apply" at bounding box center [1539, 488] width 41 height 20
